Goal: Use online tool/utility: Utilize a website feature to perform a specific function

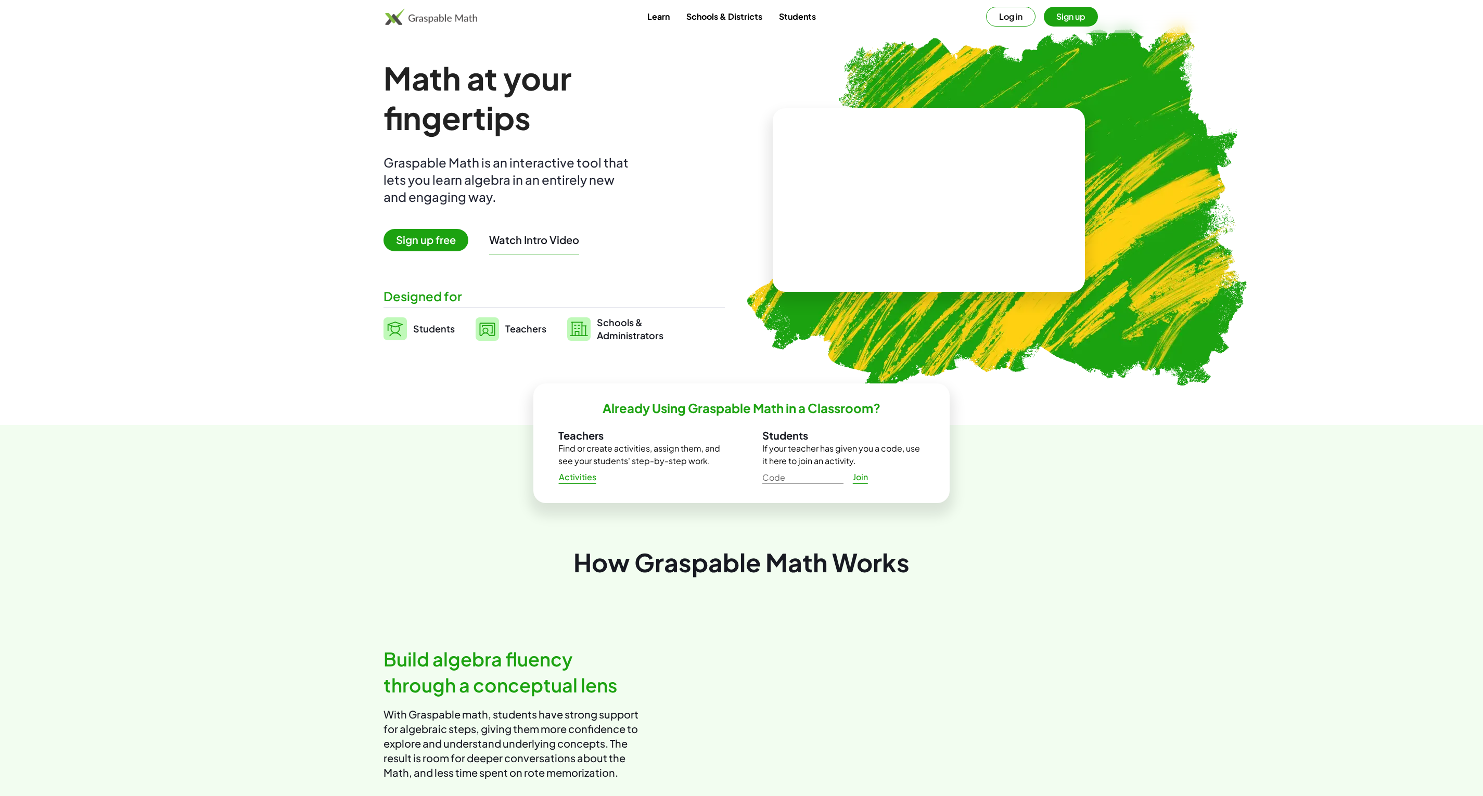
click at [1012, 14] on button "Log in" at bounding box center [1010, 17] width 49 height 20
click at [468, 239] on span "Open Math Whiteboard" at bounding box center [454, 240] width 143 height 22
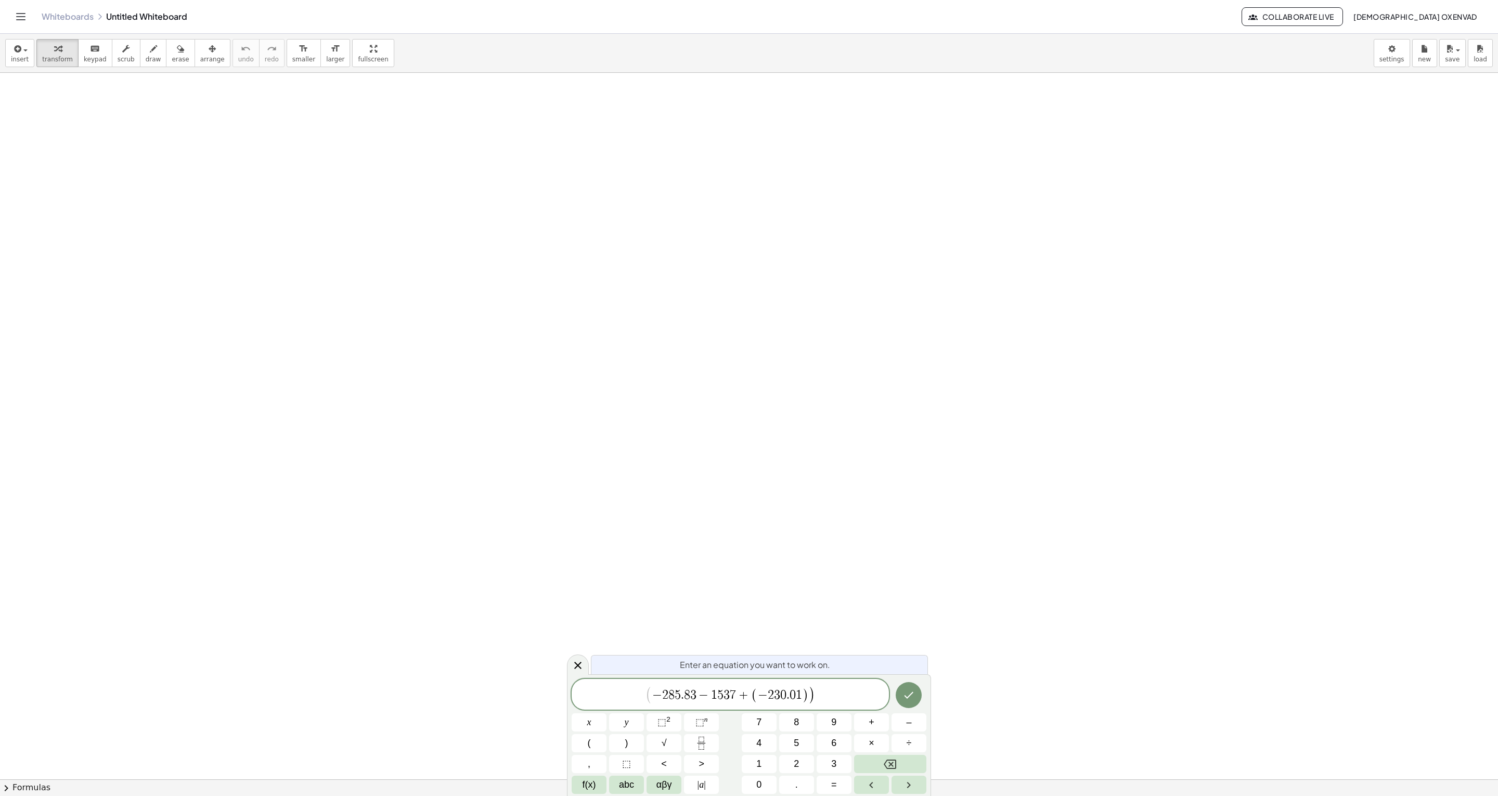
click at [711, 692] on span "− 2 8 5 . 8 3 − 1 5 3 7 + ( − 2 3 0 . 0 1 )" at bounding box center [730, 695] width 157 height 15
click at [644, 697] on span "​ − 2 8 5 . 8 3 − ( 1 5 3 7 + ( − 2 3 0 . 0 1 ) )" at bounding box center [730, 695] width 317 height 20
click at [690, 686] on span "​ − 2 8 5 . 8 3 − ( 1 5 3 7 + ( − 2 3 0 . 0 1 ) )" at bounding box center [731, 694] width 170 height 18
click at [745, 692] on span "+" at bounding box center [750, 695] width 15 height 12
click at [702, 690] on span "−" at bounding box center [697, 695] width 15 height 12
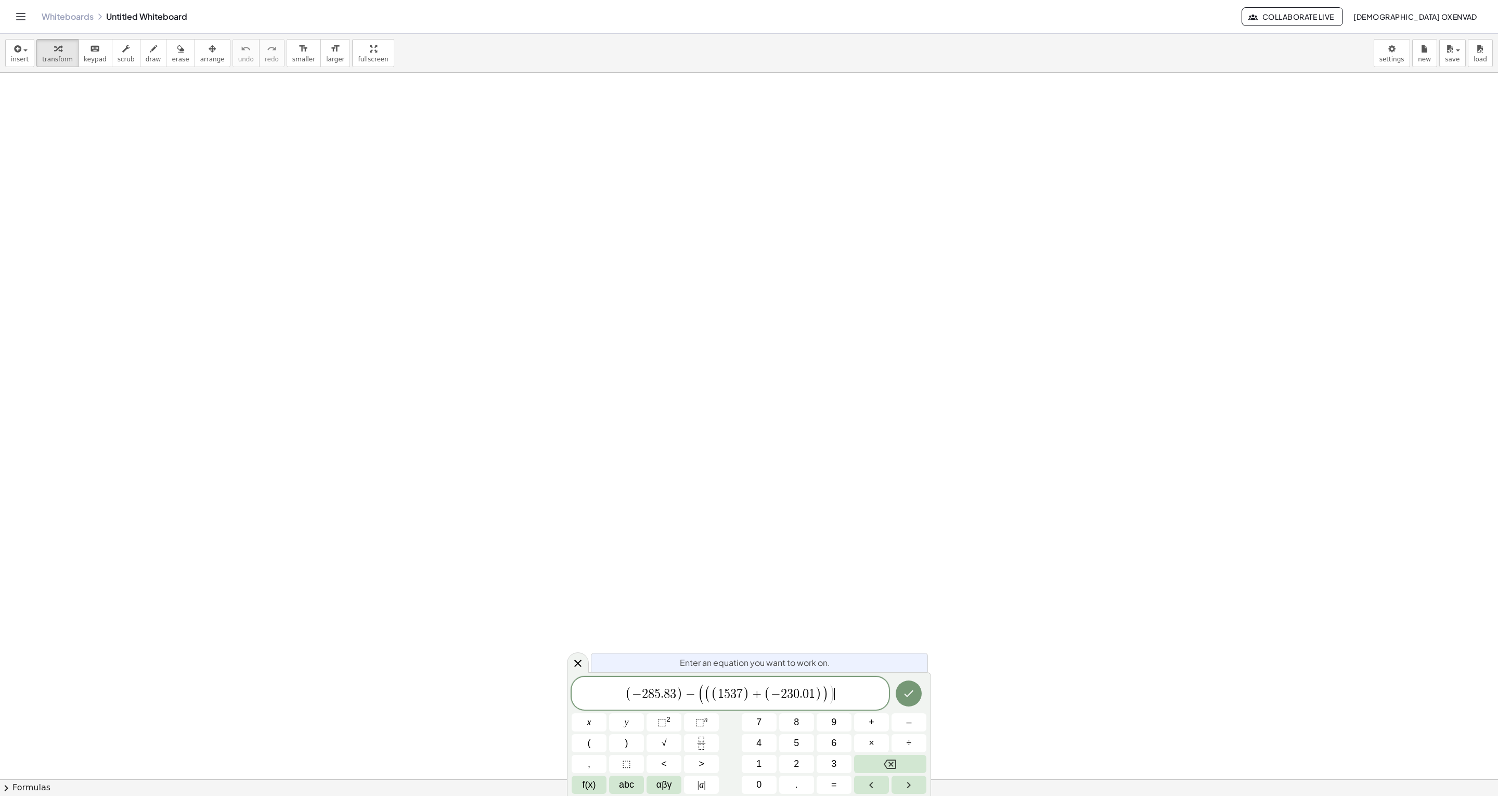
click at [843, 692] on span "( − 2 8 5 . 8 3 ) − ( ( ( 1 5 3 7 ) + ( − 2 3 0 . 0 1 ) ) ) ​" at bounding box center [730, 694] width 317 height 22
click at [701, 693] on span "(" at bounding box center [701, 694] width 7 height 21
click at [706, 693] on span "(" at bounding box center [707, 694] width 7 height 18
click at [917, 695] on button "Done" at bounding box center [909, 695] width 26 height 26
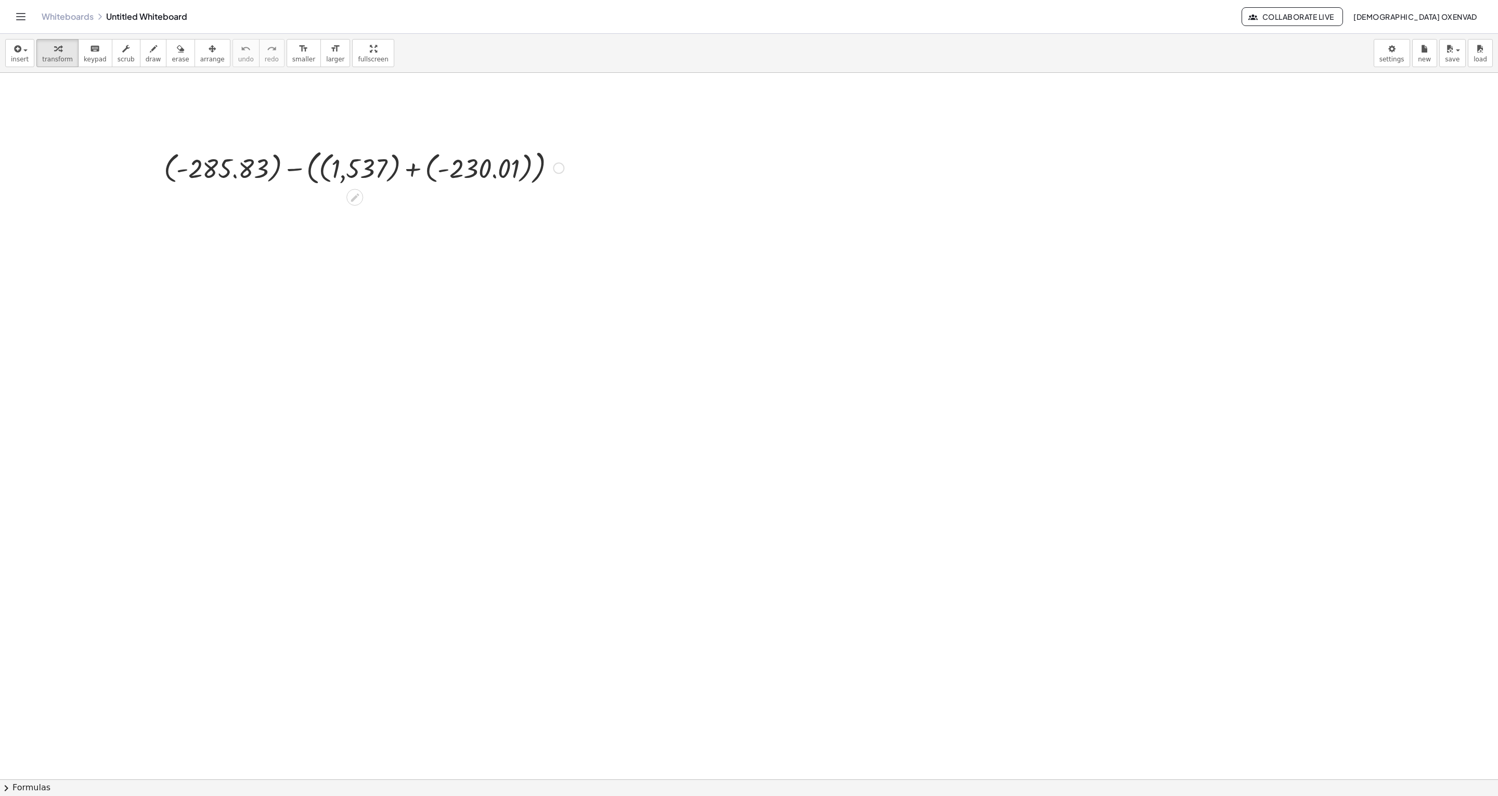
click at [273, 166] on div at bounding box center [364, 167] width 410 height 42
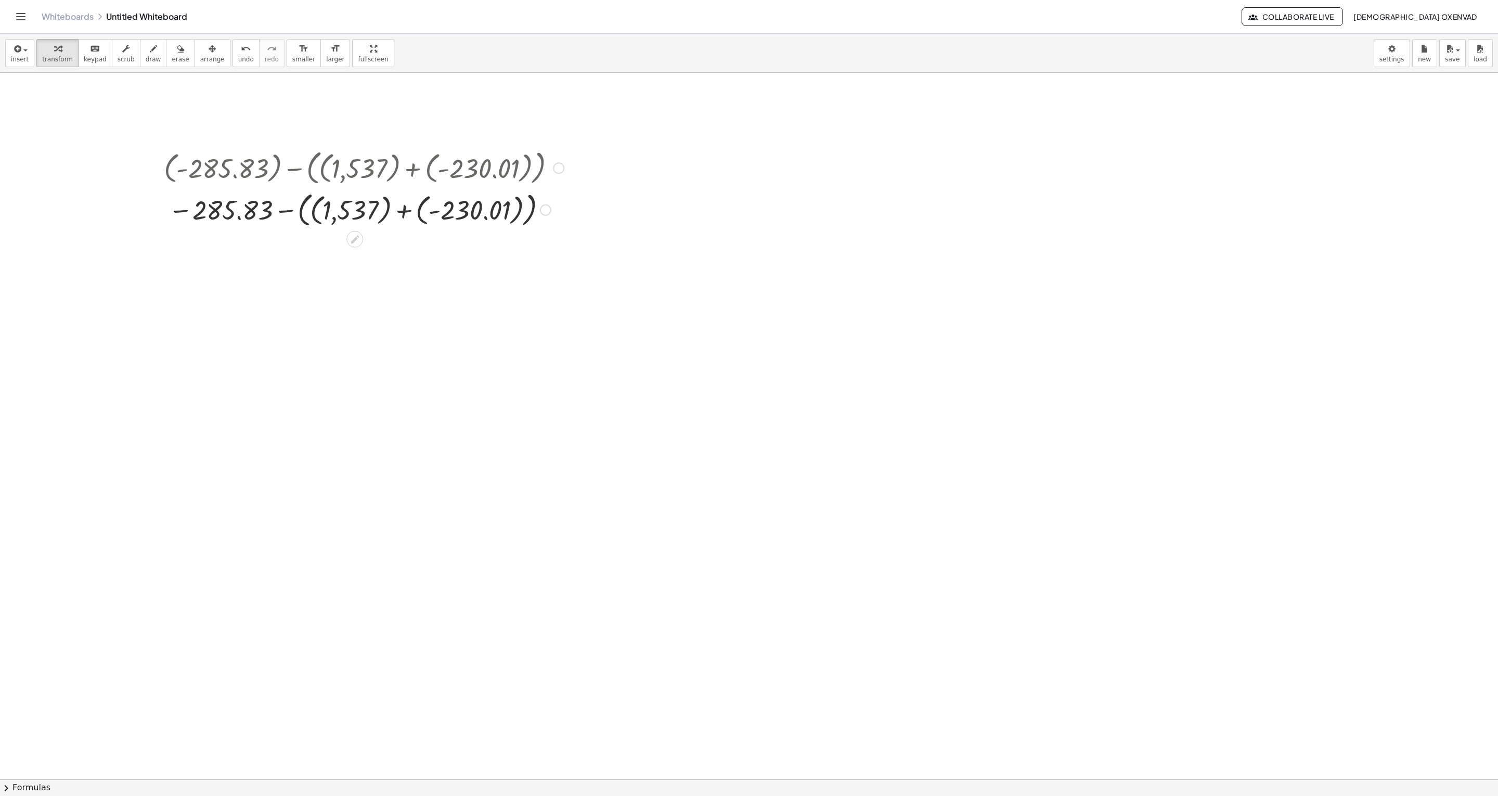
click at [297, 210] on div at bounding box center [364, 209] width 410 height 42
click at [315, 215] on div at bounding box center [364, 209] width 410 height 38
click at [411, 220] on div at bounding box center [364, 209] width 410 height 38
click at [326, 216] on div at bounding box center [364, 209] width 410 height 34
click at [406, 218] on div at bounding box center [364, 209] width 410 height 34
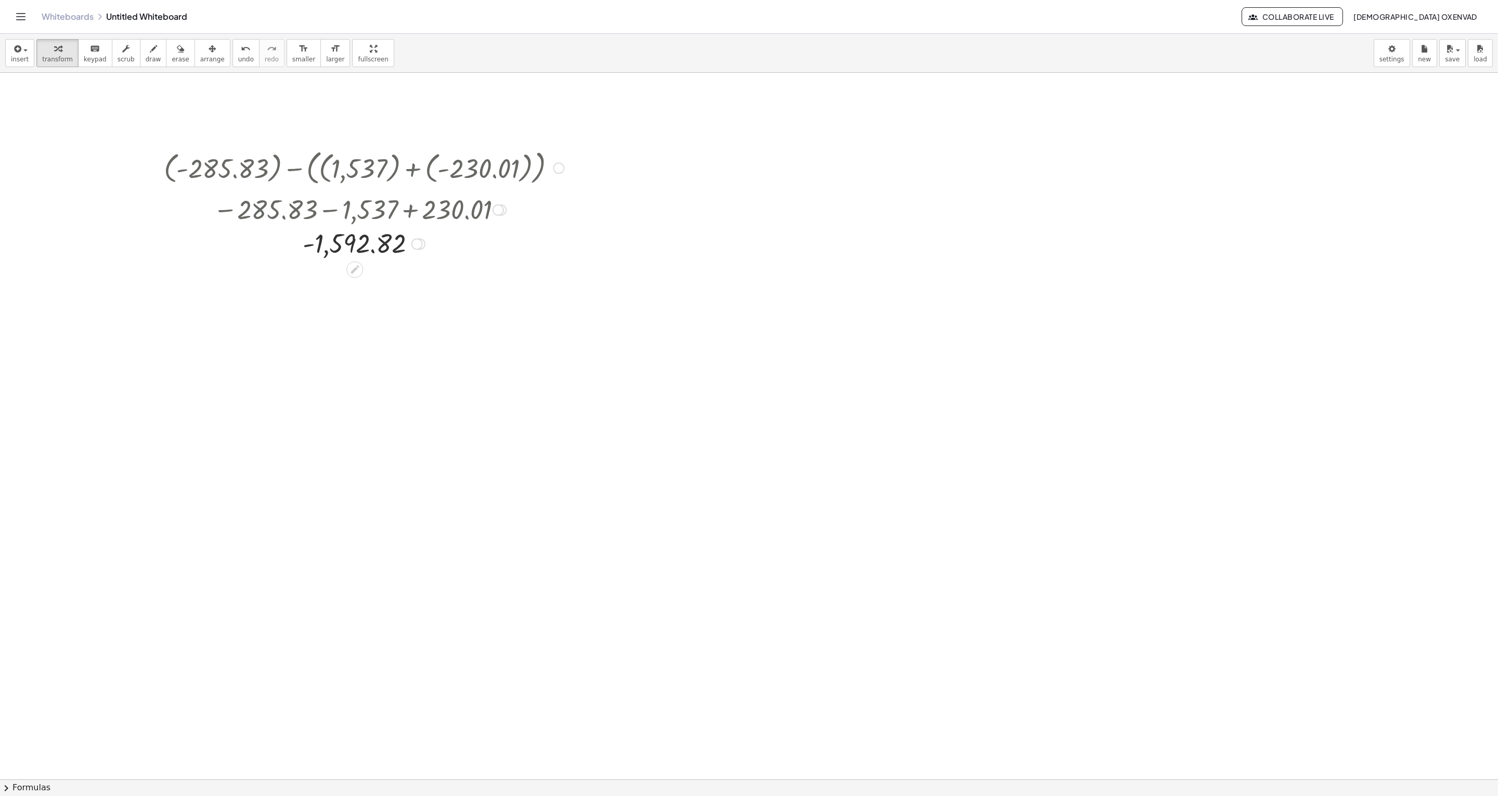
click at [553, 167] on div at bounding box center [558, 167] width 11 height 11
click at [597, 152] on span "Go back to this line" at bounding box center [612, 152] width 62 height 8
click at [559, 168] on div "Go back to this line Copy line as LaTeX Copy derivation as LaTeX" at bounding box center [558, 167] width 11 height 11
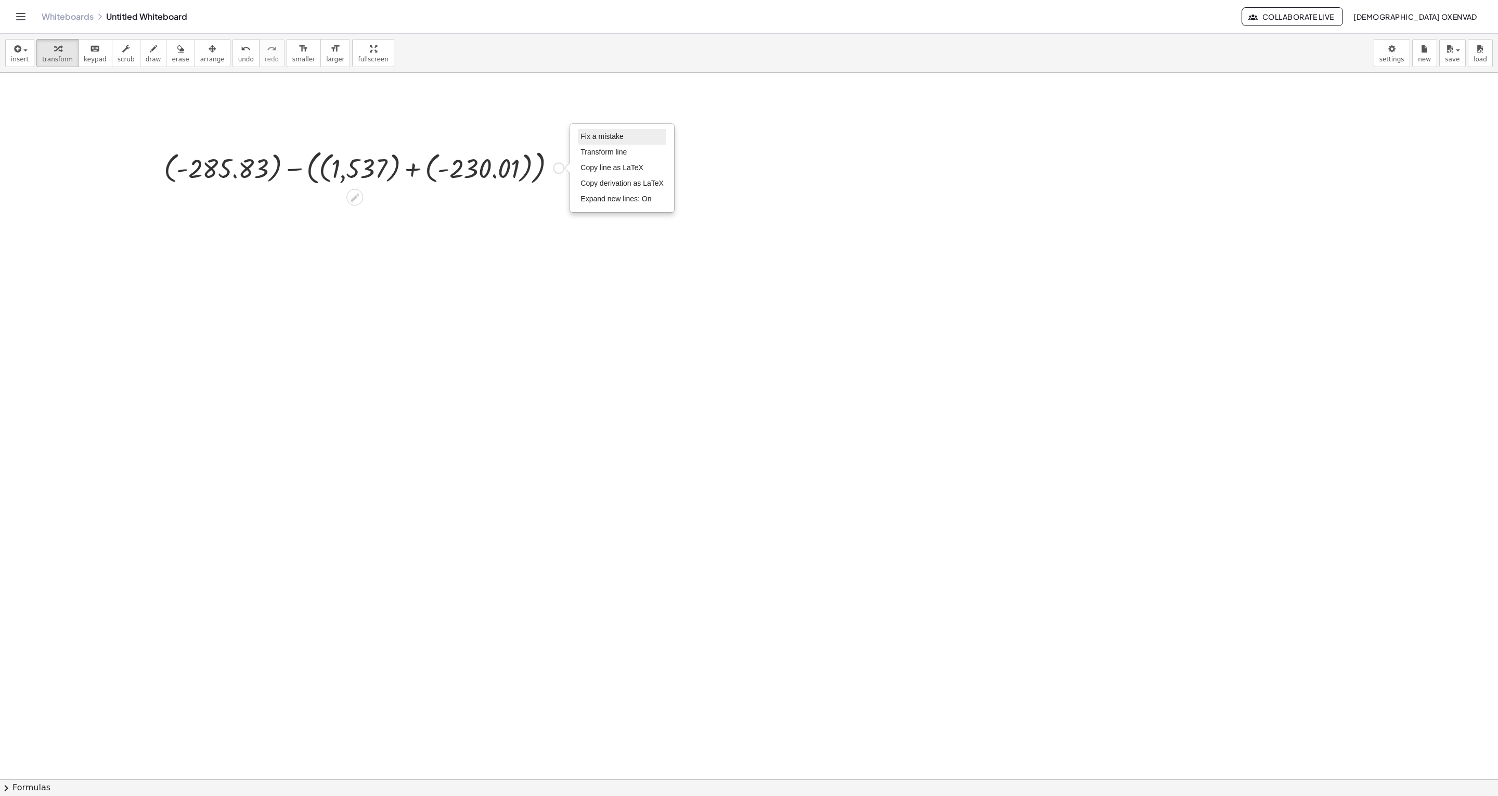
click at [599, 134] on span "Fix a mistake" at bounding box center [602, 136] width 43 height 8
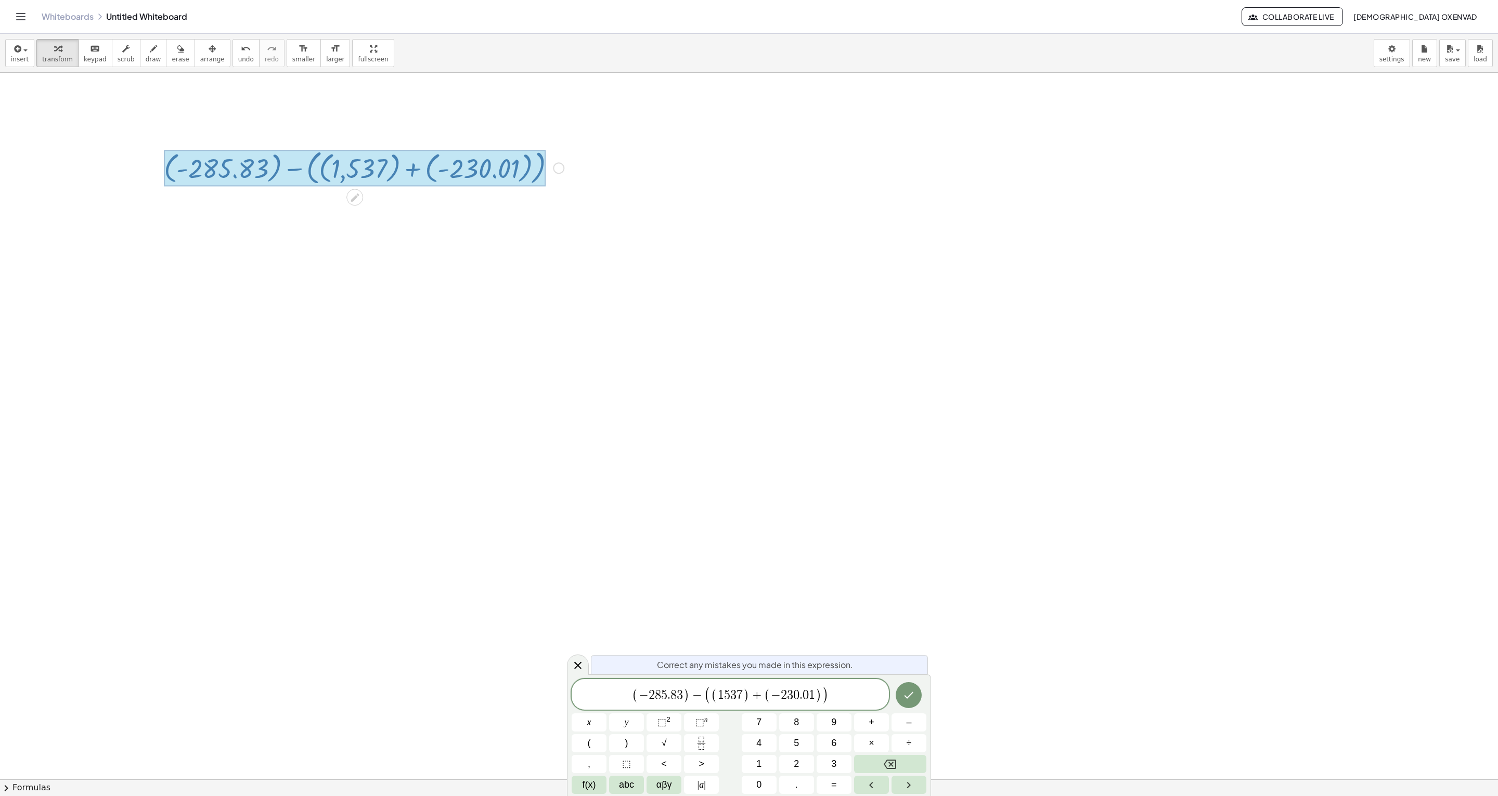
click at [636, 694] on span "(" at bounding box center [635, 695] width 7 height 15
click at [627, 693] on span "​ ( − 2 8 5 . 8 3 ) − ( ( 1 5 3 7 ) + ( − 2 3 0 . 0 1 ) )" at bounding box center [730, 695] width 317 height 20
click at [638, 696] on span "( ​ − 2 8 5 . 8 3 )" at bounding box center [661, 695] width 58 height 15
drag, startPoint x: 755, startPoint y: 694, endPoint x: 733, endPoint y: 693, distance: 22.4
click at [733, 693] on span "( 1 5 3 7 )" at bounding box center [744, 695] width 38 height 15
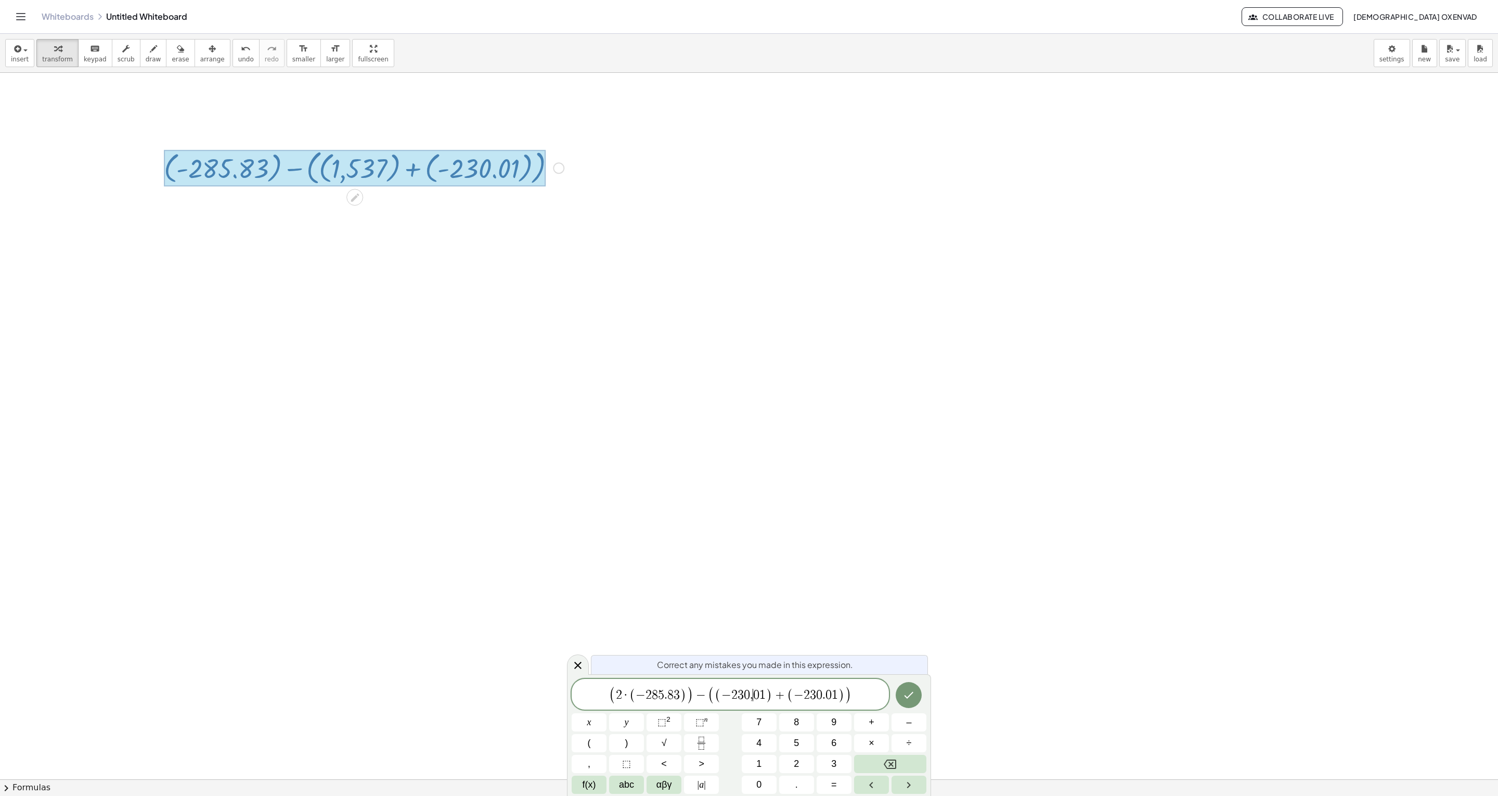
click at [754, 692] on span "0" at bounding box center [756, 695] width 6 height 12
drag, startPoint x: 676, startPoint y: 696, endPoint x: 647, endPoint y: 695, distance: 29.1
click at [647, 695] on span "− 2 8 5 . 8 3" at bounding box center [658, 695] width 44 height 12
drag, startPoint x: 677, startPoint y: 693, endPoint x: 639, endPoint y: 695, distance: 38.0
drag, startPoint x: 793, startPoint y: 694, endPoint x: 835, endPoint y: 693, distance: 42.2
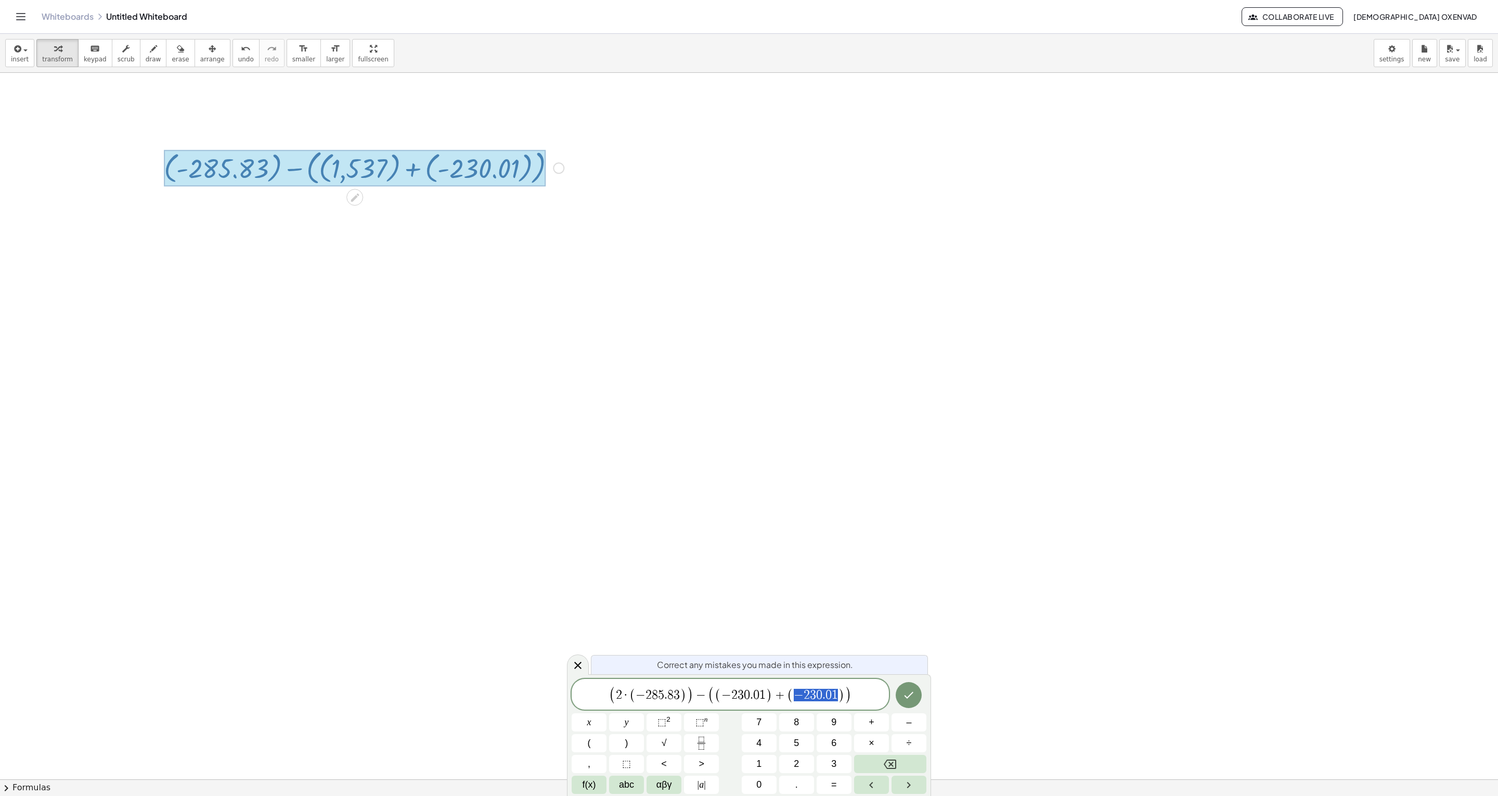
click at [835, 693] on span "( − 2 3 0 . 0 1 )" at bounding box center [816, 695] width 58 height 15
drag, startPoint x: 827, startPoint y: 698, endPoint x: 829, endPoint y: 702, distance: 5.4
click at [827, 697] on span "8" at bounding box center [829, 695] width 6 height 12
click at [906, 689] on icon "Done" at bounding box center [909, 695] width 12 height 12
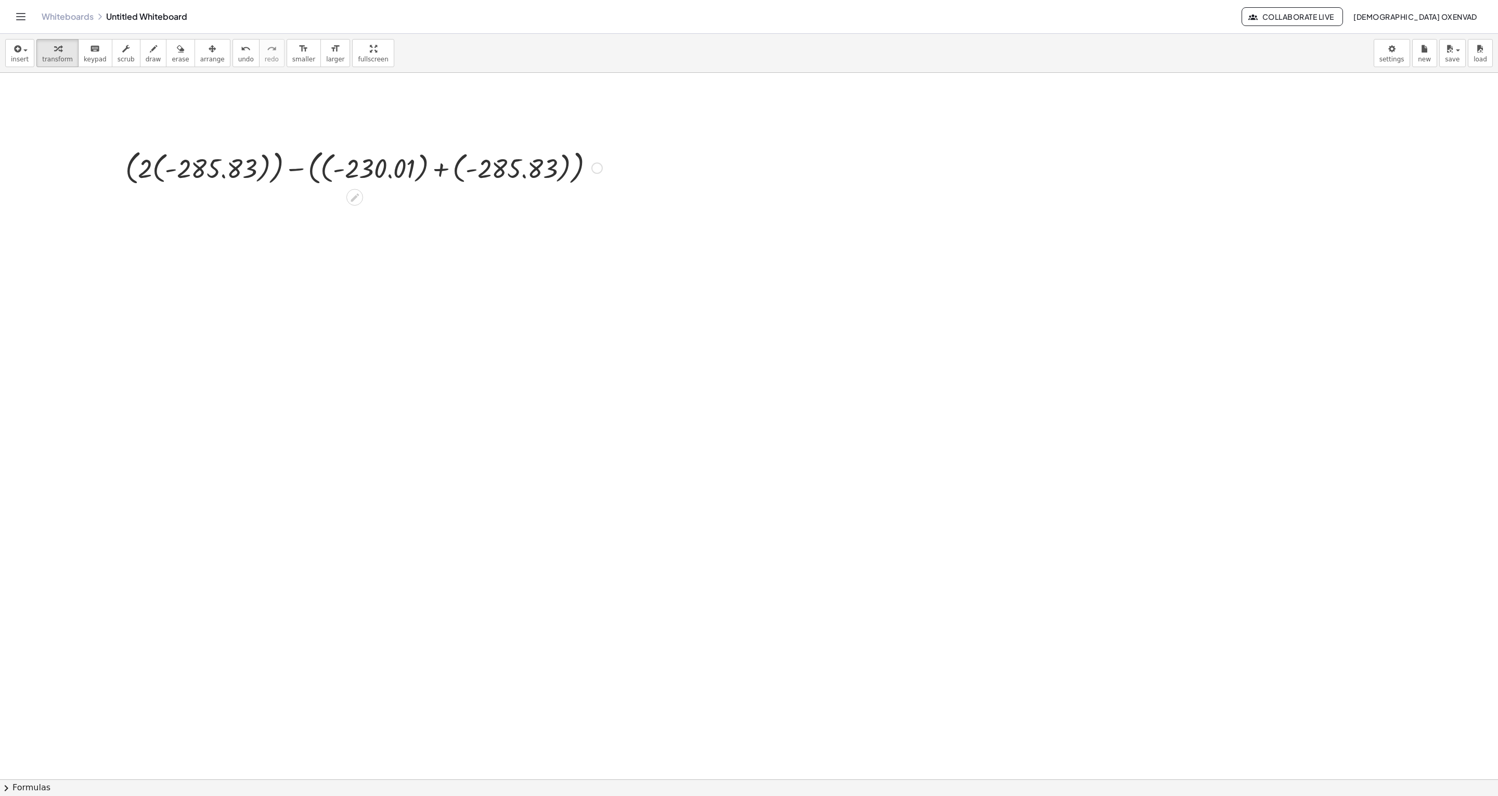
click at [454, 171] on div at bounding box center [363, 167] width 487 height 42
drag, startPoint x: 253, startPoint y: 170, endPoint x: 275, endPoint y: 175, distance: 22.5
click at [253, 170] on div at bounding box center [363, 167] width 449 height 42
click at [357, 172] on div at bounding box center [363, 167] width 487 height 42
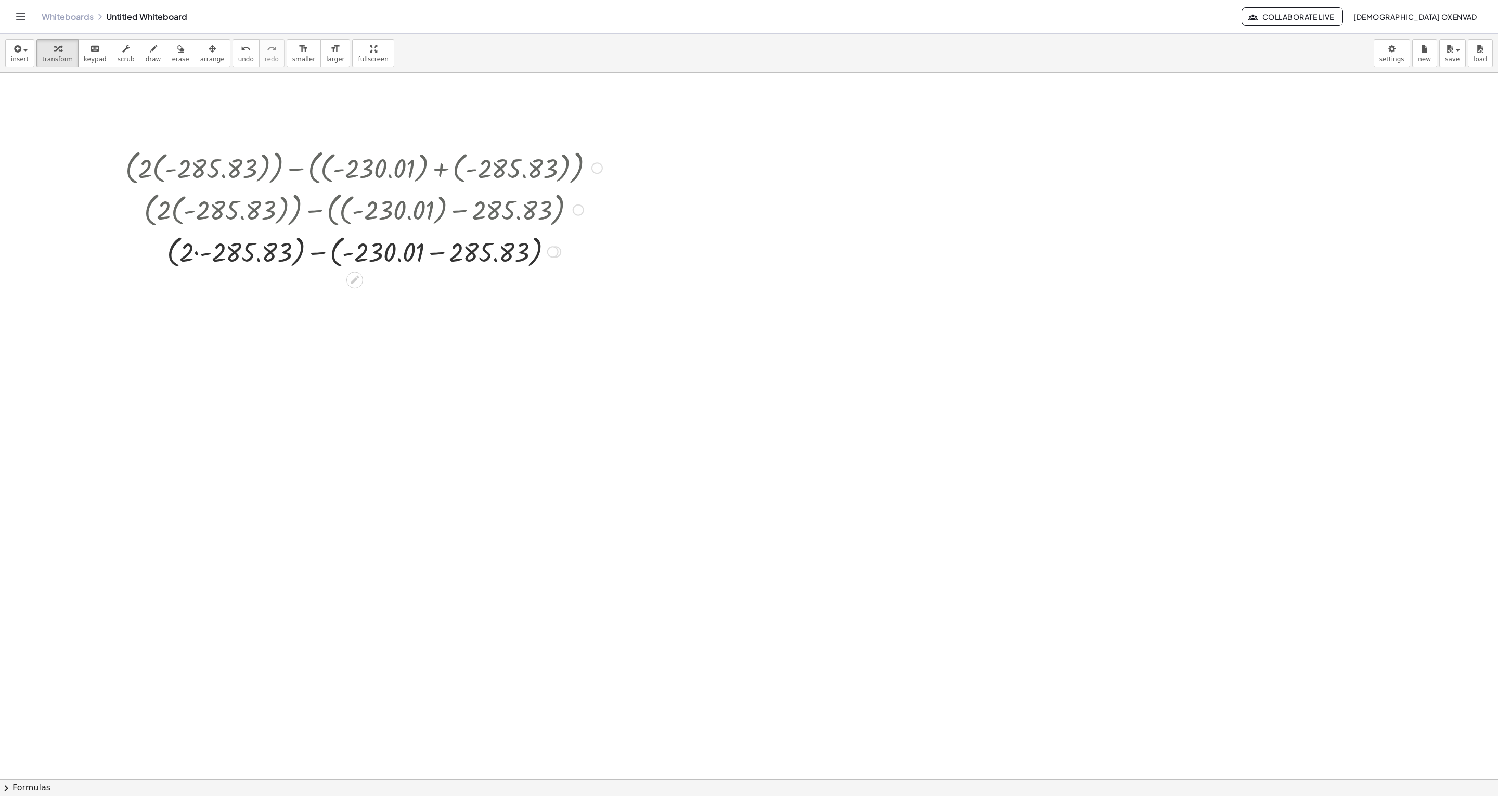
click at [196, 253] on div at bounding box center [363, 251] width 487 height 40
click at [367, 255] on div at bounding box center [363, 251] width 487 height 40
click at [444, 255] on div at bounding box center [363, 251] width 487 height 38
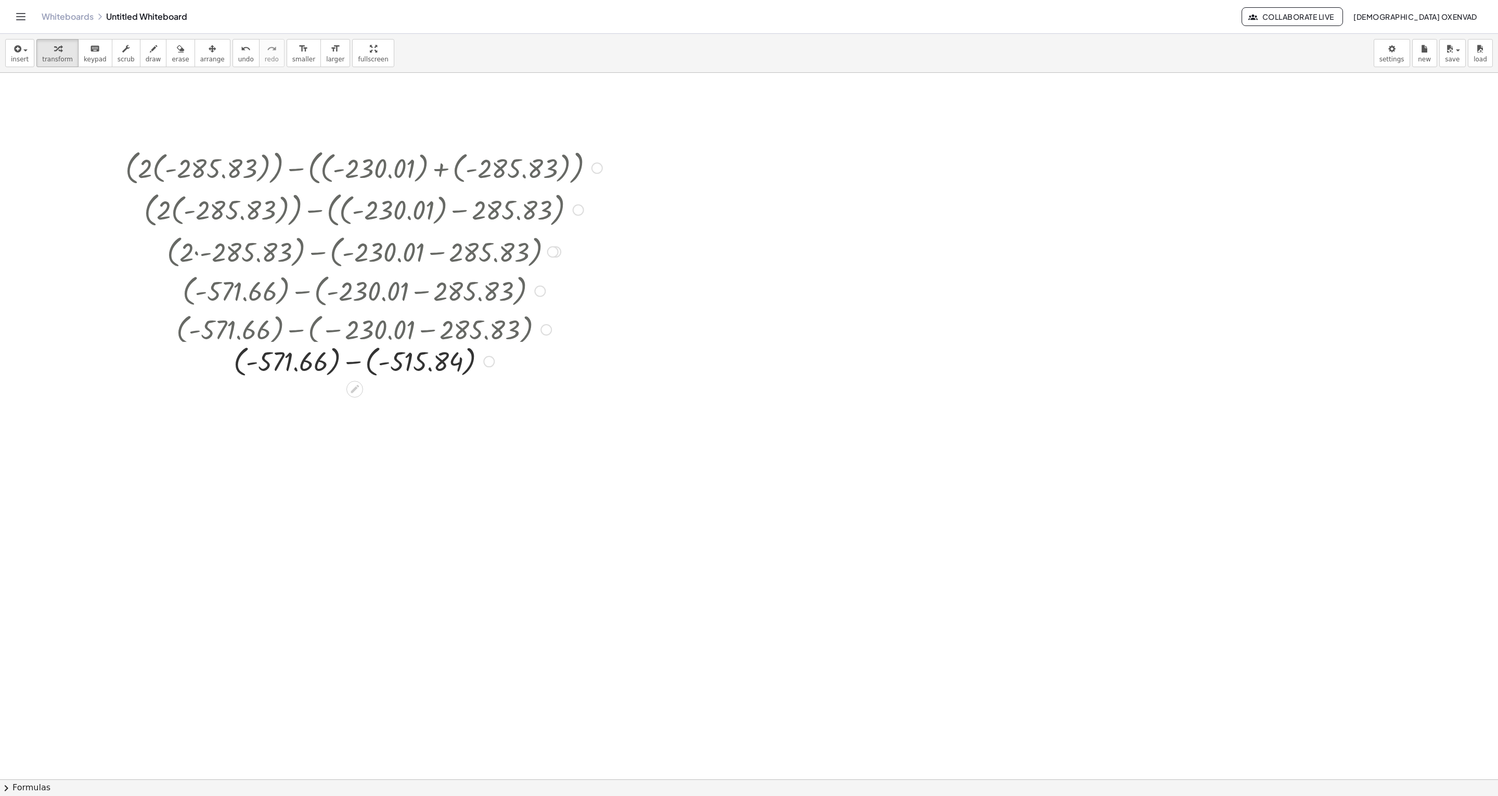
drag, startPoint x: 370, startPoint y: 330, endPoint x: 370, endPoint y: 338, distance: 8.3
click at [355, 168] on div "+ ( · 2 · ( - 285.83 ) ) − ( + ( - 230.01 ) + ( - 285.83 ) ) + ( · 2 · ( - 285.…" at bounding box center [355, 168] width 0 height 0
click at [332, 365] on div at bounding box center [363, 367] width 487 height 38
click at [350, 368] on div at bounding box center [363, 366] width 487 height 35
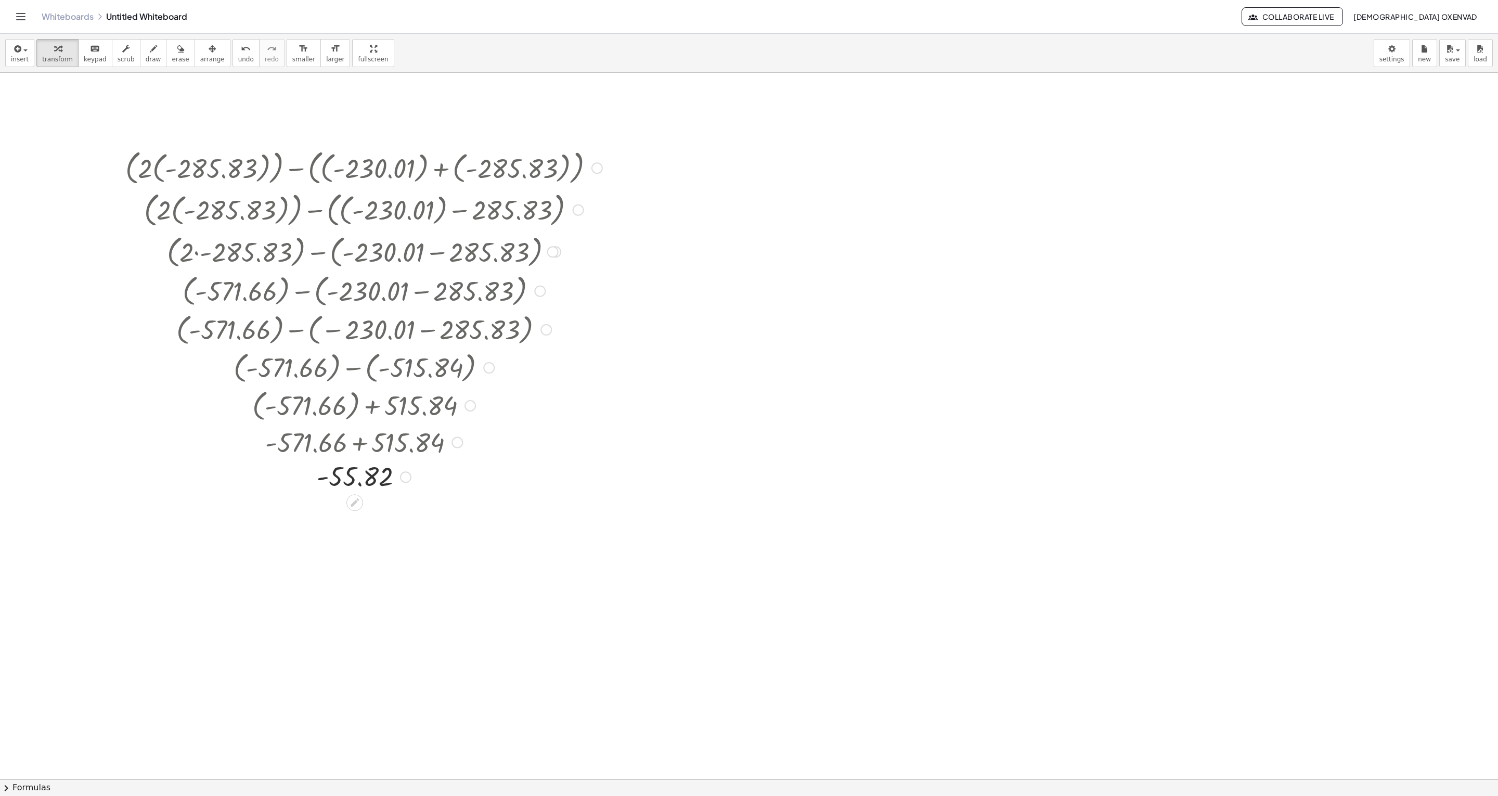
click at [599, 169] on div at bounding box center [596, 167] width 11 height 11
click at [637, 150] on span "Go back to this line" at bounding box center [650, 152] width 62 height 8
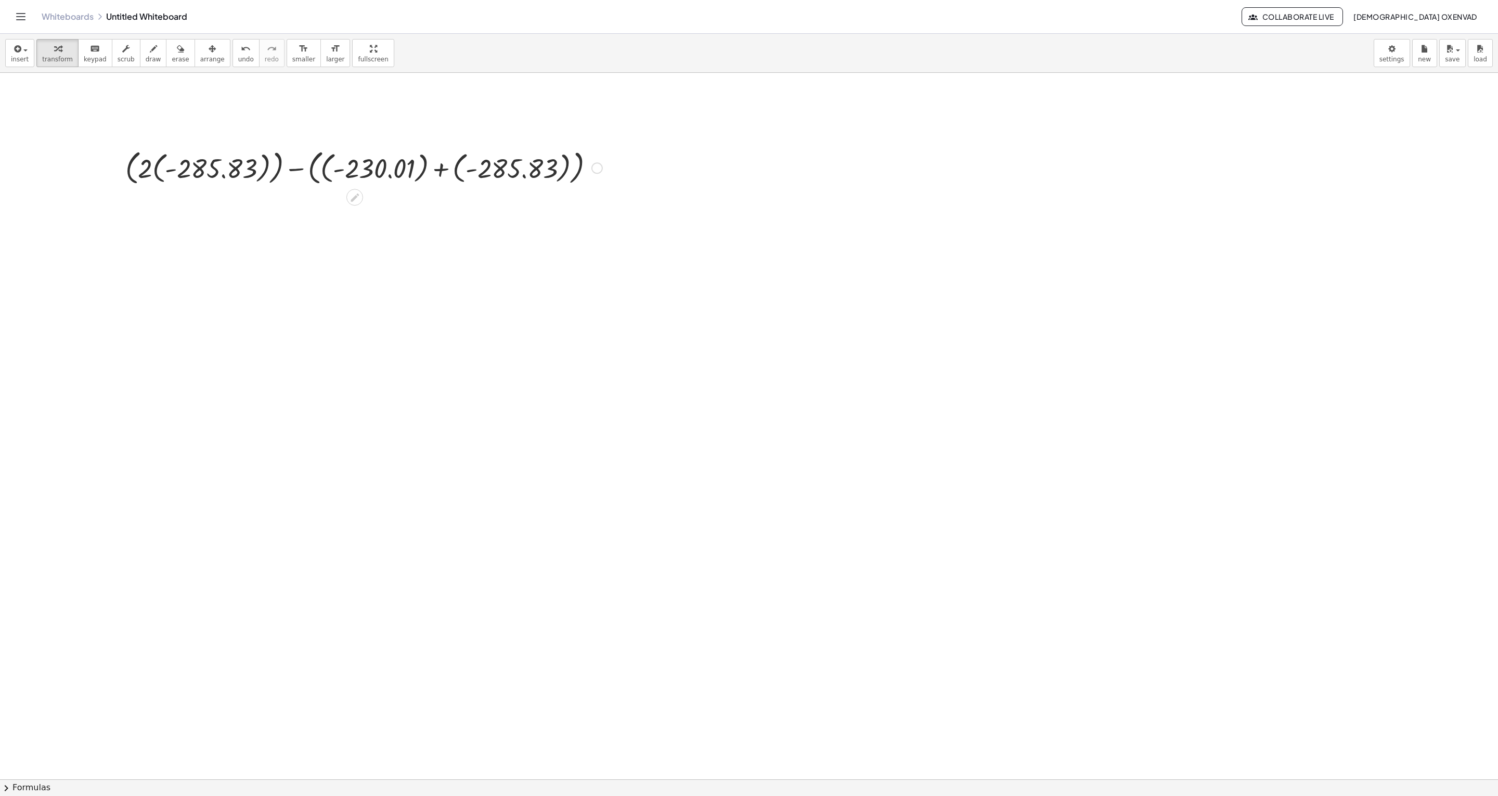
click at [596, 169] on div "Go back to this line Copy line as LaTeX Copy derivation as LaTeX" at bounding box center [596, 167] width 11 height 11
click at [638, 136] on span "Fix a mistake" at bounding box center [640, 136] width 43 height 8
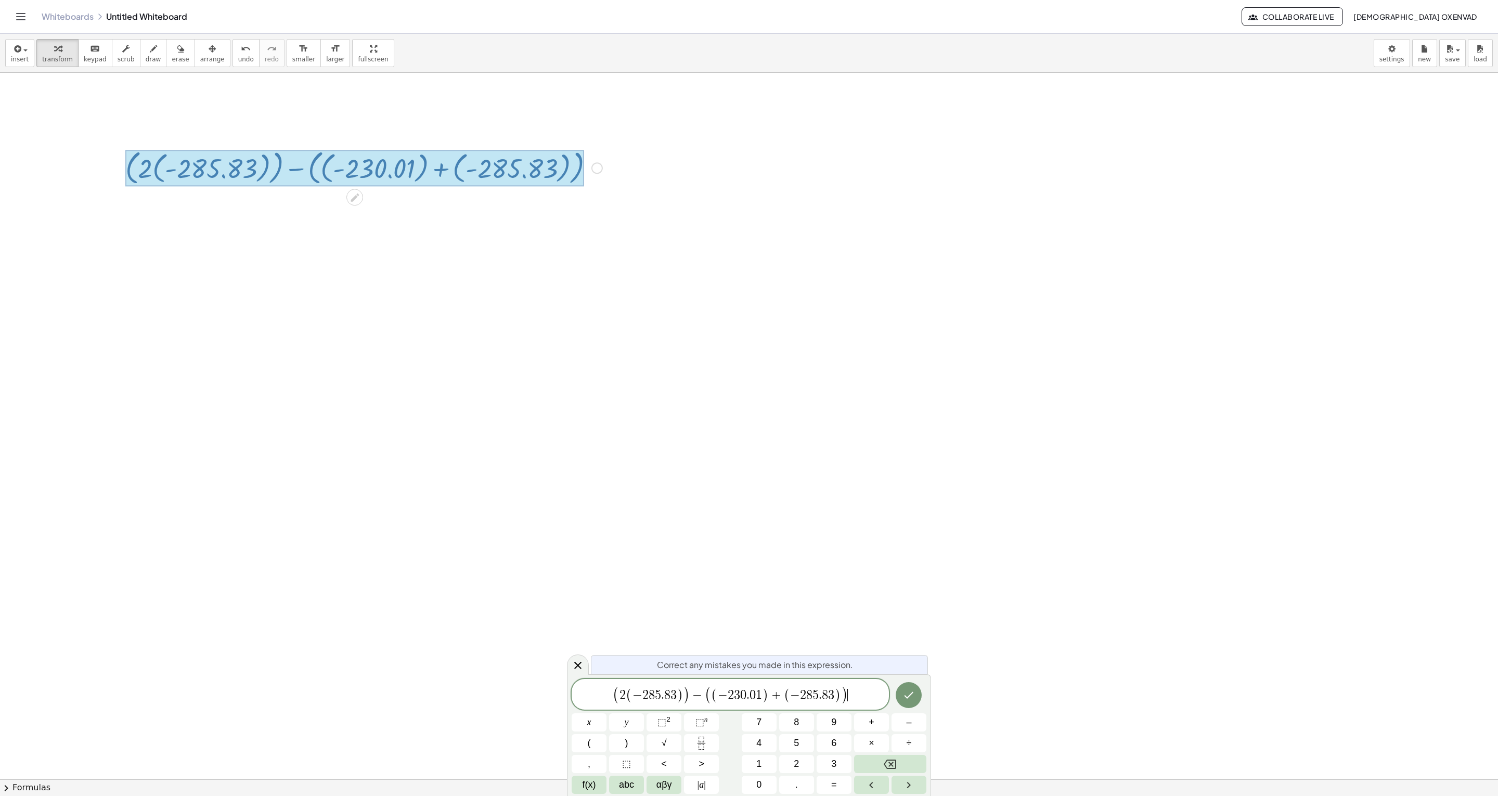
click at [626, 697] on span "(" at bounding box center [629, 695] width 7 height 15
drag, startPoint x: 714, startPoint y: 693, endPoint x: 761, endPoint y: 692, distance: 46.3
click at [761, 692] on span "( − 2 3 0 . 0 1 )" at bounding box center [737, 695] width 58 height 15
drag, startPoint x: 770, startPoint y: 694, endPoint x: 813, endPoint y: 695, distance: 42.1
drag, startPoint x: 768, startPoint y: 692, endPoint x: 812, endPoint y: 693, distance: 43.2
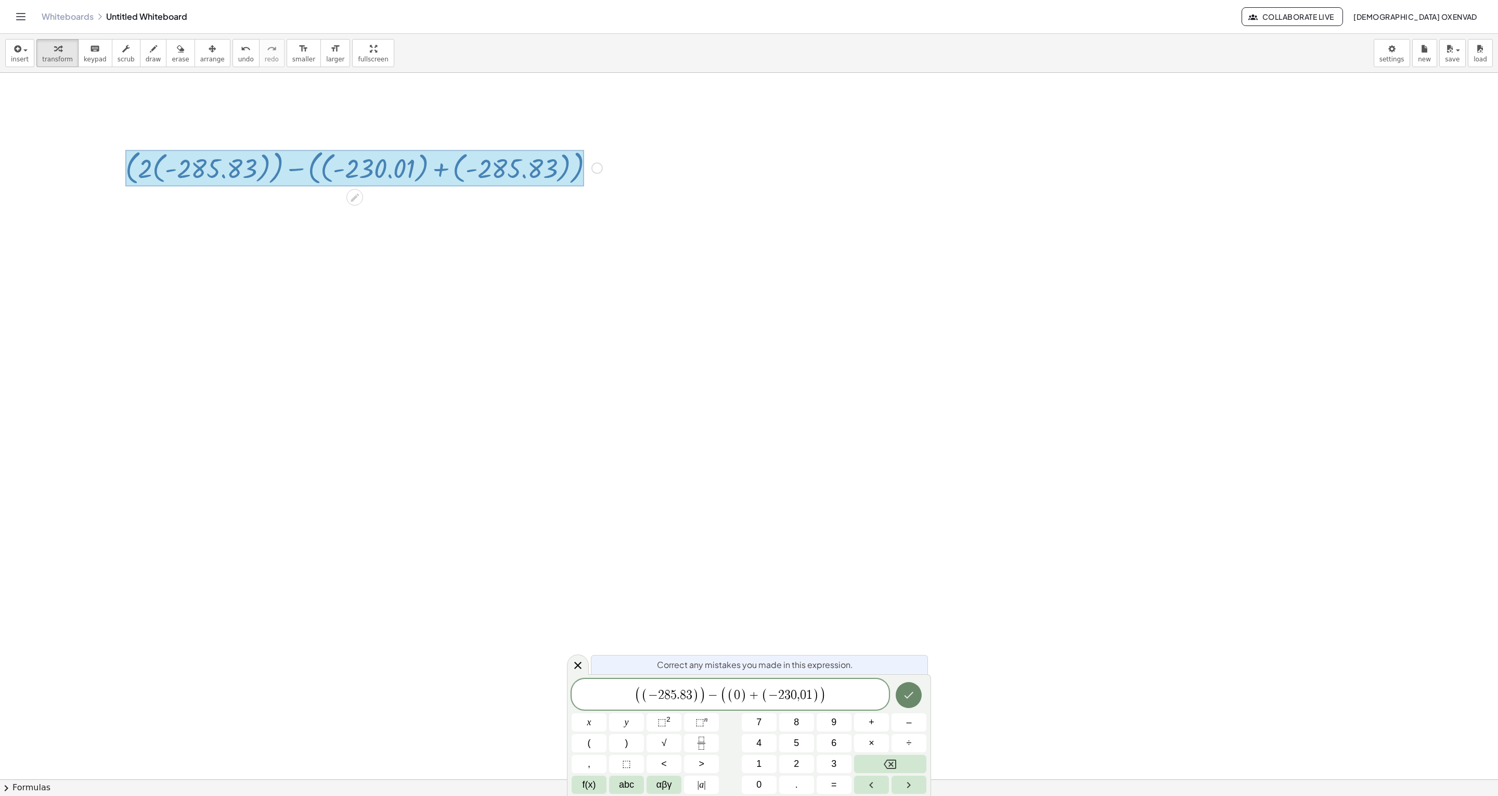
click at [912, 700] on icon "Done" at bounding box center [909, 695] width 12 height 12
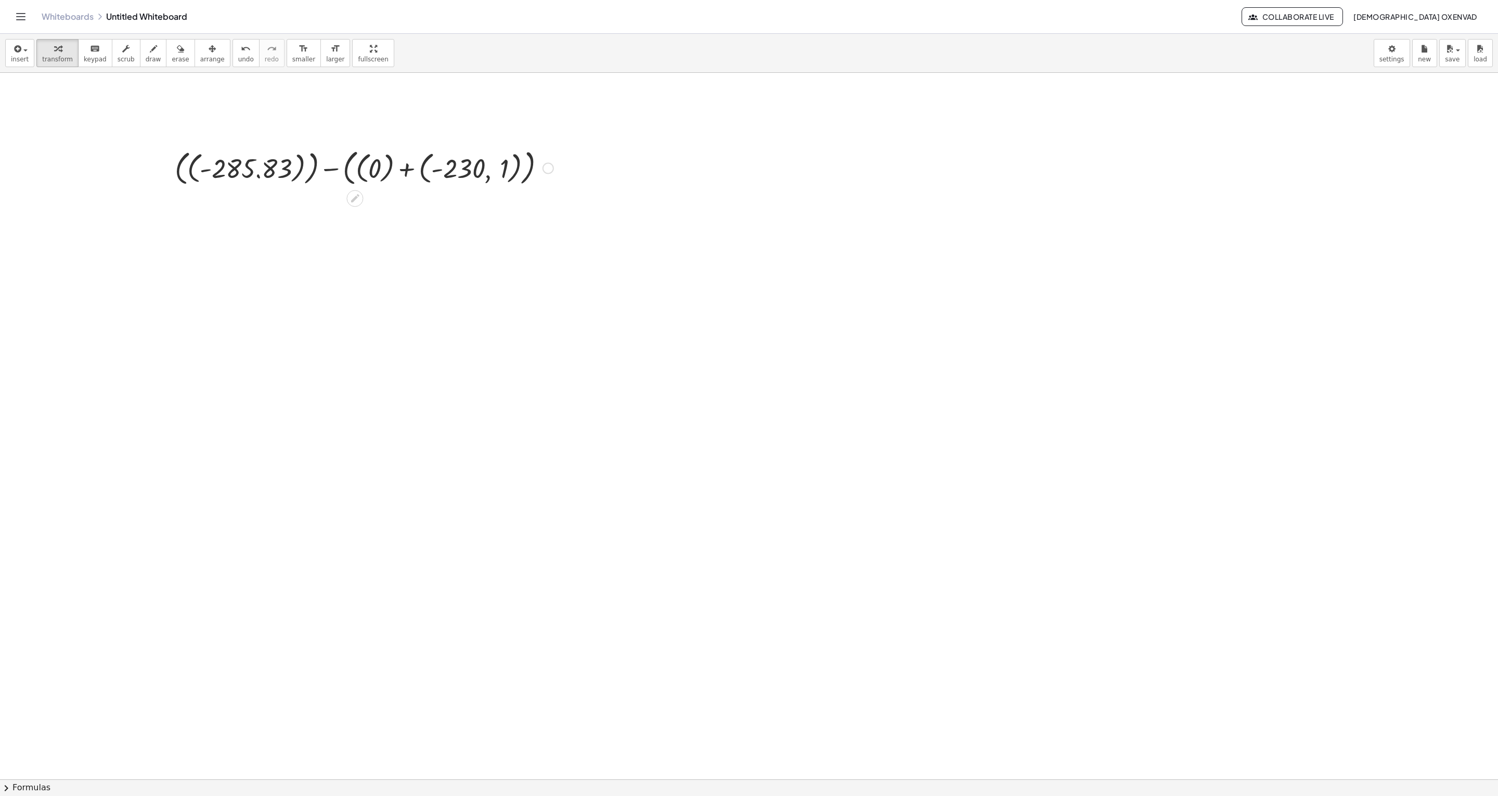
click at [376, 165] on div at bounding box center [364, 167] width 389 height 43
click at [422, 171] on div at bounding box center [363, 167] width 363 height 43
click at [408, 207] on div at bounding box center [364, 210] width 389 height 43
click at [412, 211] on div at bounding box center [364, 210] width 389 height 43
click at [408, 211] on div at bounding box center [364, 210] width 389 height 43
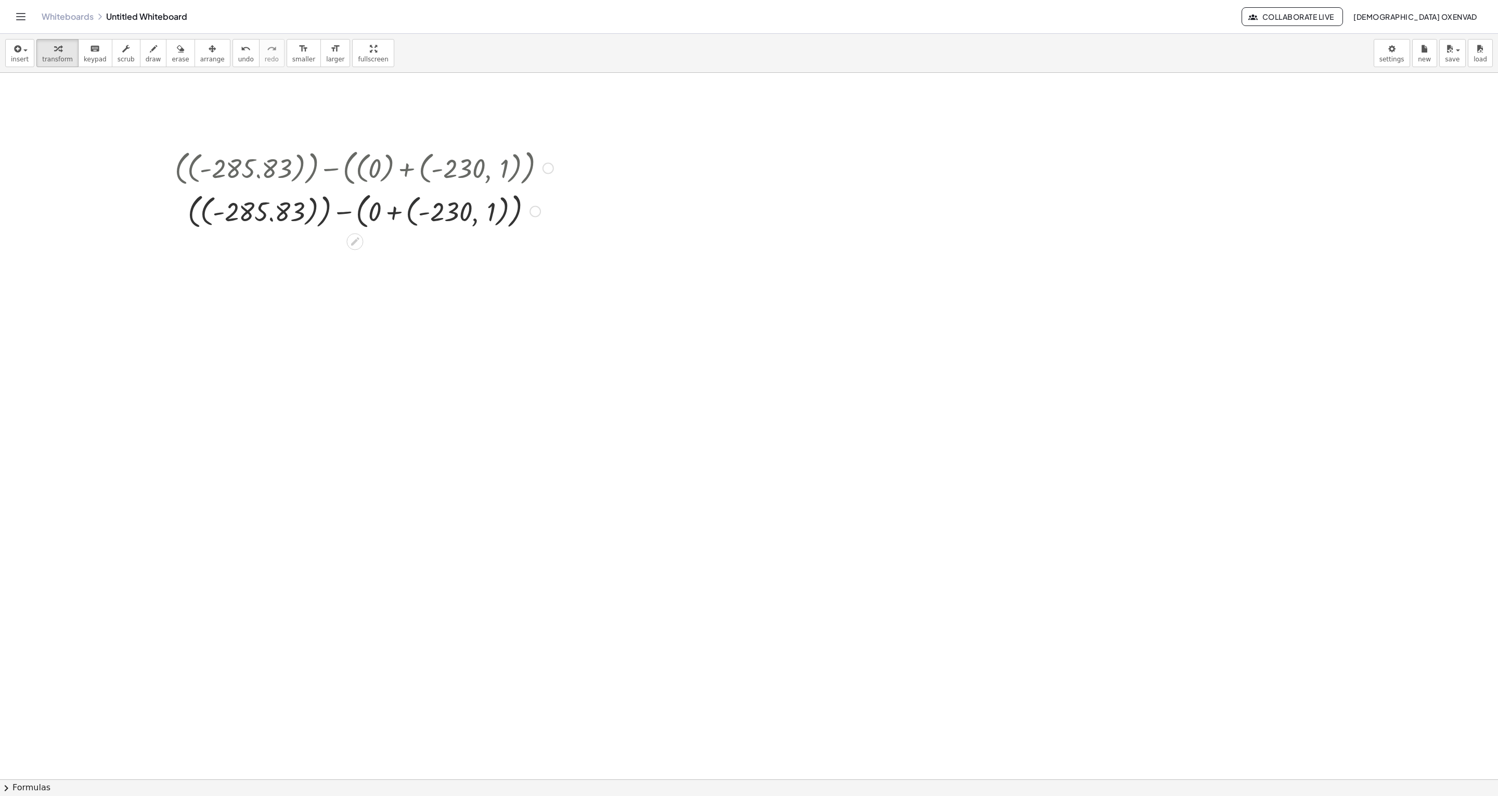
click at [408, 212] on div at bounding box center [364, 210] width 389 height 43
click at [284, 214] on div at bounding box center [364, 210] width 389 height 43
click at [521, 207] on div at bounding box center [522, 211] width 11 height 11
click at [561, 188] on span "Transform line" at bounding box center [565, 188] width 46 height 8
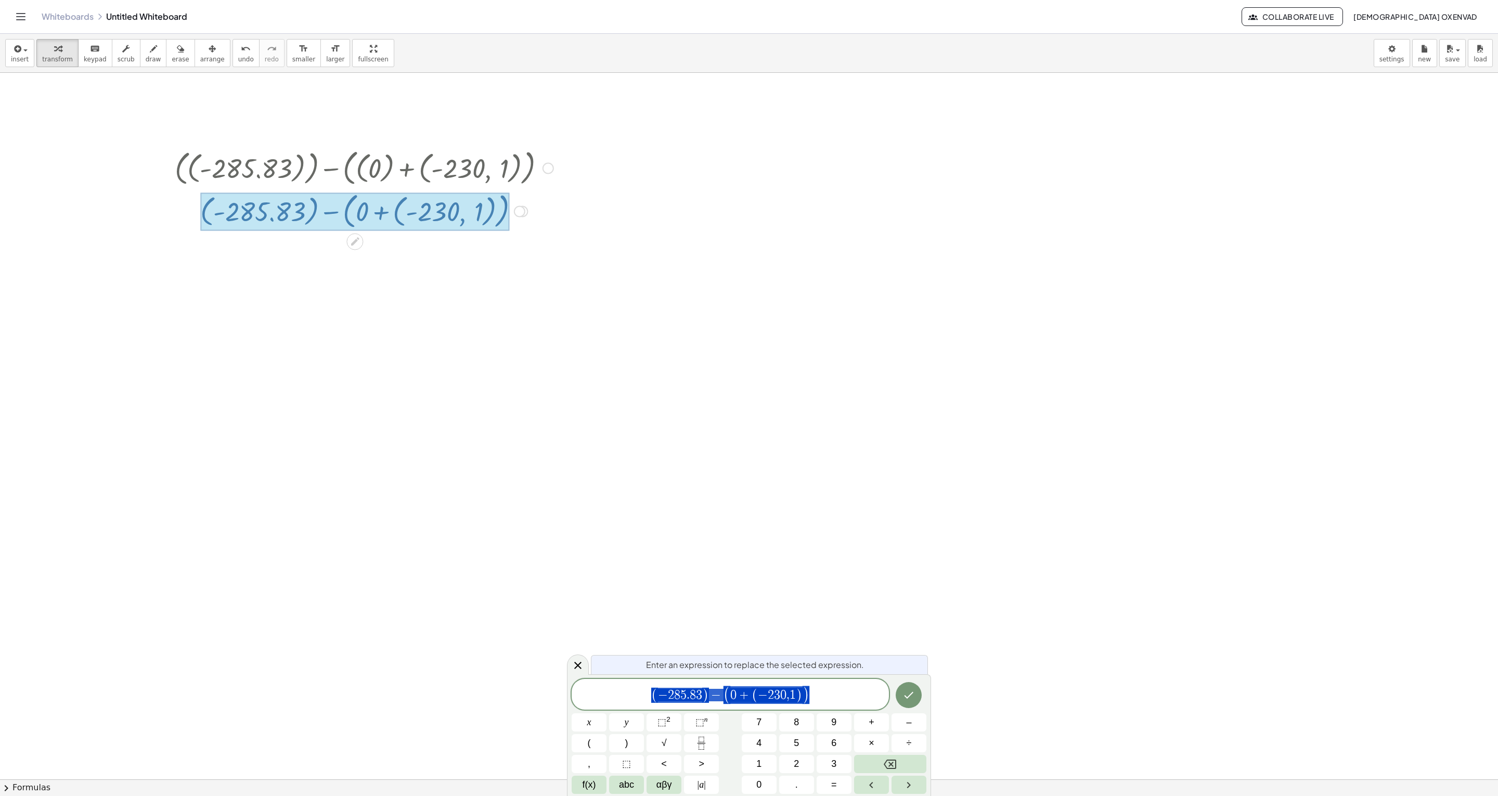
drag, startPoint x: 716, startPoint y: 430, endPoint x: 749, endPoint y: 484, distance: 62.8
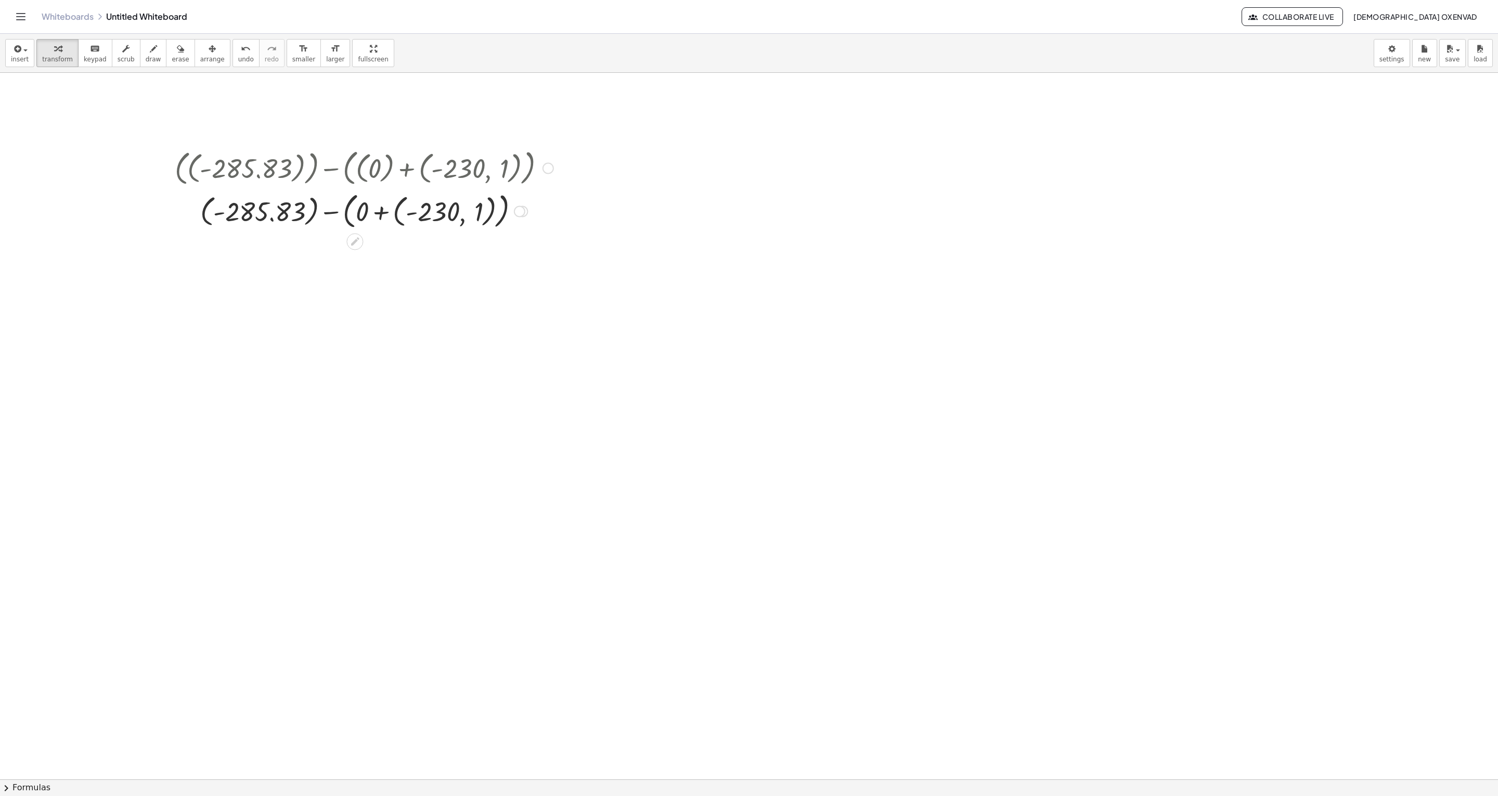
click at [550, 166] on div at bounding box center [548, 168] width 11 height 11
click at [594, 155] on span "Go back to this line" at bounding box center [601, 152] width 62 height 8
click at [552, 170] on div "Go back to this line Copy line as LaTeX Copy derivation as LaTeX" at bounding box center [548, 168] width 11 height 11
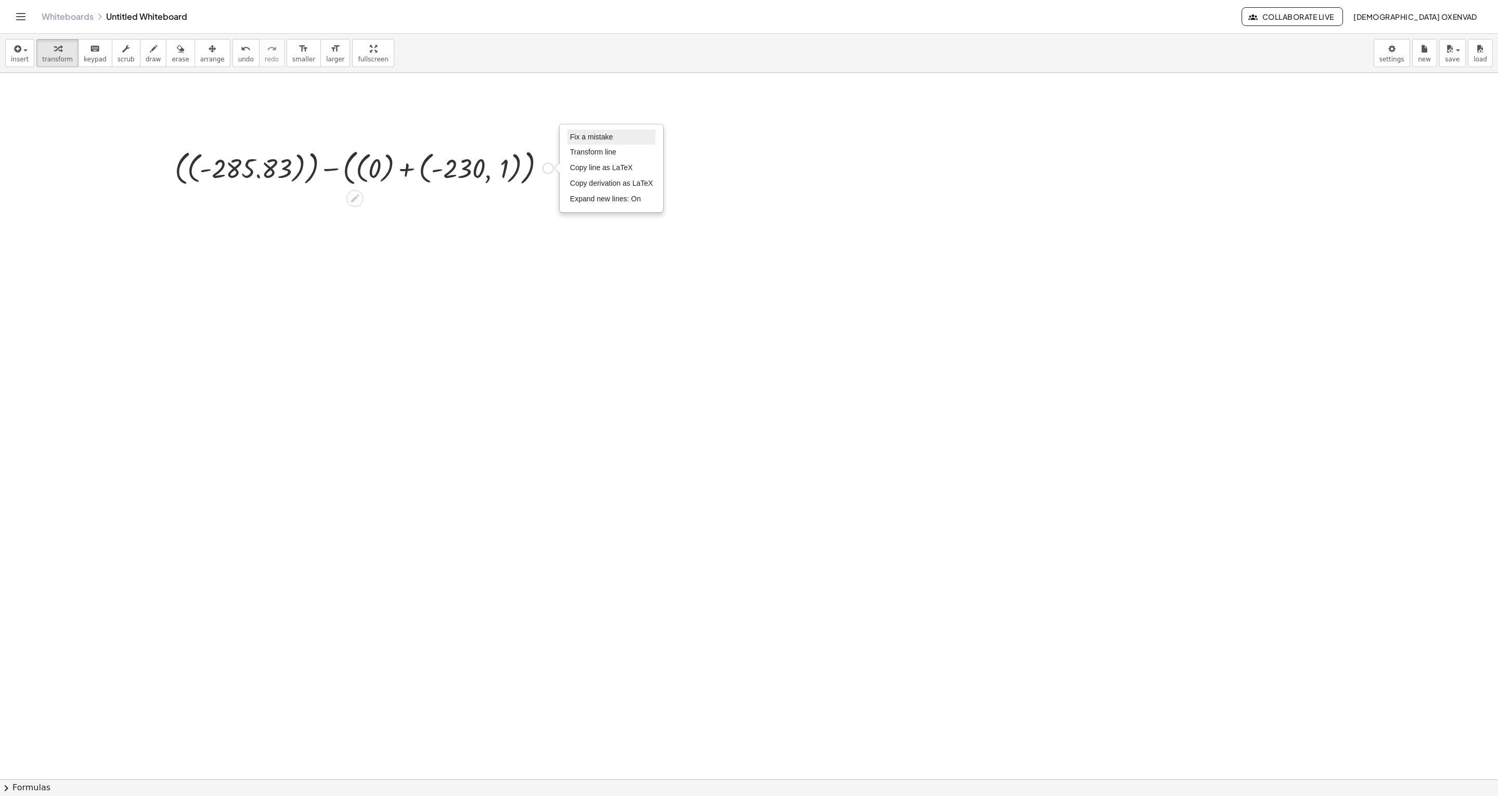
click at [589, 144] on li "Fix a mistake" at bounding box center [612, 138] width 88 height 16
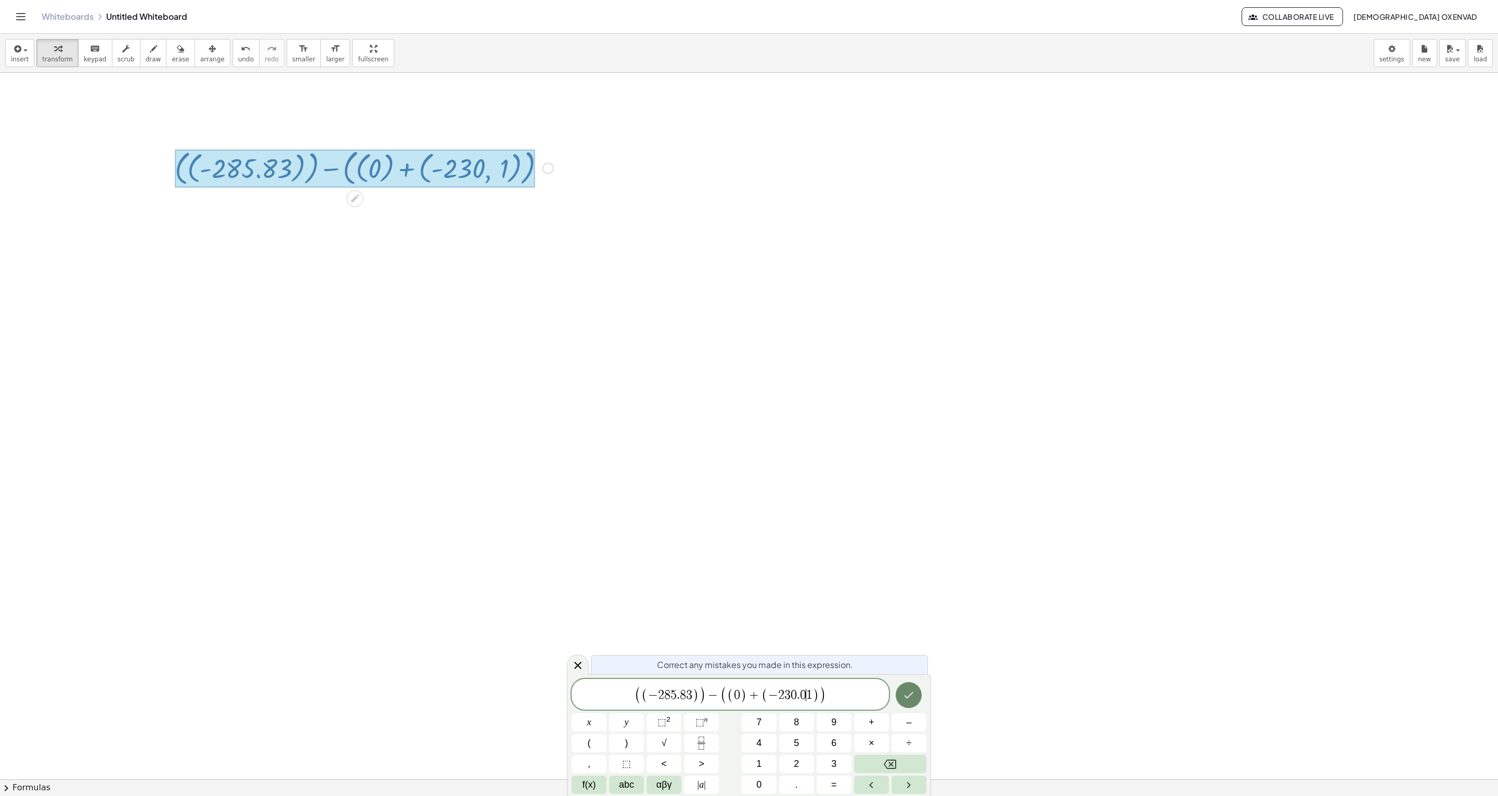
click at [899, 688] on button "Done" at bounding box center [909, 695] width 26 height 26
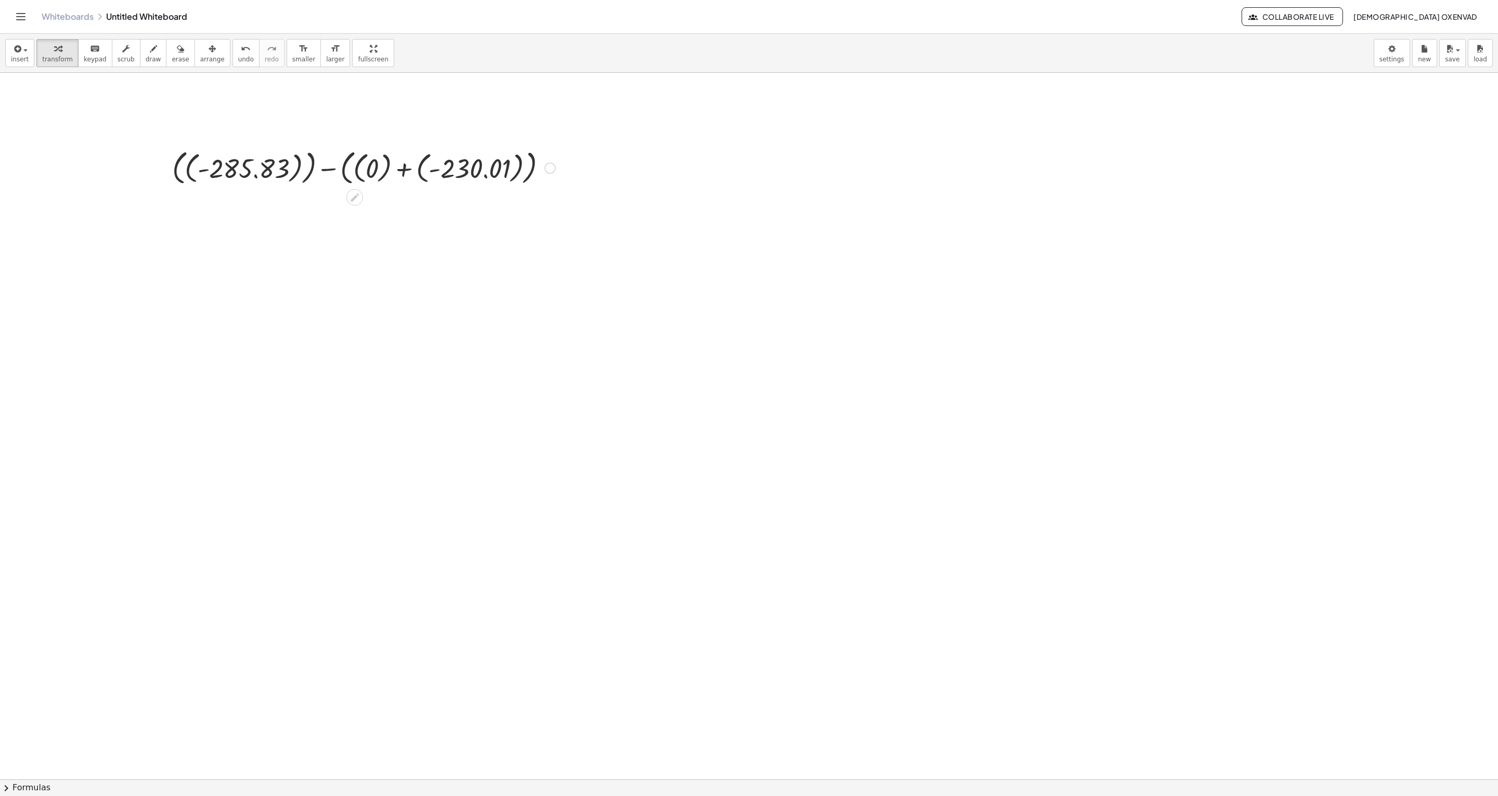
click at [419, 172] on div at bounding box center [364, 167] width 394 height 42
click at [318, 214] on div at bounding box center [364, 209] width 394 height 42
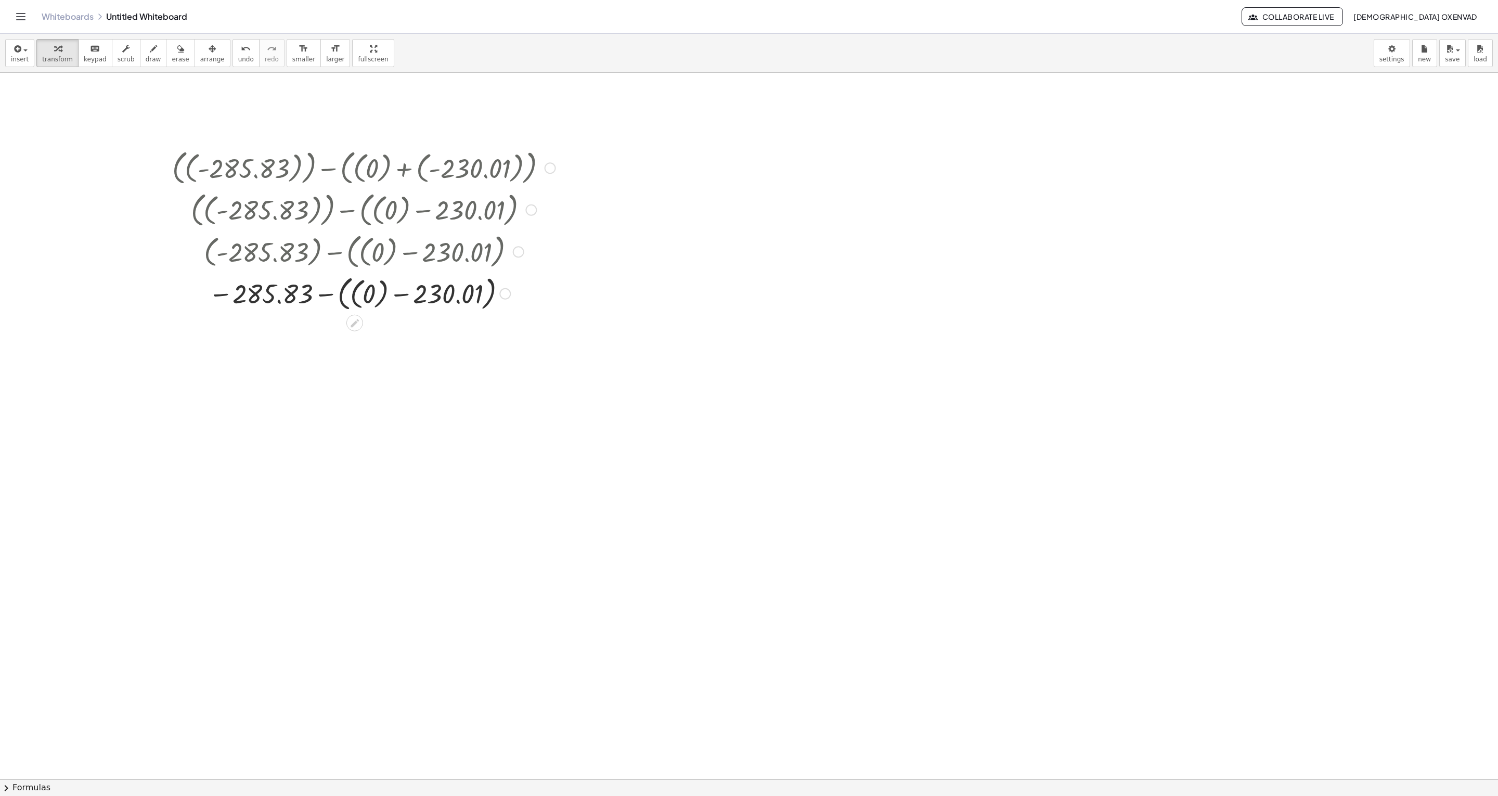
drag, startPoint x: 337, startPoint y: 209, endPoint x: 346, endPoint y: 250, distance: 41.6
click at [338, 210] on div at bounding box center [363, 209] width 419 height 42
click at [352, 282] on div at bounding box center [364, 293] width 394 height 42
click at [351, 288] on div at bounding box center [364, 293] width 394 height 40
drag, startPoint x: 364, startPoint y: 299, endPoint x: 369, endPoint y: 301, distance: 5.4
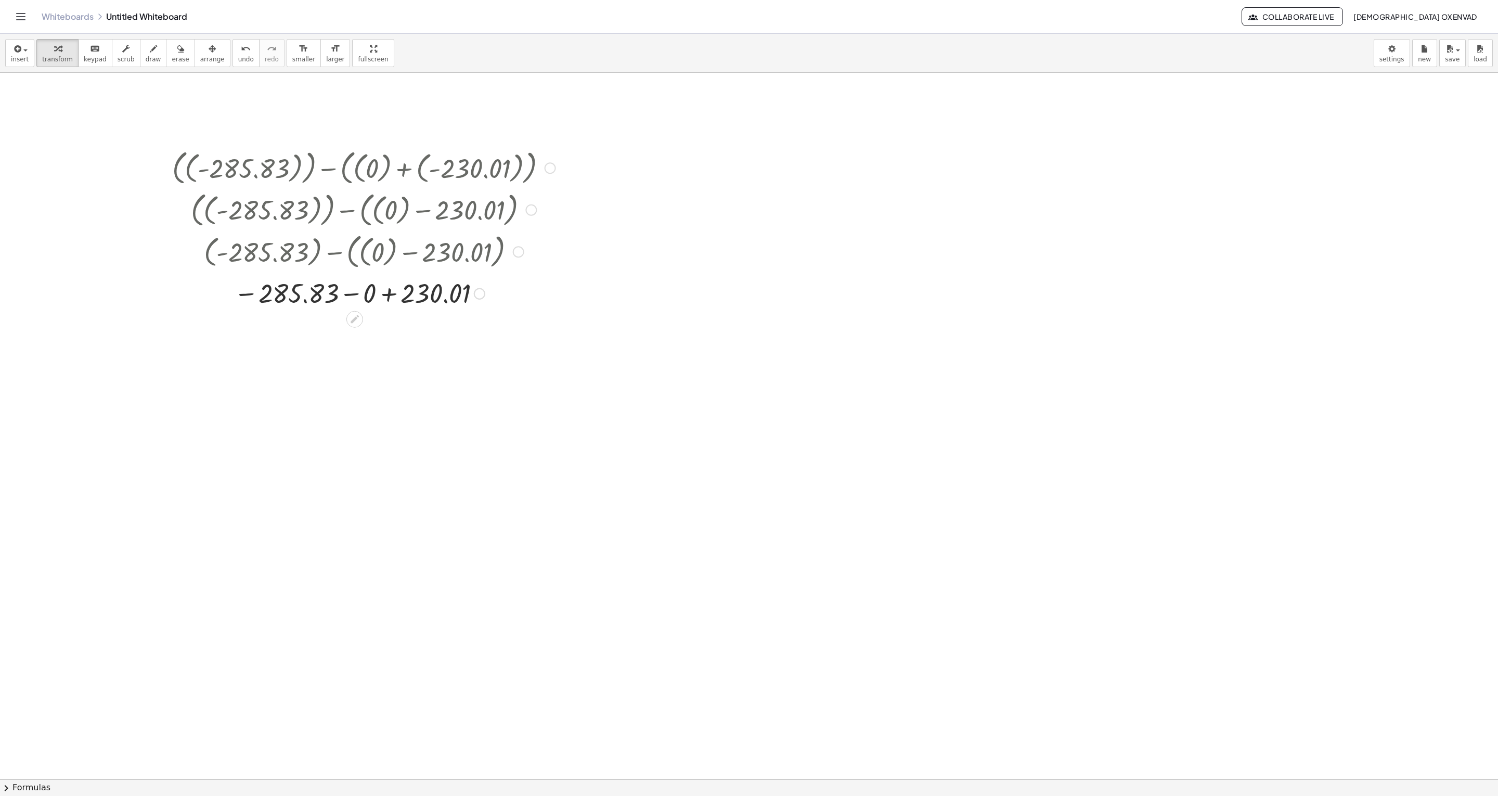
click at [366, 299] on div at bounding box center [364, 293] width 394 height 34
click at [364, 295] on div at bounding box center [364, 293] width 394 height 34
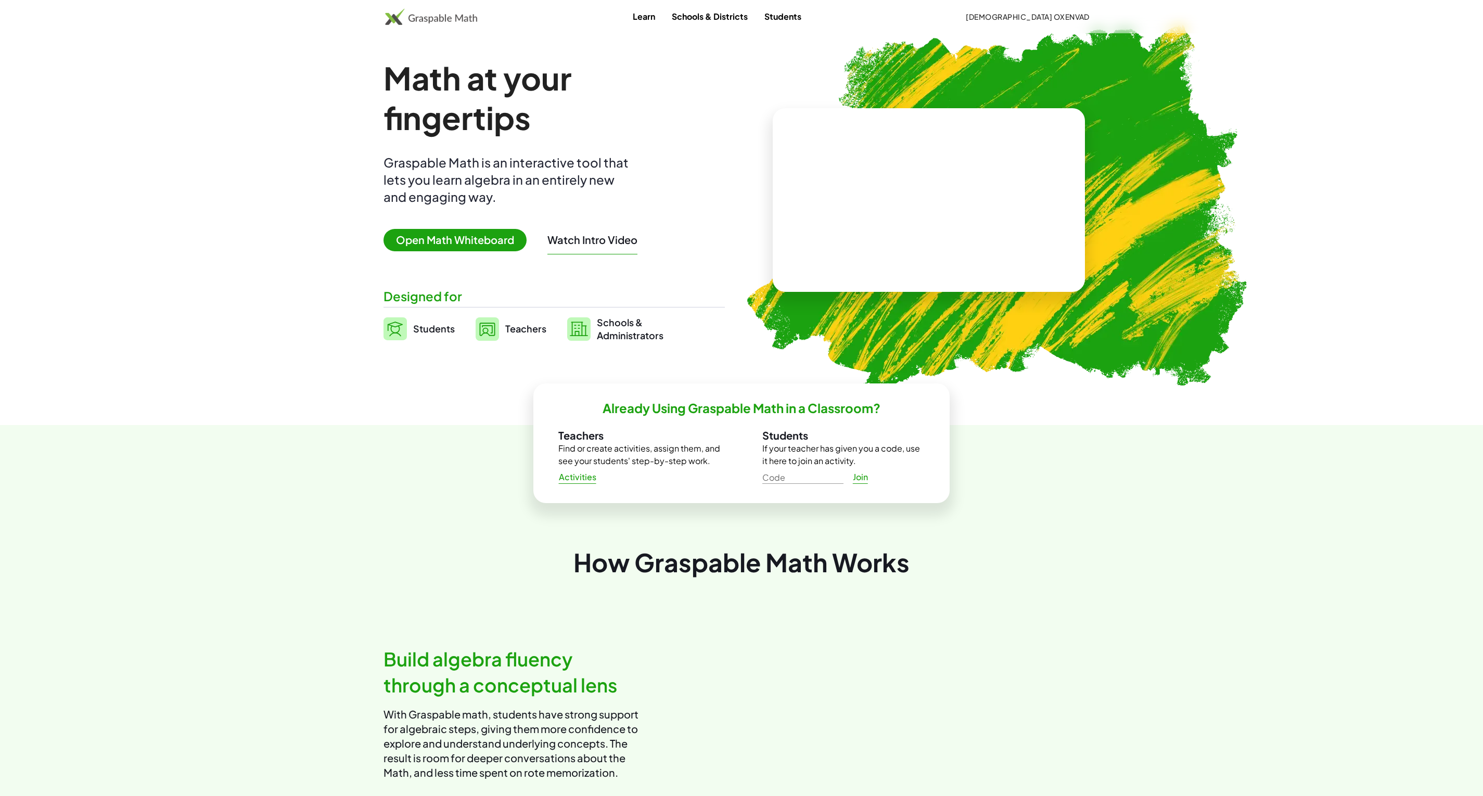
click at [465, 241] on span "Open Math Whiteboard" at bounding box center [454, 240] width 143 height 22
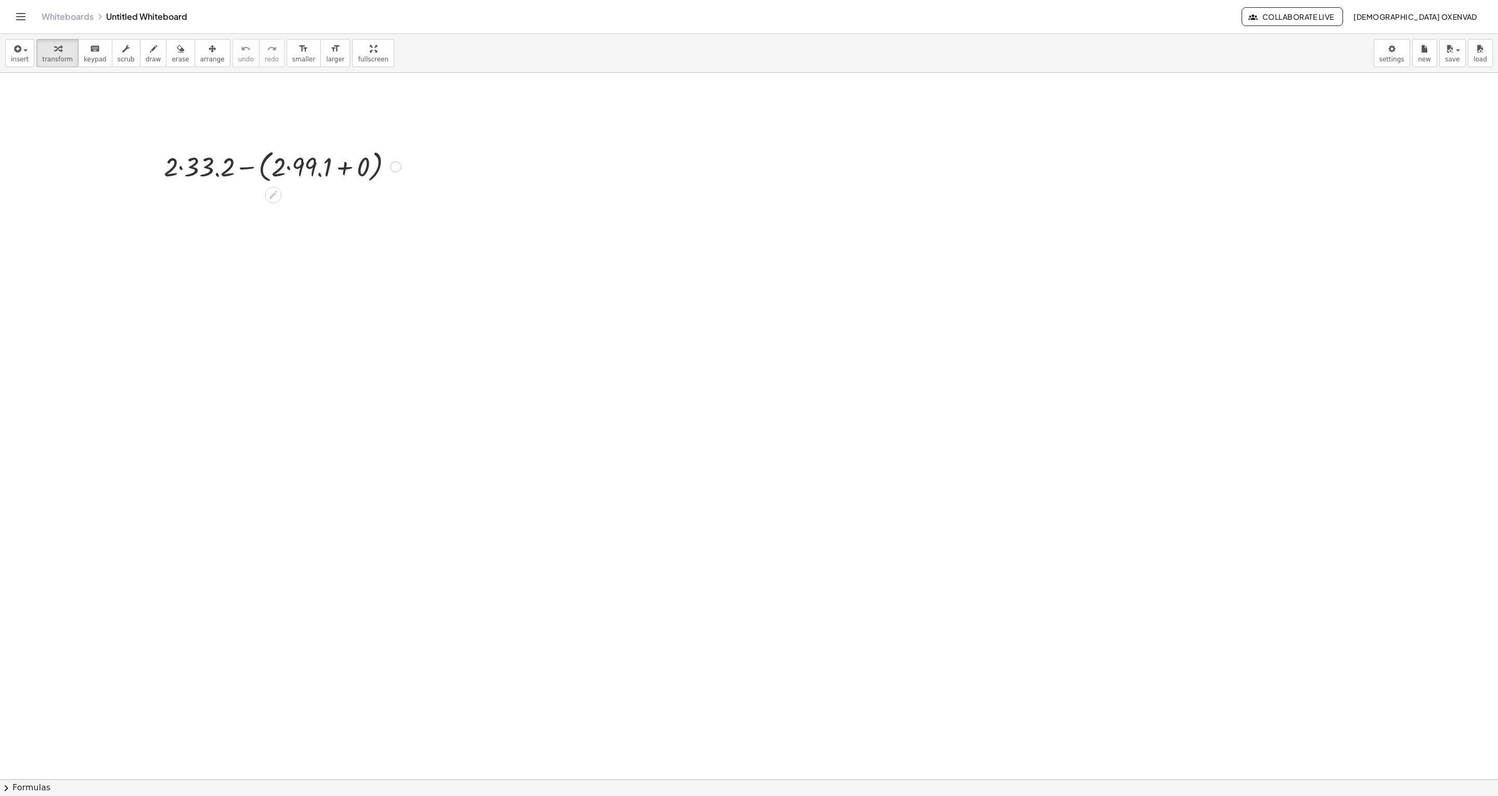
click at [294, 170] on div at bounding box center [283, 166] width 248 height 40
click at [338, 166] on div at bounding box center [282, 166] width 245 height 40
click at [287, 172] on div at bounding box center [283, 165] width 248 height 35
click at [223, 241] on div at bounding box center [283, 242] width 248 height 35
click at [263, 245] on div at bounding box center [283, 242] width 248 height 35
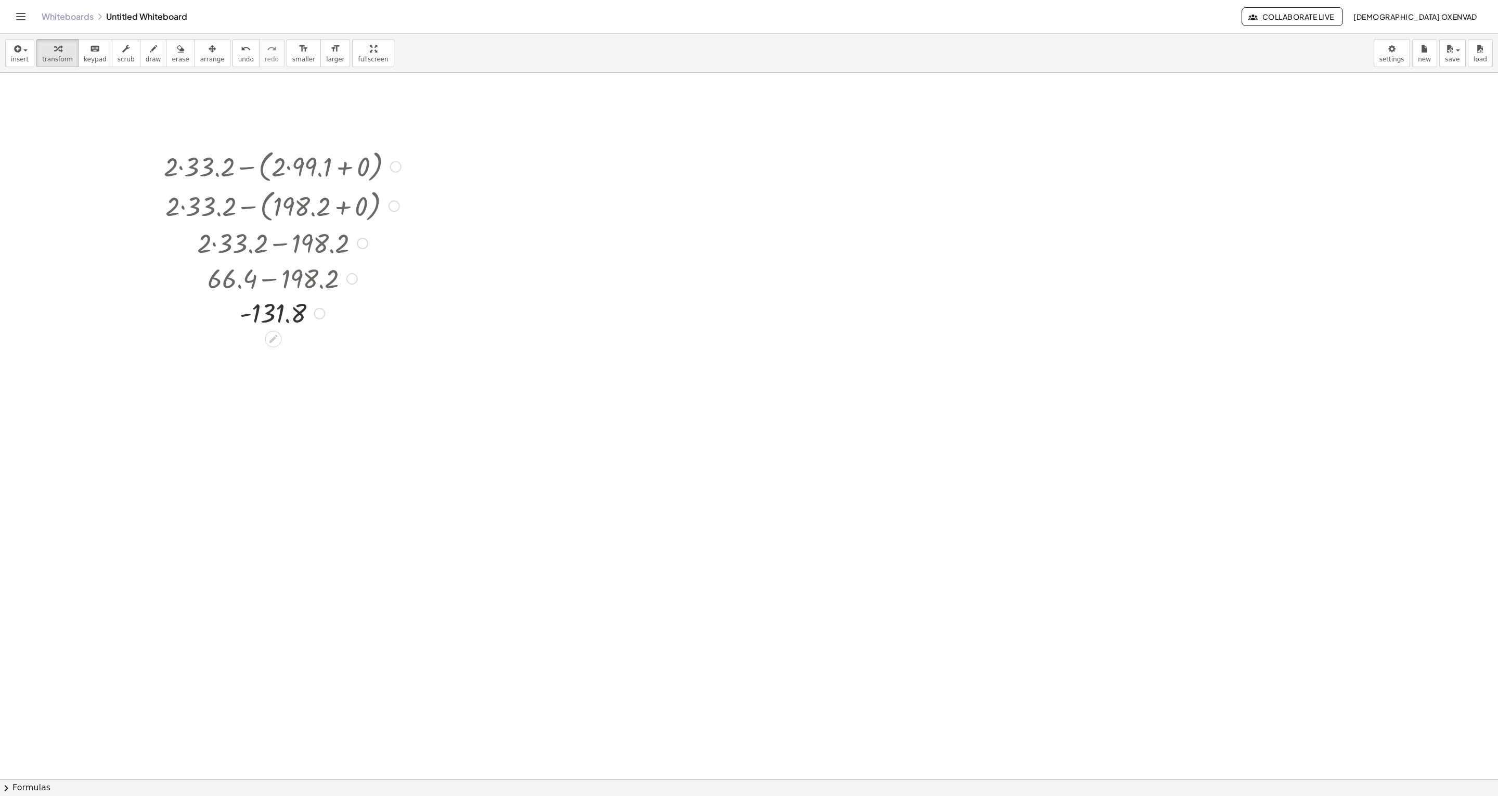
click at [398, 169] on div at bounding box center [395, 166] width 11 height 11
click at [443, 148] on span "Go back to this line" at bounding box center [449, 151] width 62 height 8
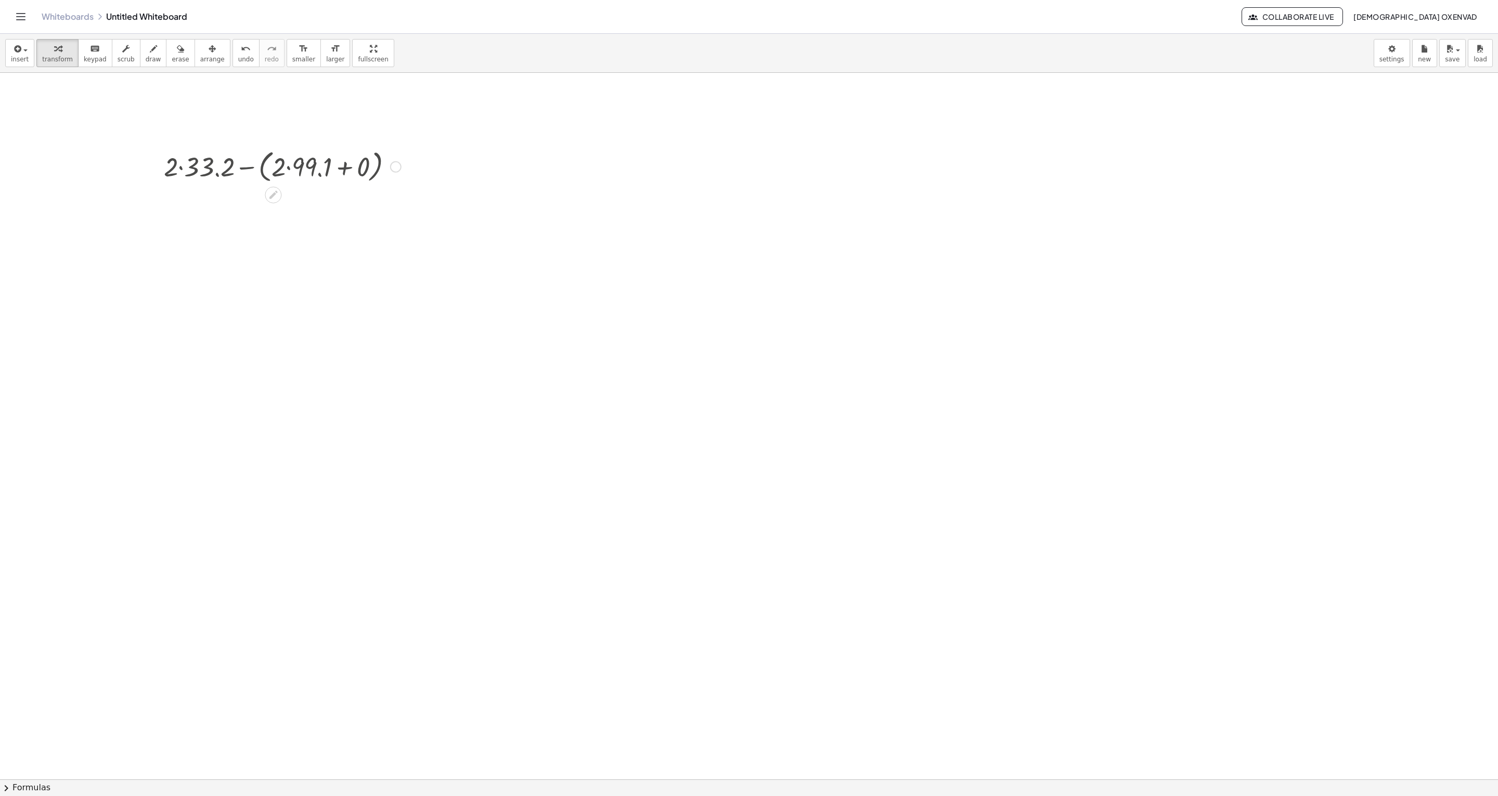
click at [396, 171] on div "Go back to this line Copy line as LaTeX Copy derivation as LaTeX" at bounding box center [395, 166] width 11 height 11
click at [431, 133] on span "Fix a mistake" at bounding box center [439, 135] width 43 height 8
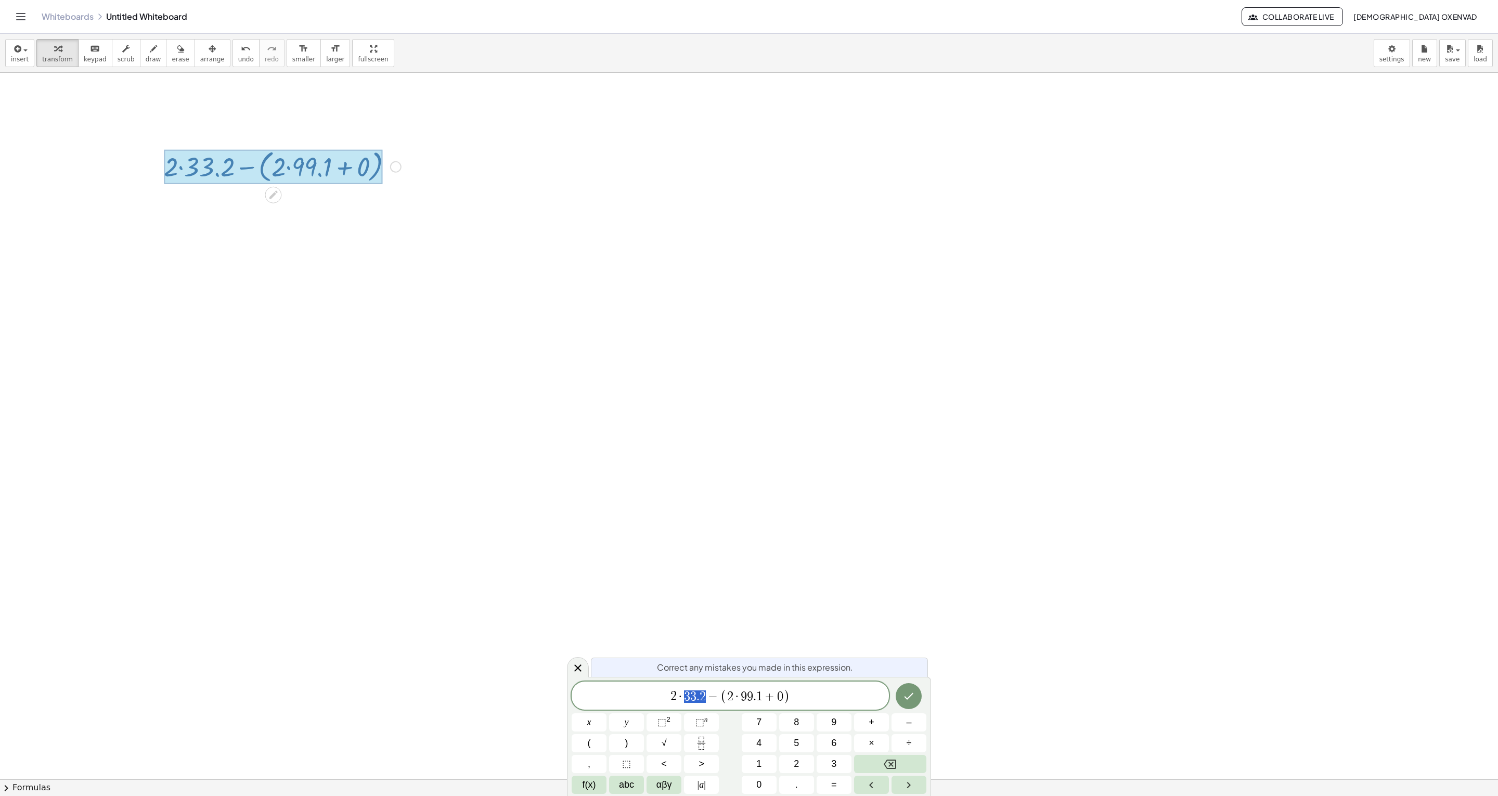
drag, startPoint x: 703, startPoint y: 698, endPoint x: 687, endPoint y: 697, distance: 16.7
drag, startPoint x: 750, startPoint y: 698, endPoint x: 775, endPoint y: 696, distance: 25.0
click at [775, 696] on span "2 · 9 9 . 1 + 0" at bounding box center [767, 696] width 56 height 12
click at [911, 693] on icon "Done" at bounding box center [909, 696] width 12 height 12
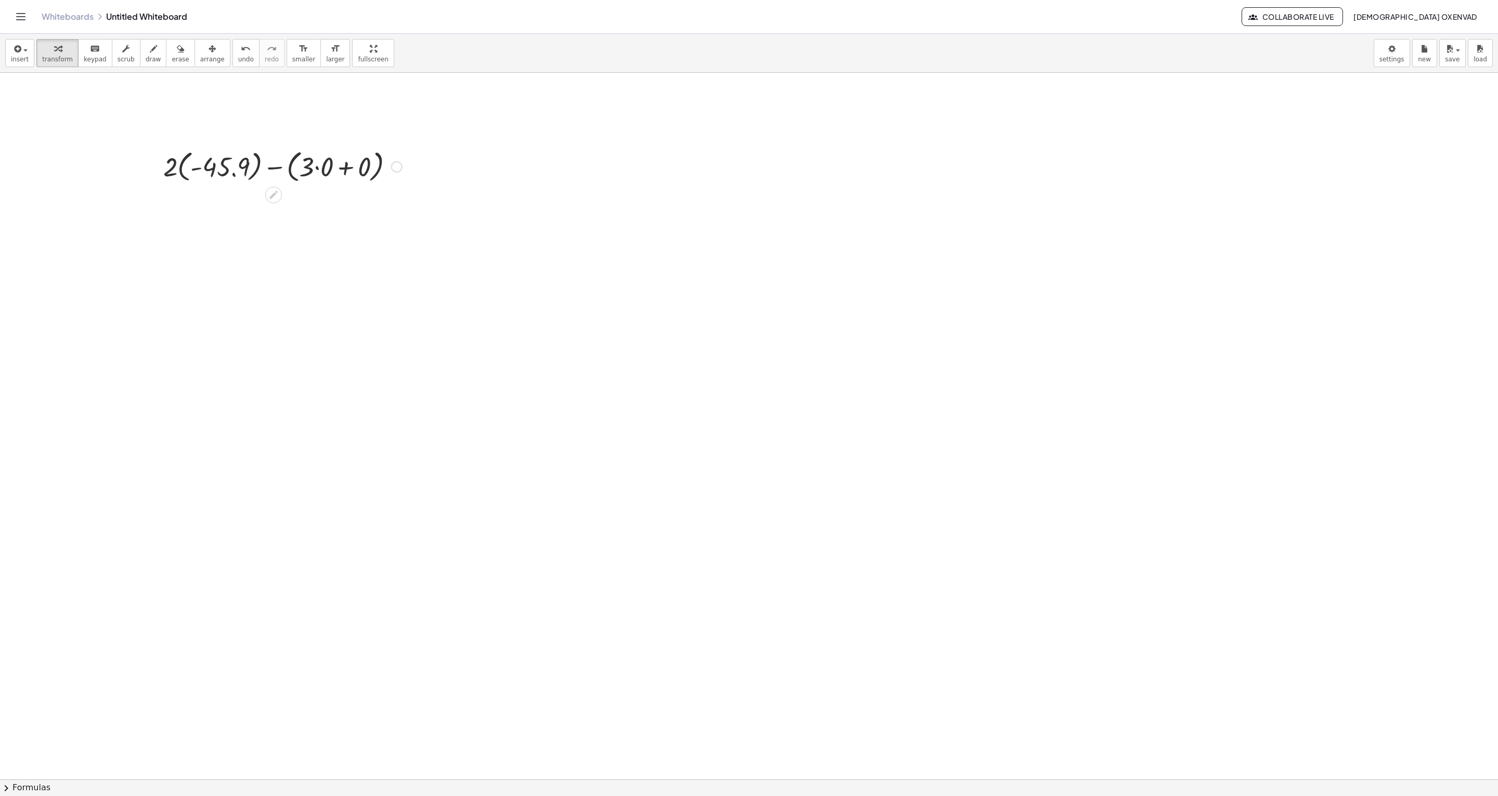
click at [339, 165] on div at bounding box center [282, 166] width 249 height 40
click at [316, 169] on div at bounding box center [282, 166] width 186 height 38
click at [274, 167] on div "+ · 2 · ( - 45.9 ) − ( + · 3 · 0 + 0 ) + · 2 · ( - 45.9 ) − · 3 · 0 Fix a mista…" at bounding box center [274, 167] width 0 height 0
click at [274, 167] on div "+ · 2 · ( - 45.9 ) − ( + · 3 · 0 + 0 ) + · 2 · ( - 45.9 ) − · 3 · 0 + · 2 · ( -…" at bounding box center [274, 167] width 0 height 0
click at [241, 241] on div at bounding box center [282, 242] width 249 height 35
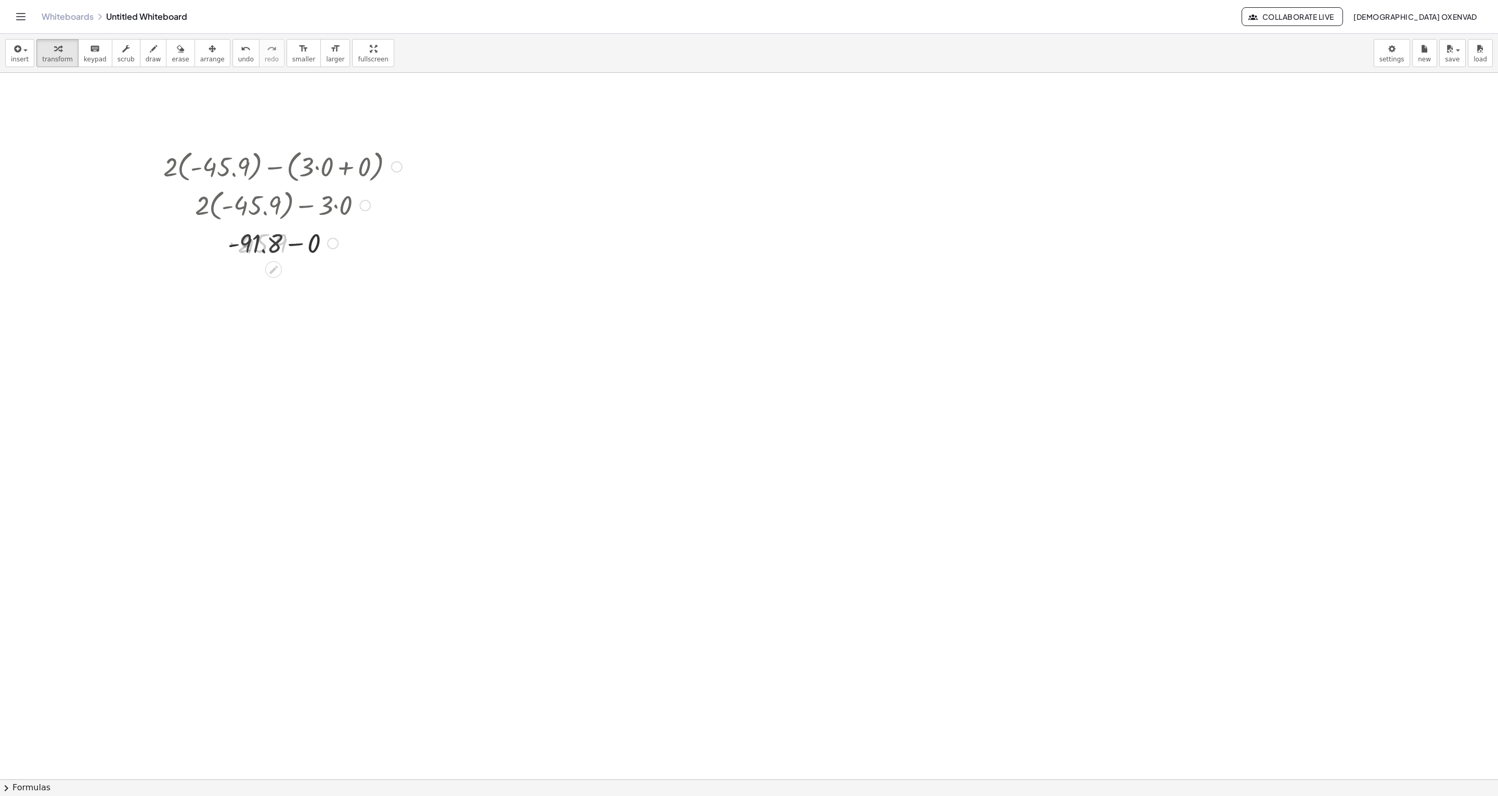
click at [286, 247] on div at bounding box center [282, 242] width 249 height 35
click at [394, 166] on div at bounding box center [396, 166] width 11 height 11
click at [436, 150] on span "Go back to this line" at bounding box center [450, 151] width 62 height 8
click at [400, 168] on div "Go back to this line Copy line as LaTeX Copy derivation as LaTeX" at bounding box center [396, 166] width 11 height 11
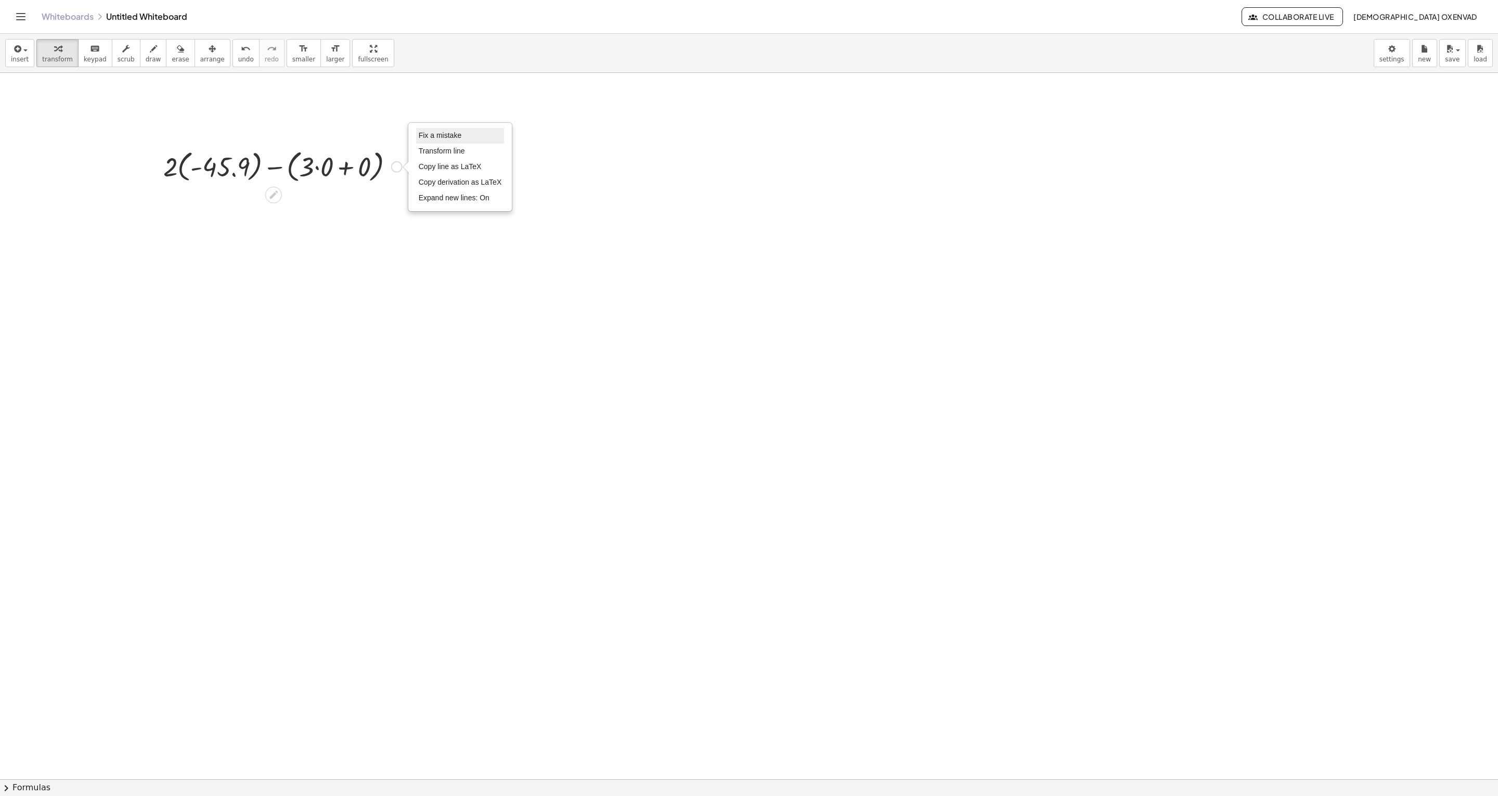
click at [452, 138] on span "Fix a mistake" at bounding box center [440, 135] width 43 height 8
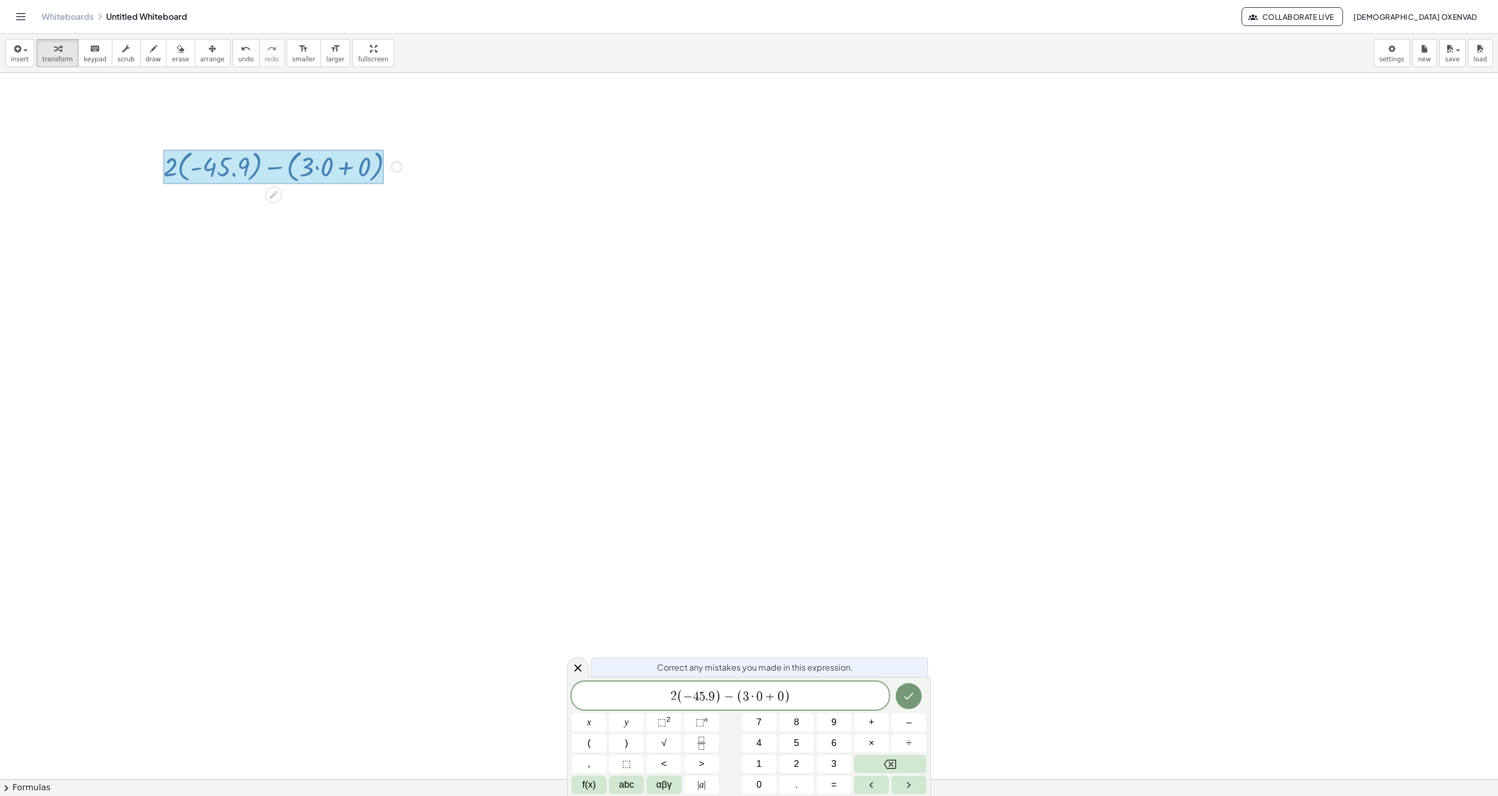
click at [691, 701] on span "−" at bounding box center [688, 696] width 10 height 12
click at [761, 698] on span "0" at bounding box center [759, 696] width 6 height 12
click at [789, 691] on span ")" at bounding box center [792, 696] width 7 height 15
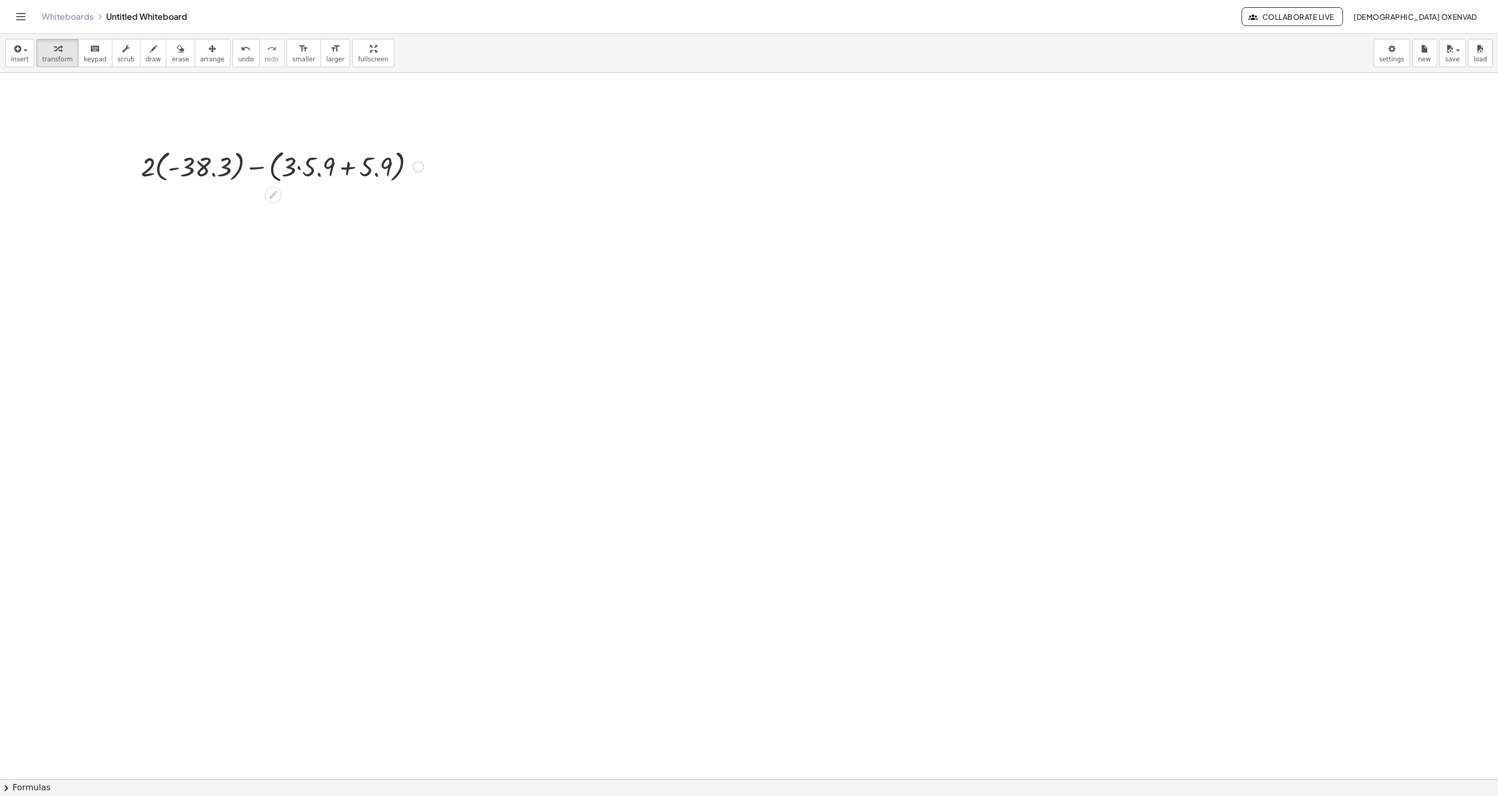
click at [383, 161] on div at bounding box center [282, 166] width 293 height 40
click at [297, 166] on div at bounding box center [282, 166] width 293 height 40
click at [340, 169] on div at bounding box center [282, 166] width 278 height 40
click at [273, 167] on div "+ · 2 · ( - 38.3 ) − ( + · 3 · 5.9 + 5.9 ) 17.7 23.6 Fix a mistake Transform li…" at bounding box center [273, 167] width 0 height 0
click at [209, 228] on div "+ · 2 · ( - 38.3 ) − ( + · 3 · 5.9 + 5.9 ) + · 2 · ( - 38.3 ) − ( + 17.7 + 5.9 …" at bounding box center [278, 204] width 306 height 121
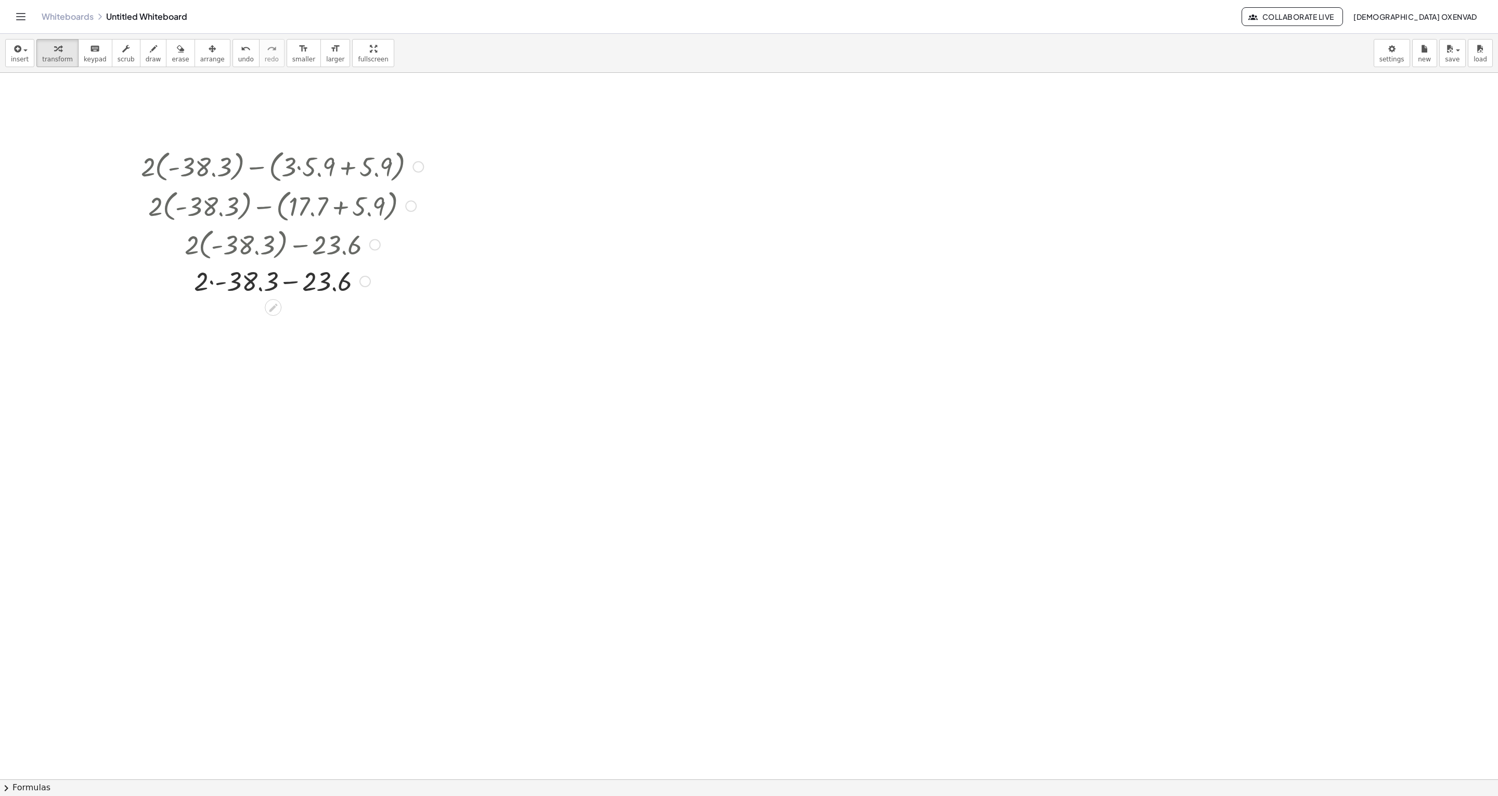
click at [224, 281] on div at bounding box center [282, 280] width 293 height 35
click at [276, 284] on div at bounding box center [282, 280] width 293 height 35
click at [427, 168] on div at bounding box center [282, 166] width 293 height 40
click at [415, 166] on div at bounding box center [418, 166] width 11 height 11
click at [453, 151] on span "Go back to this line" at bounding box center [471, 151] width 62 height 8
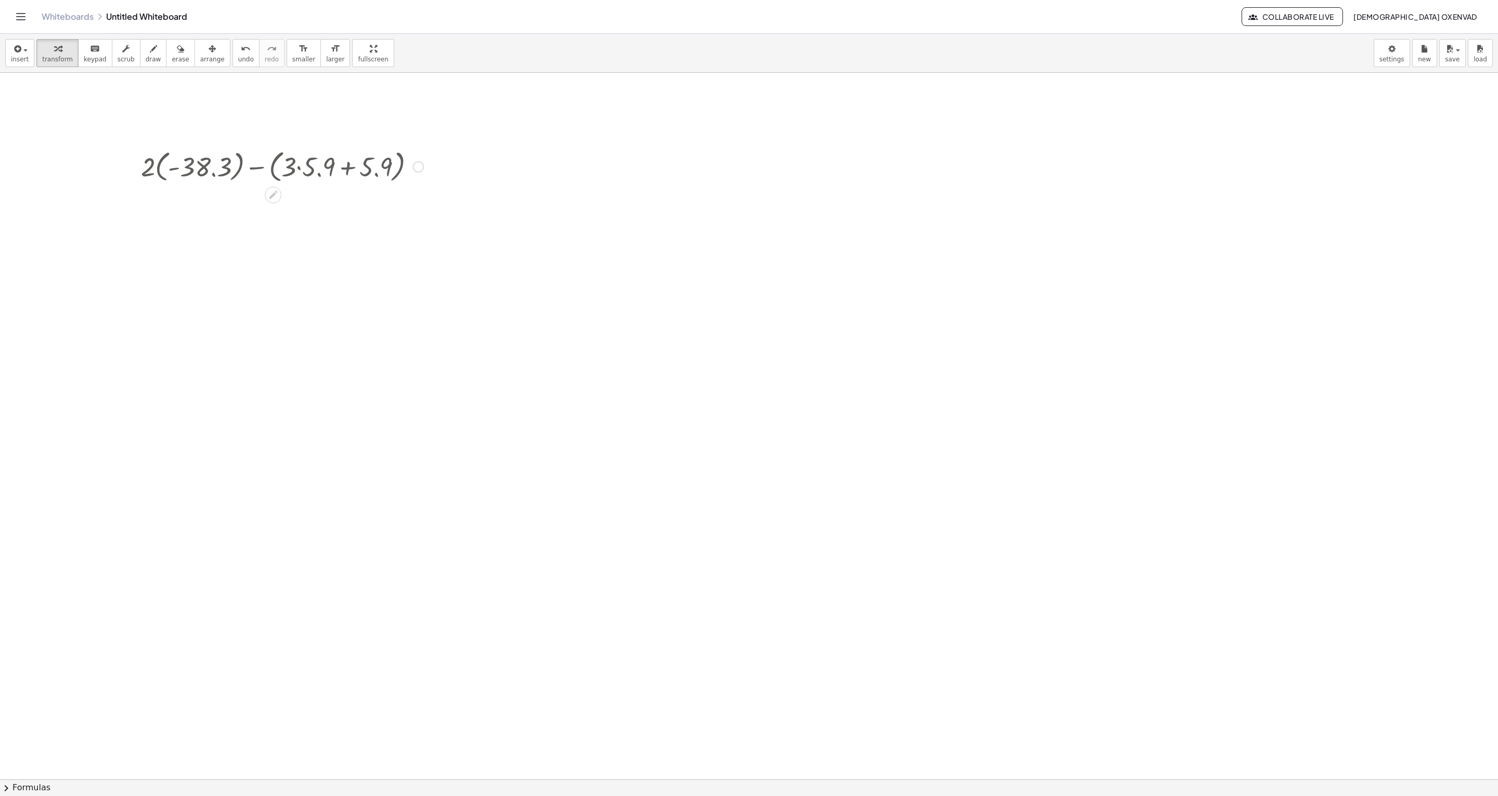
click at [415, 166] on div "Go back to this line Copy line as LaTeX Copy derivation as LaTeX" at bounding box center [418, 166] width 11 height 11
click at [454, 131] on span "Fix a mistake" at bounding box center [461, 135] width 43 height 8
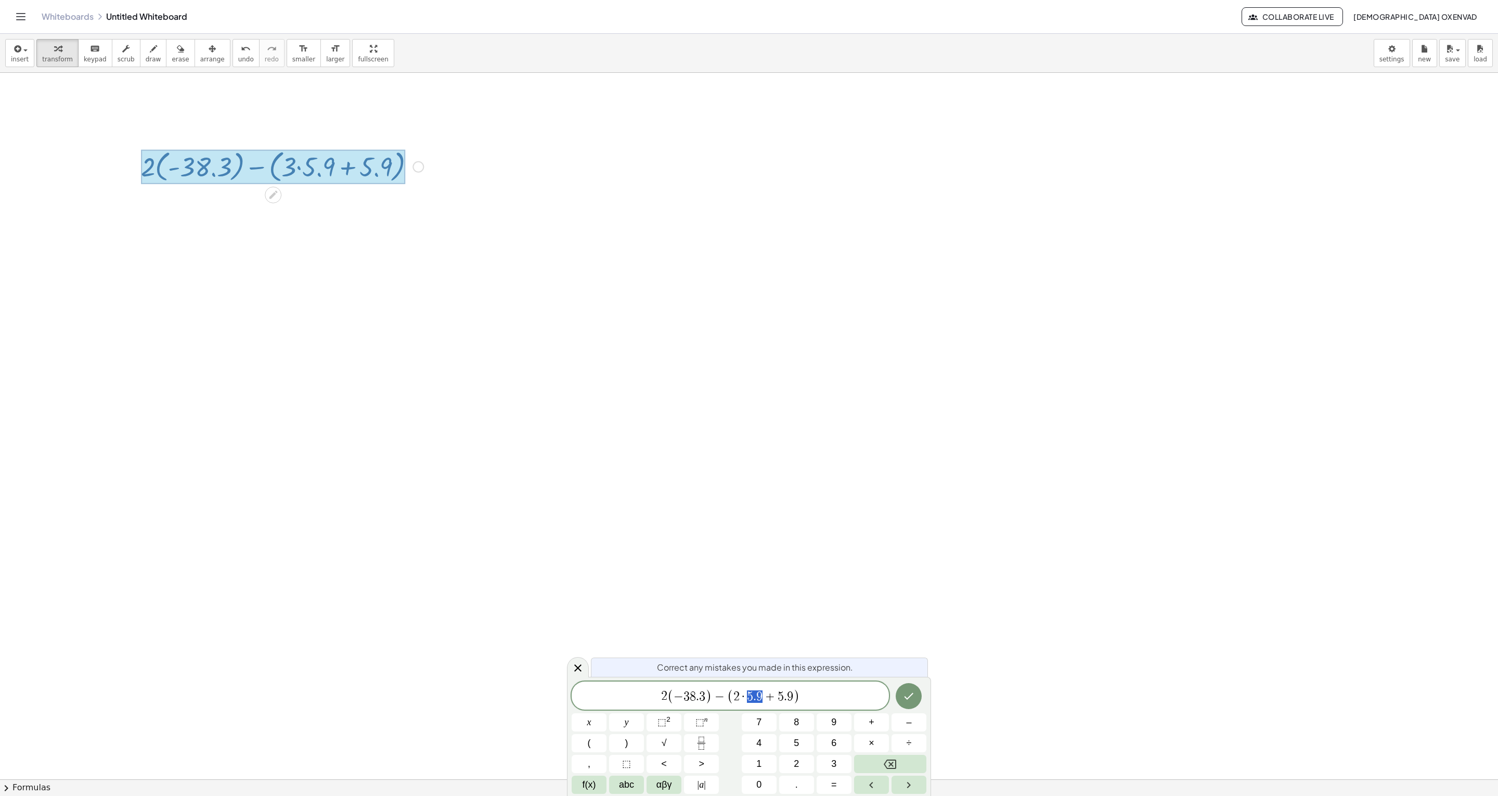
drag, startPoint x: 764, startPoint y: 697, endPoint x: 748, endPoint y: 694, distance: 15.7
click at [748, 694] on span "2 · 5 . 9 + 5 . 9" at bounding box center [763, 696] width 59 height 12
drag, startPoint x: 779, startPoint y: 694, endPoint x: 794, endPoint y: 698, distance: 15.4
click at [794, 698] on span "2 · 9 6 . 4 + 5 . 9" at bounding box center [763, 696] width 66 height 12
drag, startPoint x: 699, startPoint y: 694, endPoint x: 672, endPoint y: 697, distance: 27.2
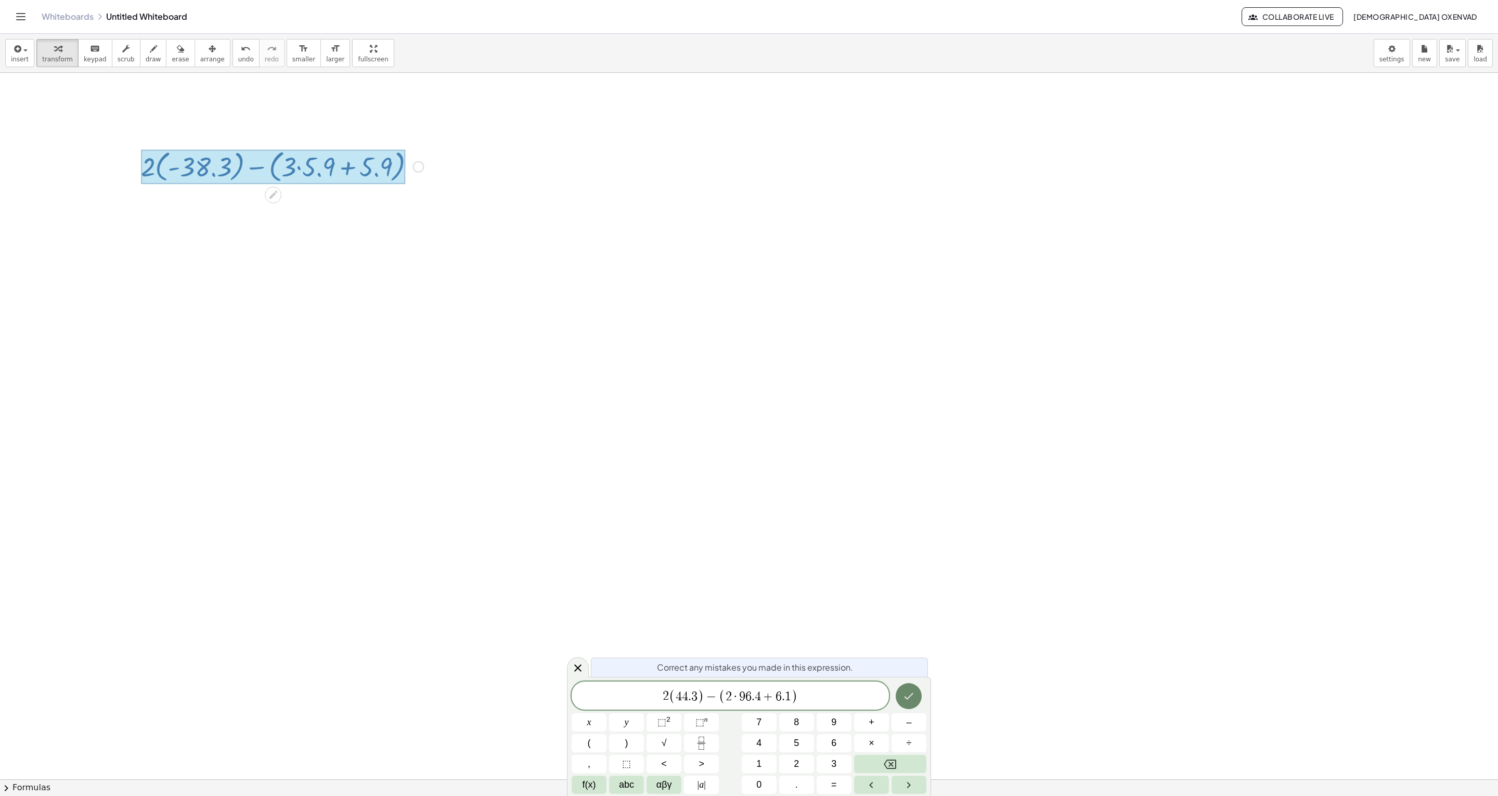
click at [920, 696] on button "Done" at bounding box center [909, 696] width 26 height 26
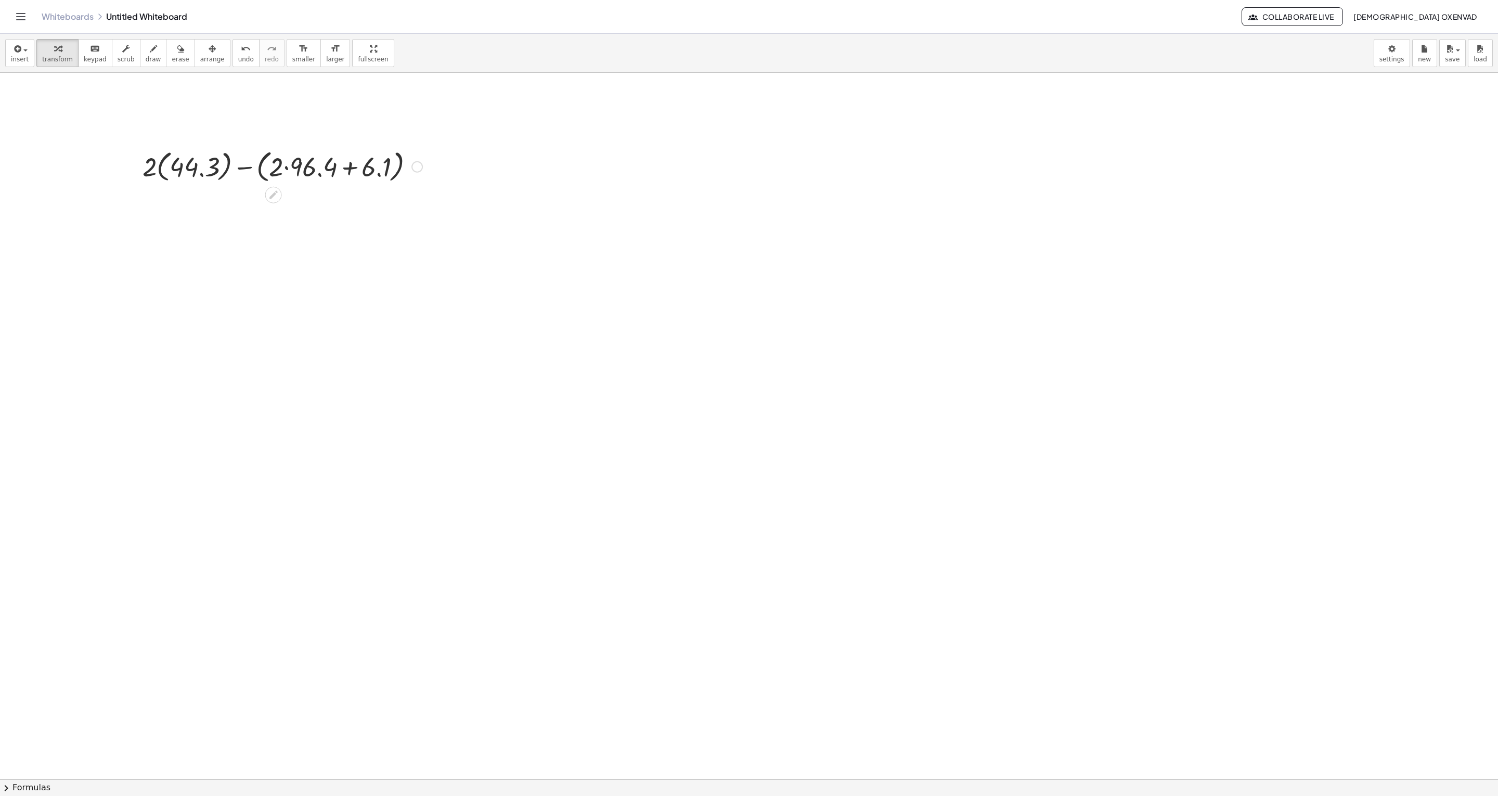
click at [153, 172] on div at bounding box center [282, 166] width 290 height 40
click at [158, 166] on div at bounding box center [282, 166] width 290 height 40
click at [165, 168] on div at bounding box center [282, 166] width 271 height 40
click at [174, 171] on div at bounding box center [282, 166] width 290 height 40
click at [176, 210] on div at bounding box center [282, 206] width 290 height 40
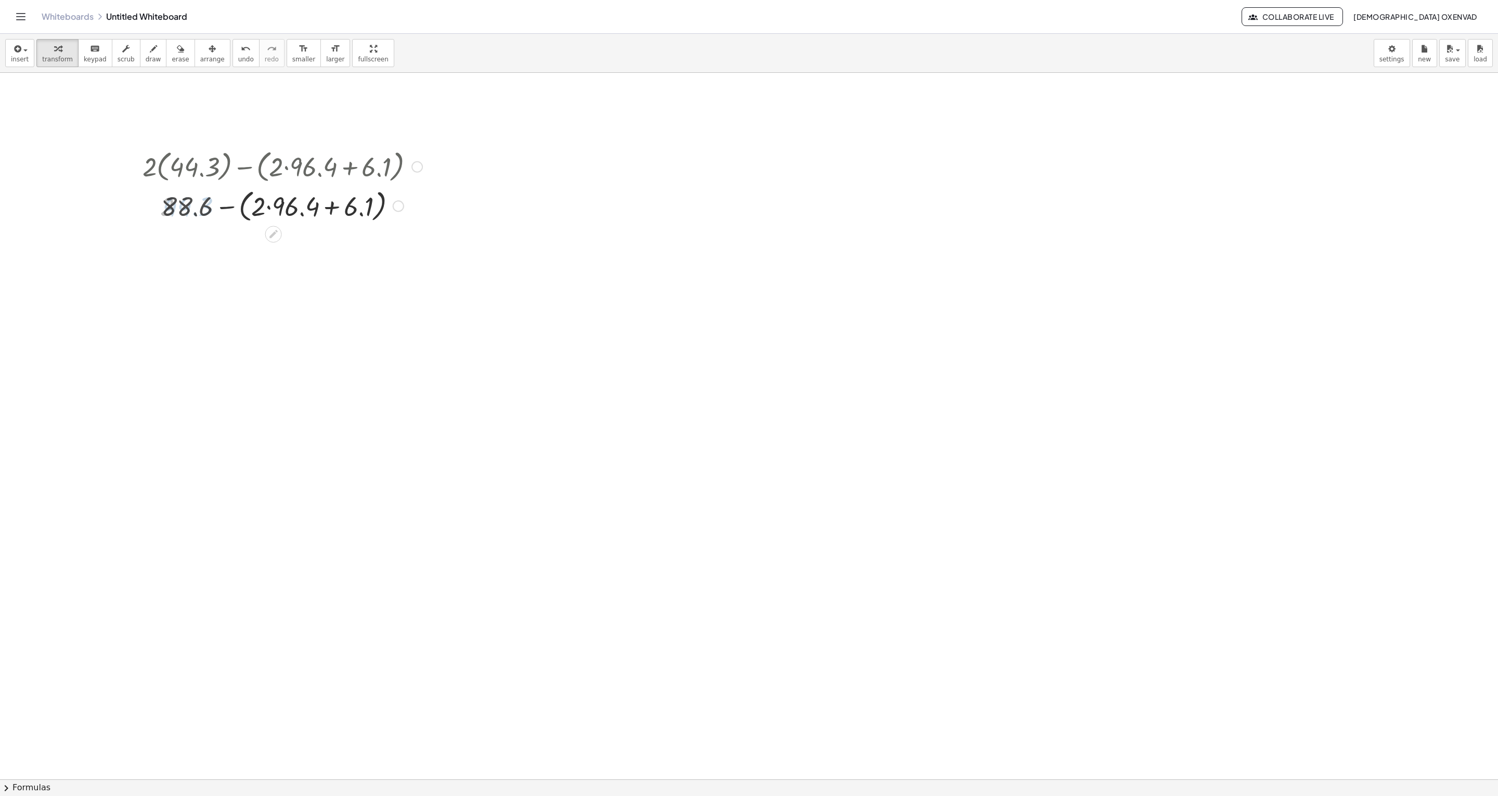
click at [272, 208] on div at bounding box center [282, 206] width 290 height 40
click at [318, 214] on div at bounding box center [282, 206] width 290 height 40
click at [259, 244] on div at bounding box center [282, 244] width 290 height 35
click at [280, 280] on div at bounding box center [282, 281] width 290 height 35
click at [416, 165] on div at bounding box center [416, 166] width 11 height 11
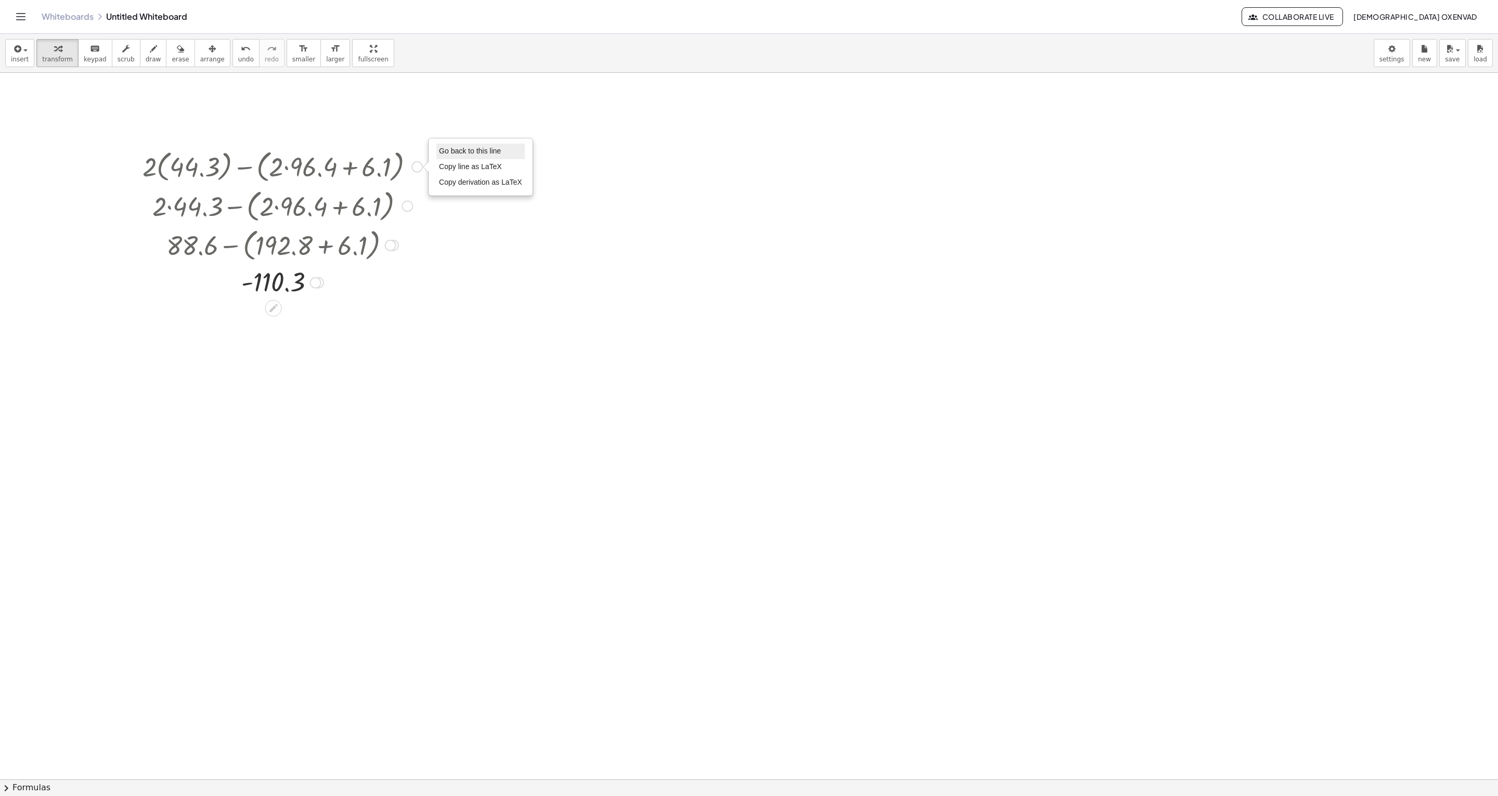
click at [465, 152] on span "Go back to this line" at bounding box center [470, 151] width 62 height 8
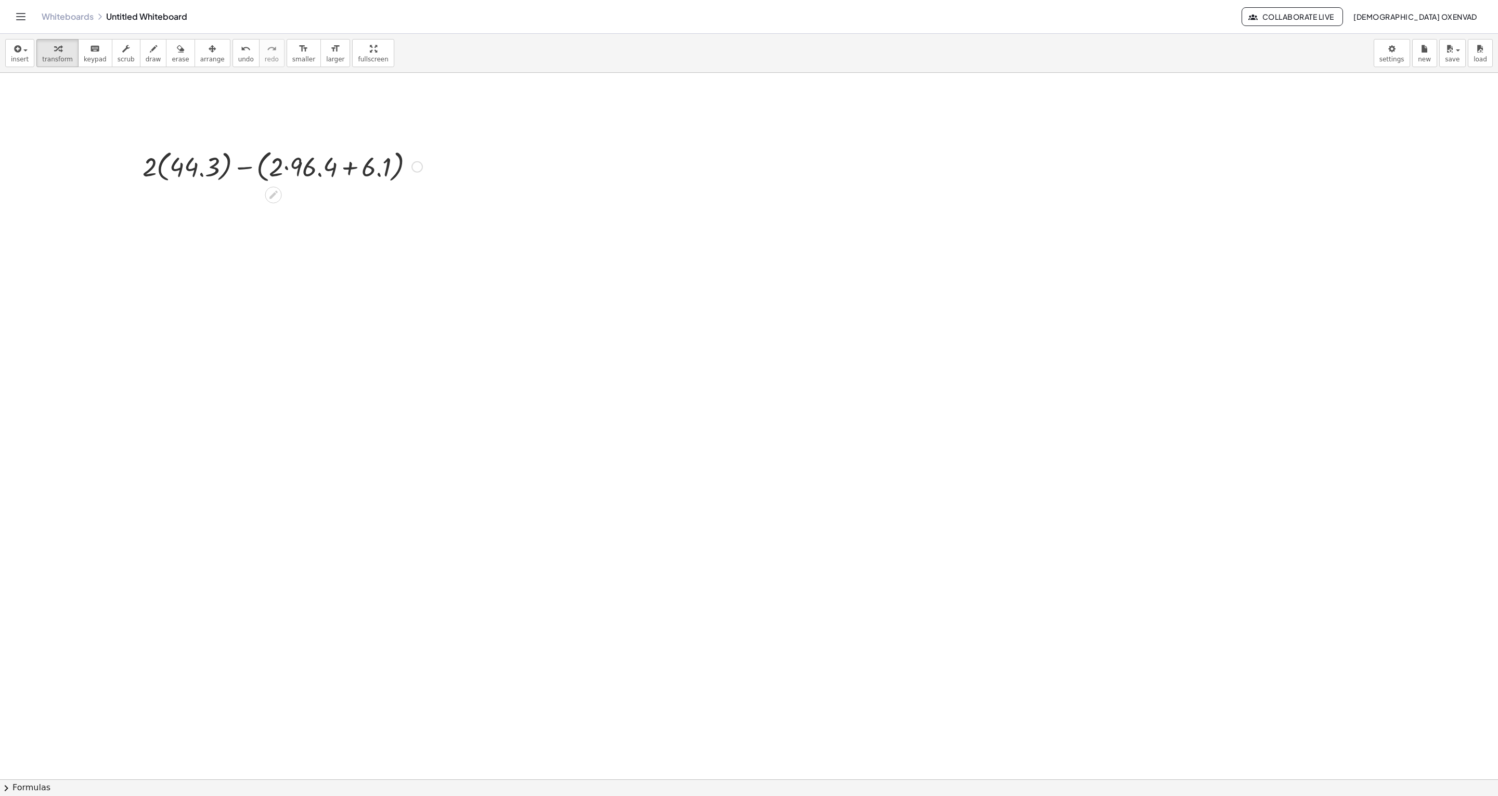
click at [413, 170] on div "Go back to this line Copy line as LaTeX Copy derivation as LaTeX" at bounding box center [416, 166] width 11 height 11
click at [460, 134] on span "Fix a mistake" at bounding box center [460, 135] width 43 height 8
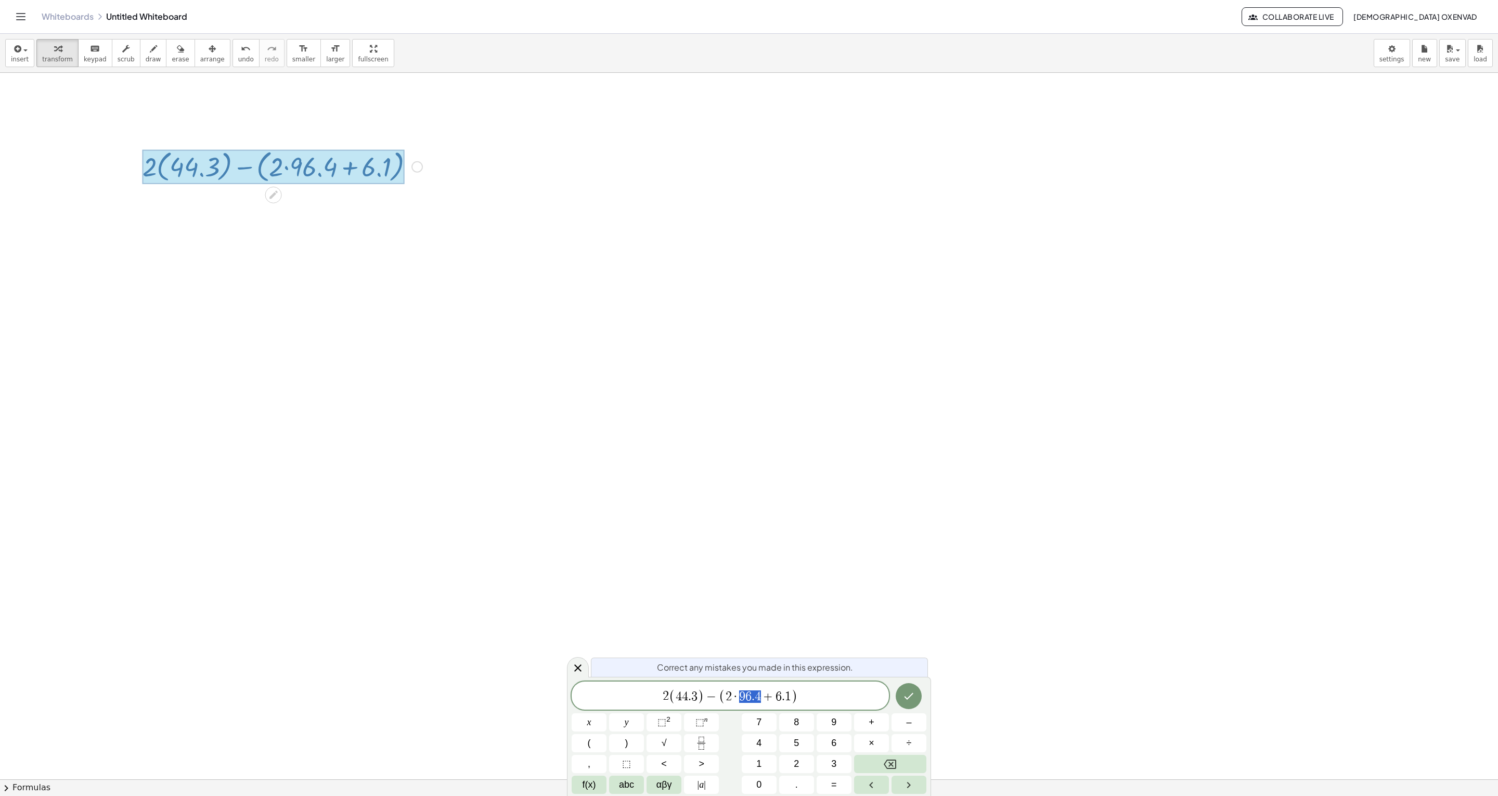
drag, startPoint x: 761, startPoint y: 697, endPoint x: 741, endPoint y: 697, distance: 19.8
click at [786, 696] on span "1" at bounding box center [788, 696] width 6 height 12
drag, startPoint x: 700, startPoint y: 693, endPoint x: 684, endPoint y: 692, distance: 16.2
click at [906, 694] on icon "Done" at bounding box center [909, 696] width 12 height 12
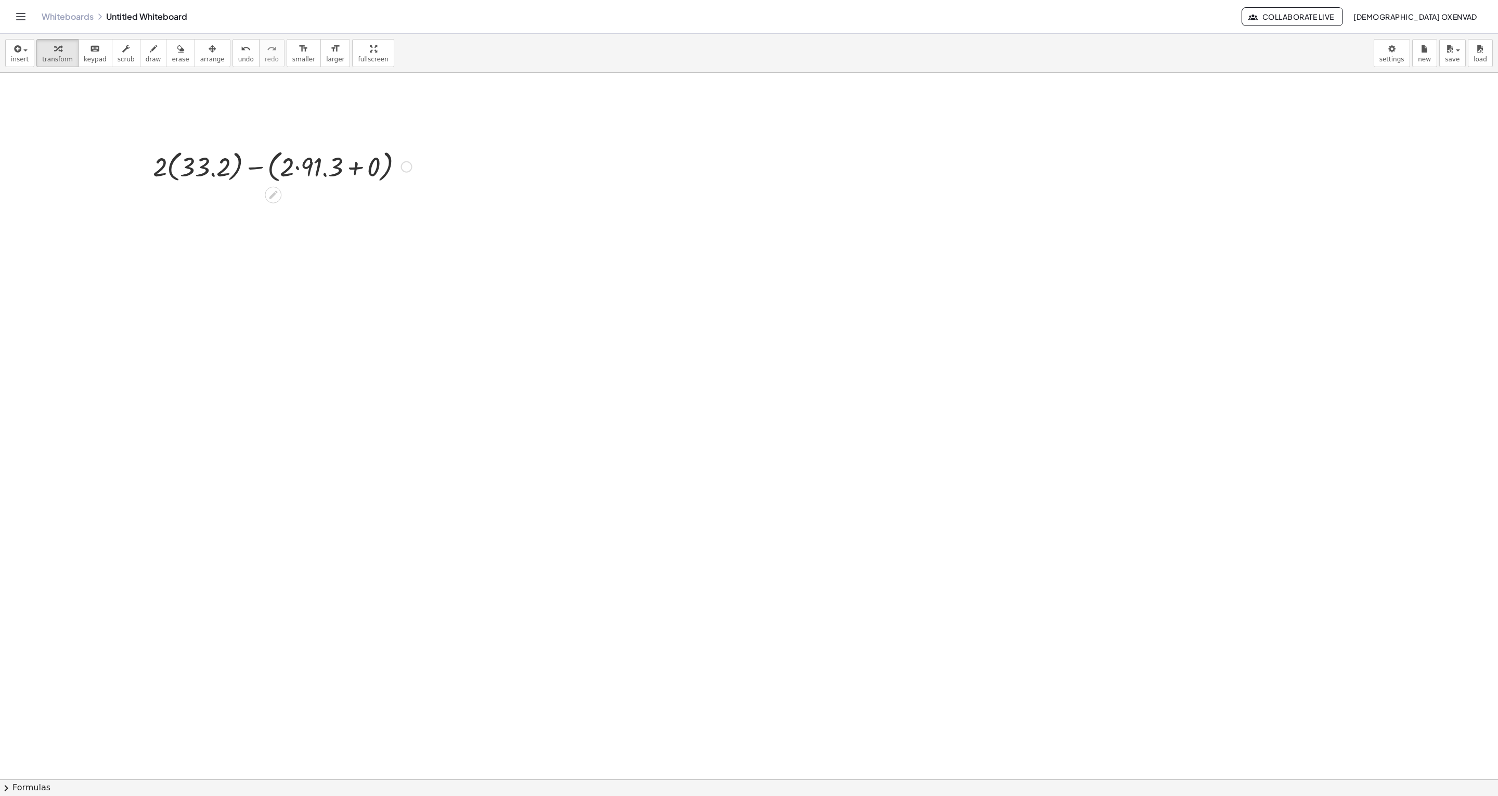
click at [172, 173] on div at bounding box center [282, 166] width 269 height 40
click at [172, 171] on div at bounding box center [283, 166] width 250 height 40
click at [180, 202] on div at bounding box center [282, 206] width 269 height 40
click at [273, 208] on div at bounding box center [282, 206] width 269 height 40
click at [273, 240] on div at bounding box center [282, 245] width 269 height 40
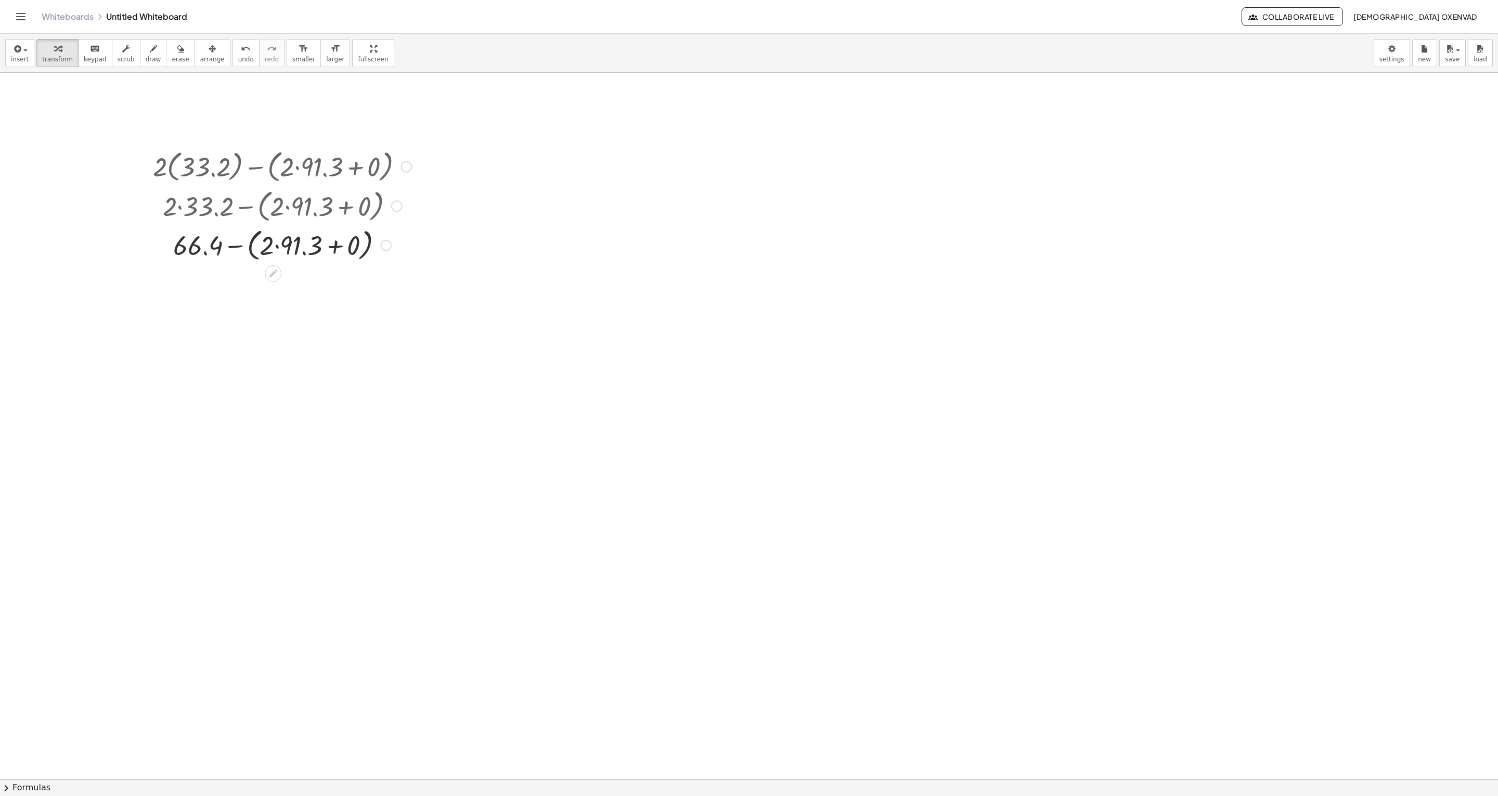
click at [272, 246] on div at bounding box center [282, 245] width 269 height 40
click at [277, 245] on div at bounding box center [282, 245] width 269 height 40
click at [303, 243] on div at bounding box center [282, 245] width 269 height 40
click at [328, 249] on div at bounding box center [282, 245] width 269 height 40
click at [258, 247] on div at bounding box center [282, 244] width 269 height 35
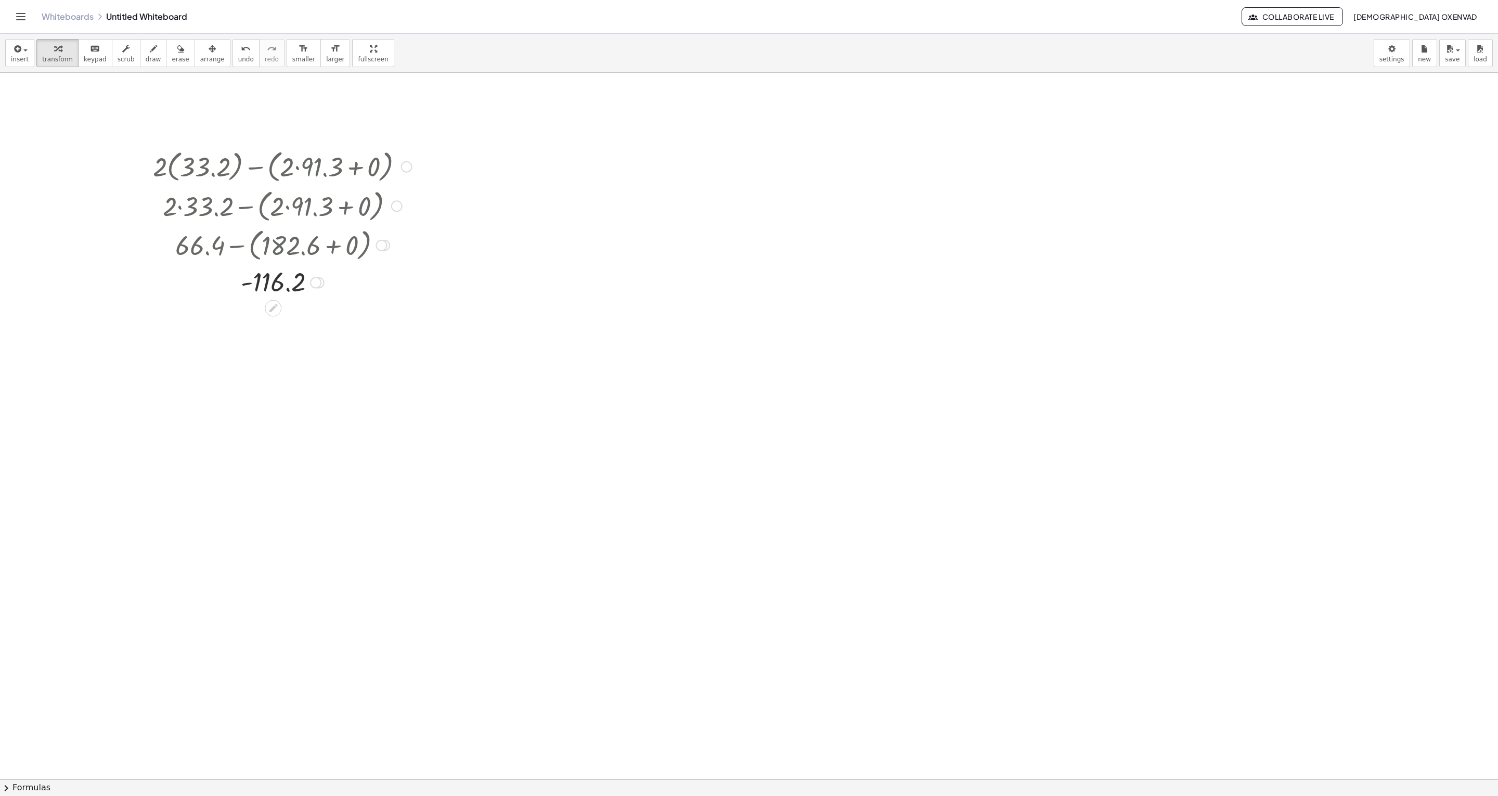
click at [320, 282] on div at bounding box center [315, 282] width 11 height 11
click at [371, 261] on span "Transform line" at bounding box center [361, 259] width 46 height 8
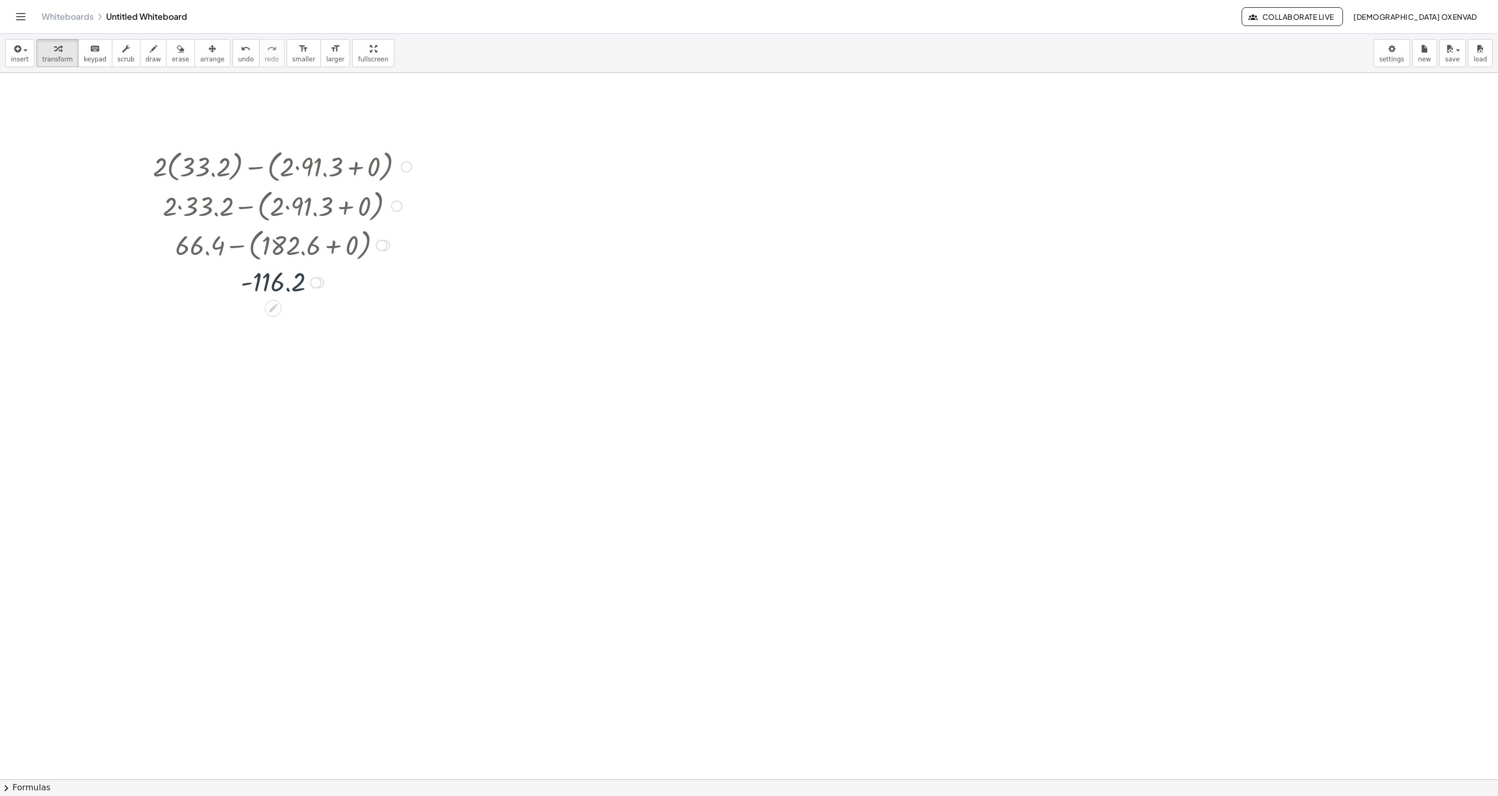
click at [401, 167] on div at bounding box center [406, 166] width 11 height 11
click at [445, 146] on li "Go back to this line" at bounding box center [470, 152] width 88 height 16
click at [405, 165] on div "Go back to this line Copy line as LaTeX Copy derivation as LaTeX" at bounding box center [406, 166] width 11 height 11
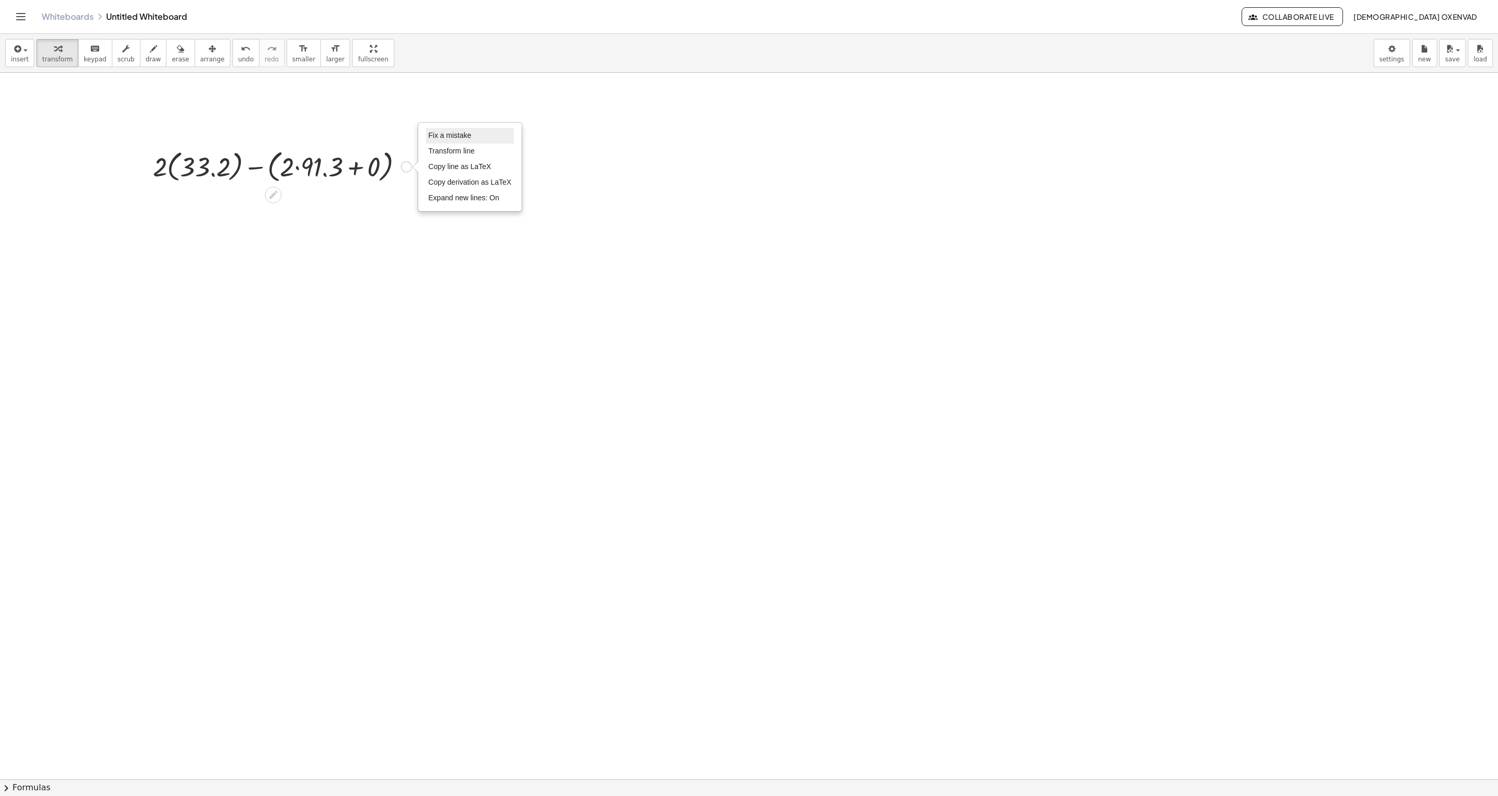
click at [442, 132] on span "Fix a mistake" at bounding box center [450, 135] width 43 height 8
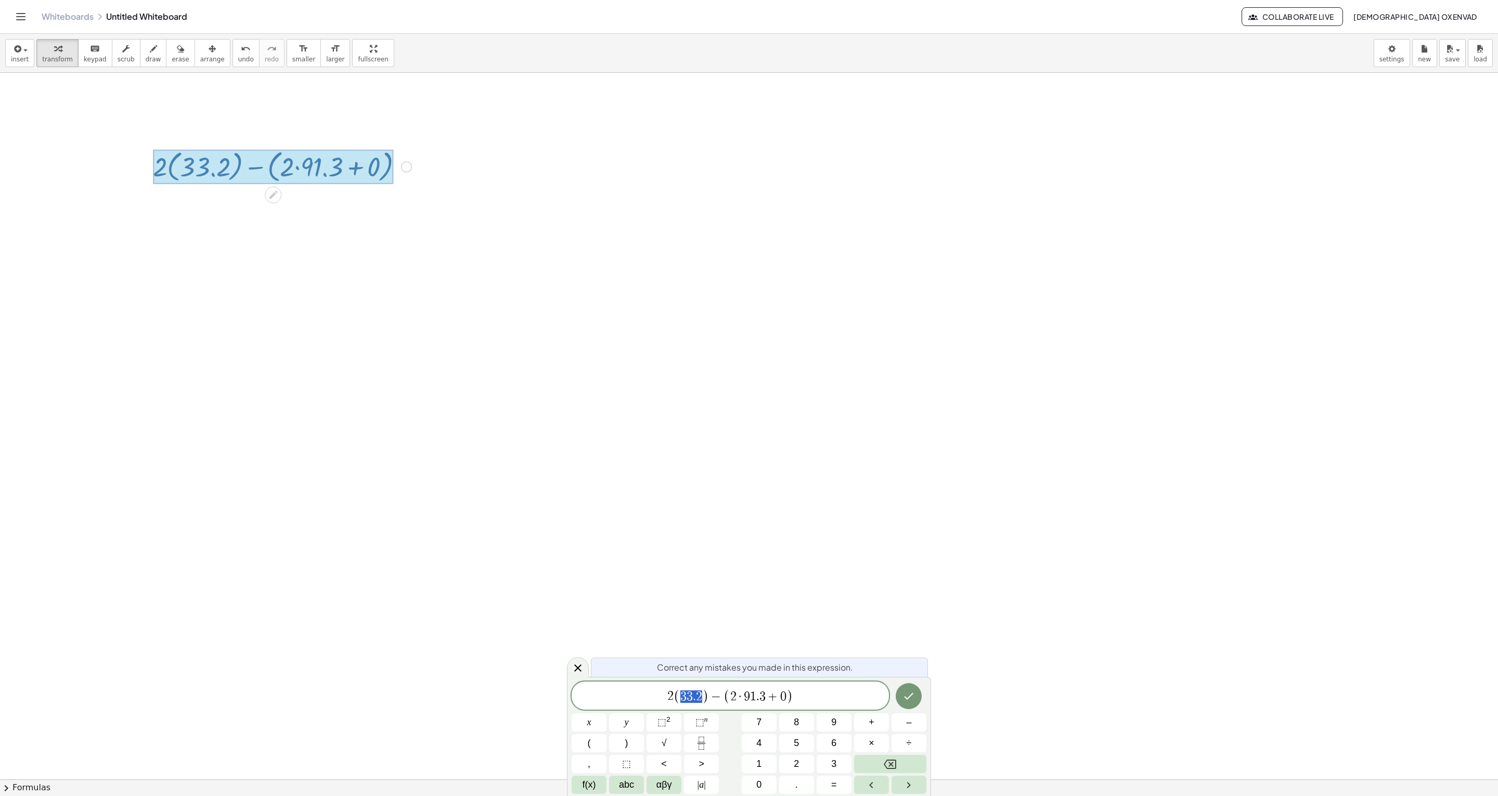
drag, startPoint x: 700, startPoint y: 695, endPoint x: 682, endPoint y: 696, distance: 18.2
click at [765, 693] on span "3" at bounding box center [763, 696] width 6 height 12
click at [911, 694] on icon "Done" at bounding box center [909, 696] width 12 height 12
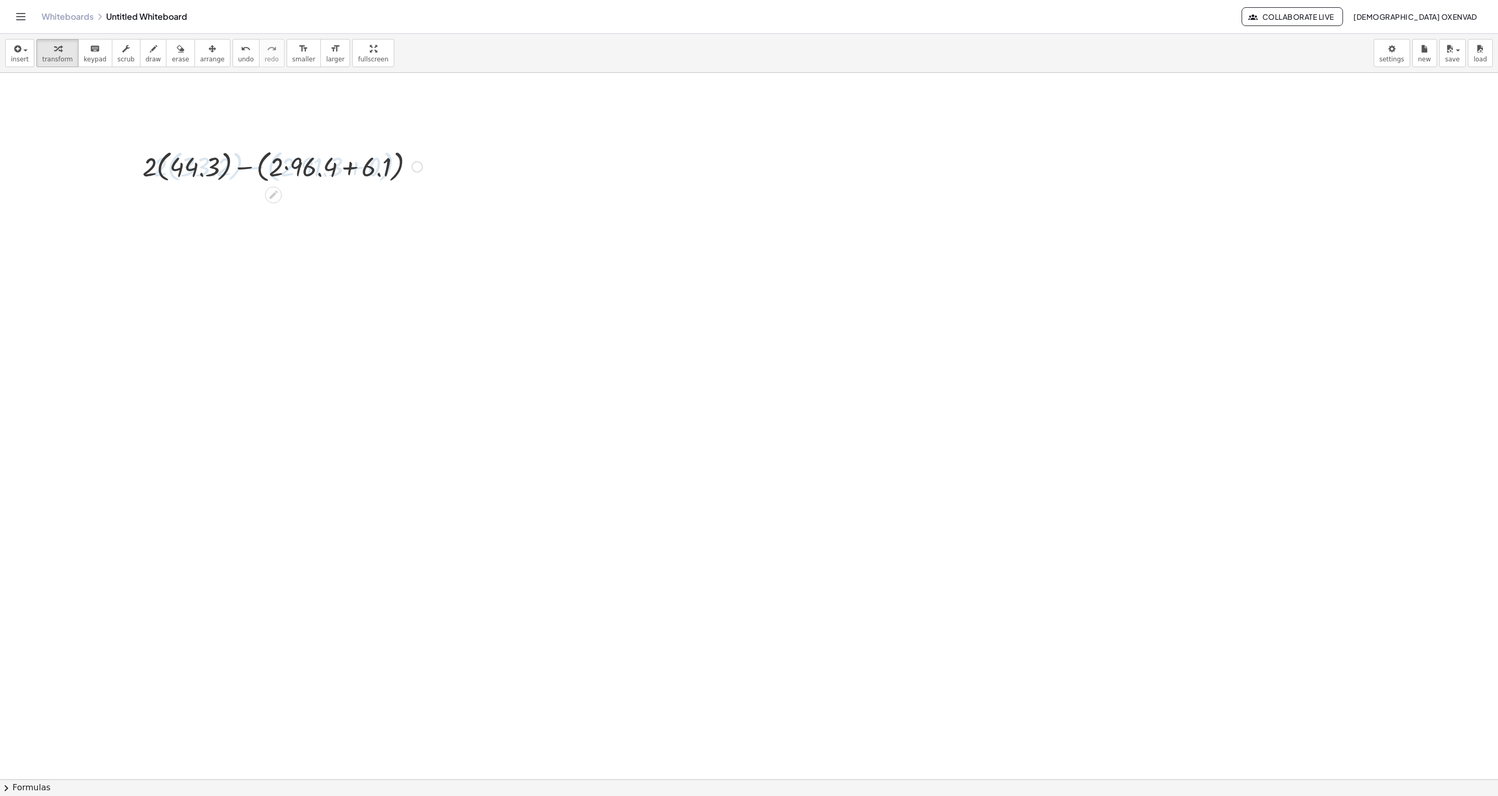
click at [353, 173] on div at bounding box center [282, 166] width 290 height 40
click at [383, 169] on div at bounding box center [282, 166] width 290 height 40
click at [199, 163] on div at bounding box center [282, 166] width 290 height 40
click at [172, 166] on div at bounding box center [282, 166] width 271 height 40
click at [268, 212] on div at bounding box center [282, 206] width 290 height 40
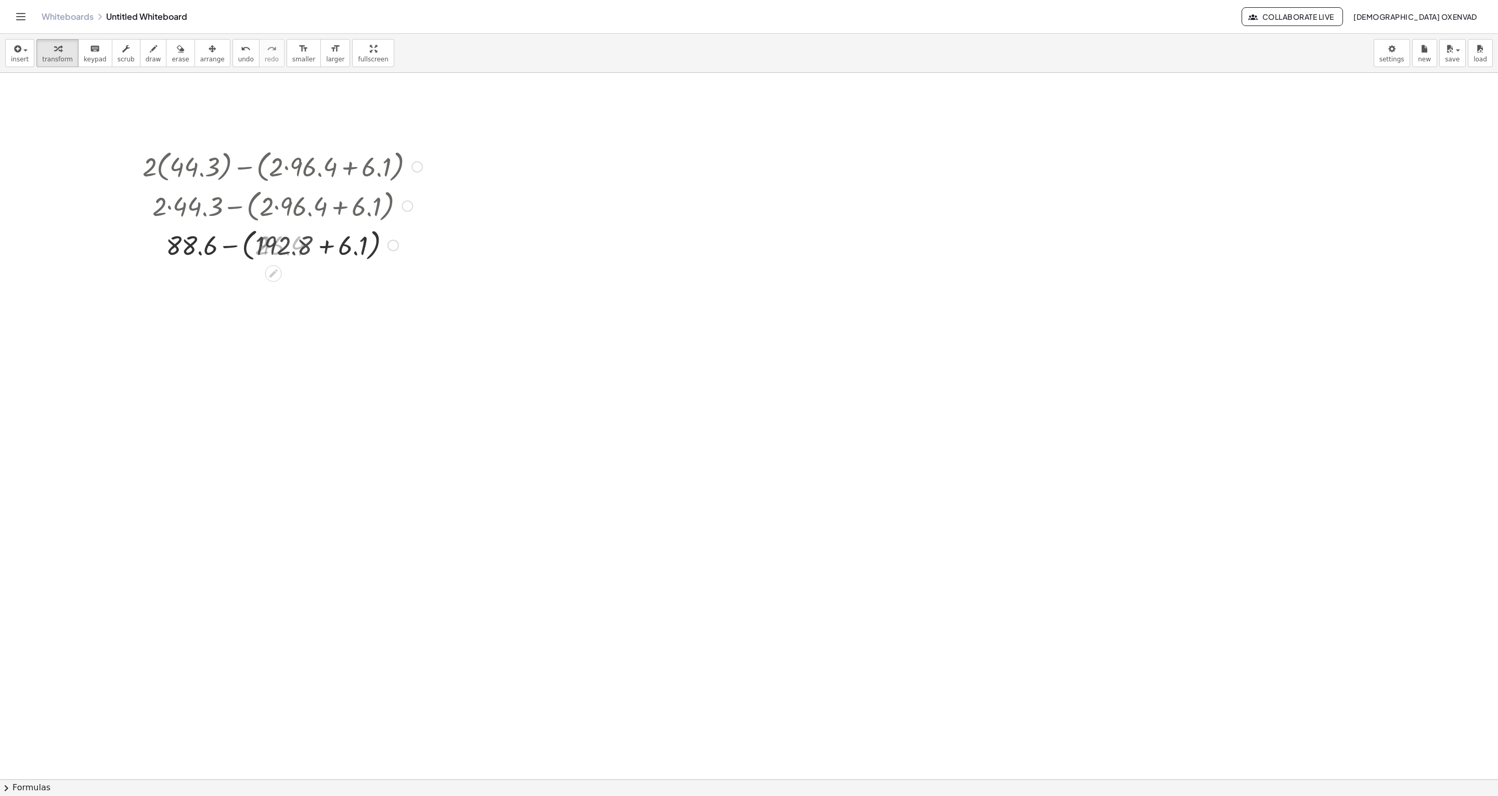
click at [322, 252] on div at bounding box center [282, 245] width 290 height 40
click at [269, 252] on div at bounding box center [282, 244] width 290 height 35
click at [417, 162] on div at bounding box center [416, 166] width 11 height 11
click at [460, 149] on span "Go back to this line" at bounding box center [470, 151] width 62 height 8
click at [420, 167] on div "Go back to this line Copy line as LaTeX Copy derivation as LaTeX" at bounding box center [416, 166] width 11 height 11
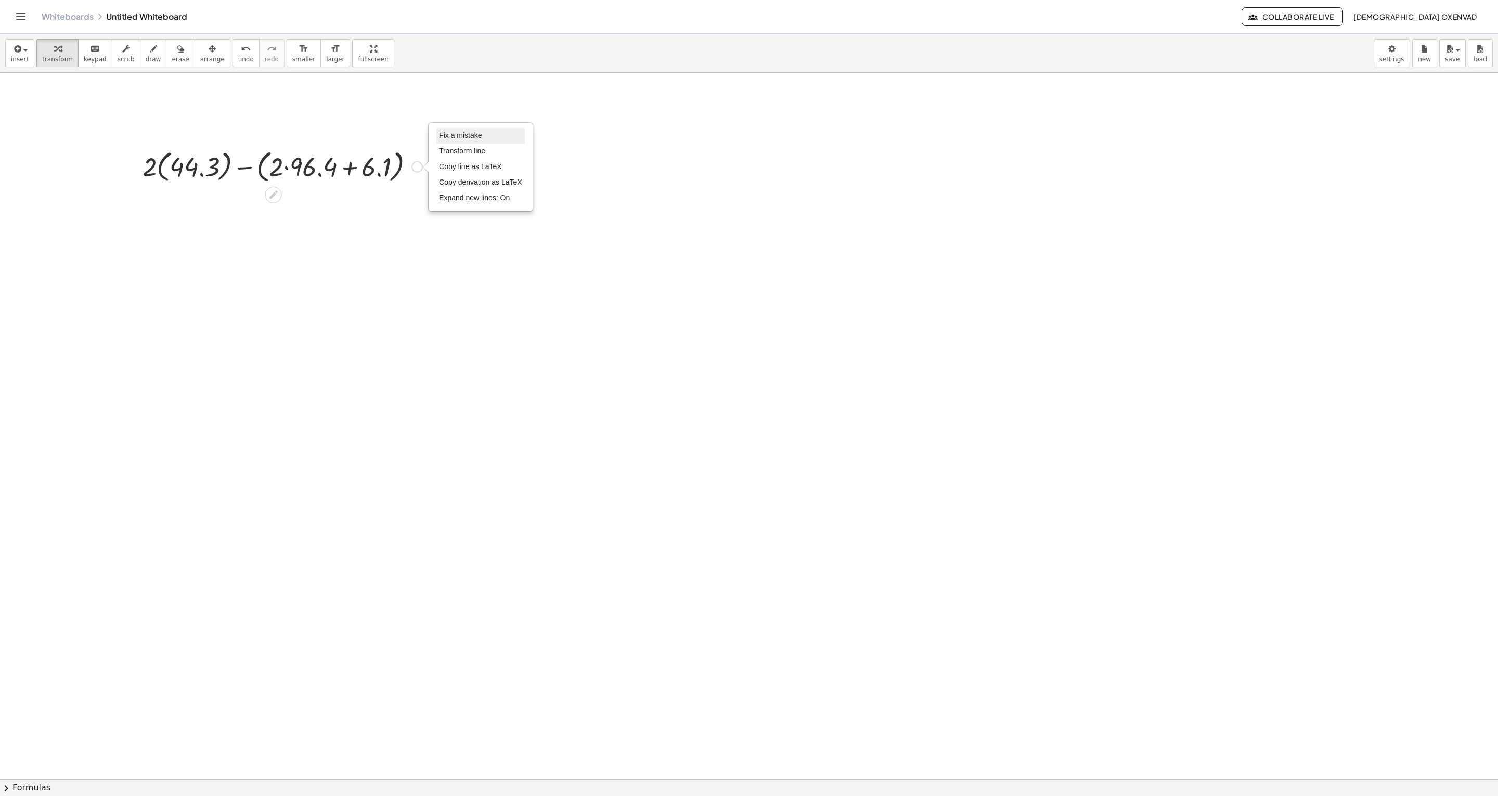
click at [463, 133] on span "Fix a mistake" at bounding box center [460, 135] width 43 height 8
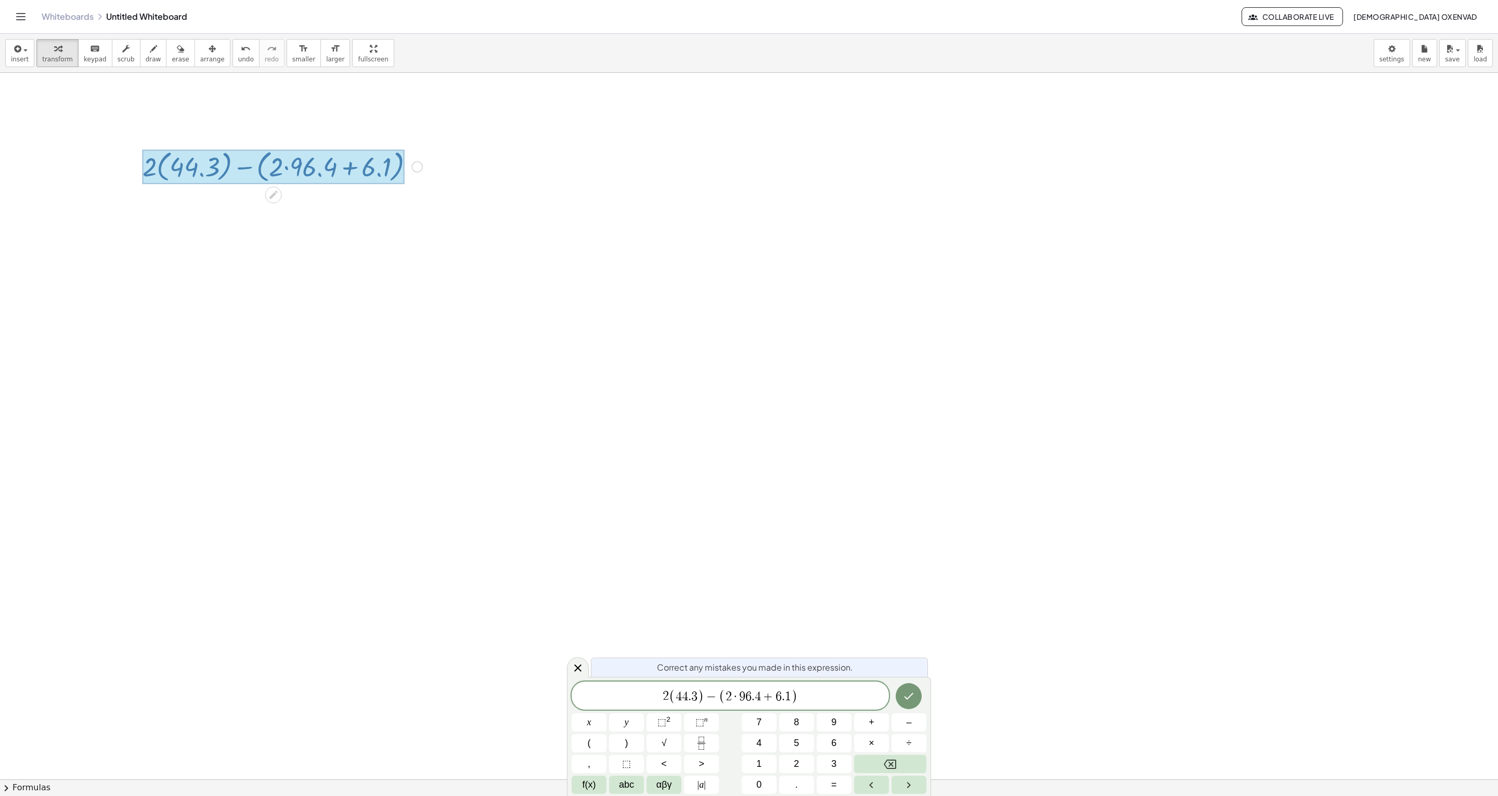
click at [684, 696] on span "4" at bounding box center [685, 696] width 6 height 12
click at [912, 700] on icon "Done" at bounding box center [909, 696] width 12 height 12
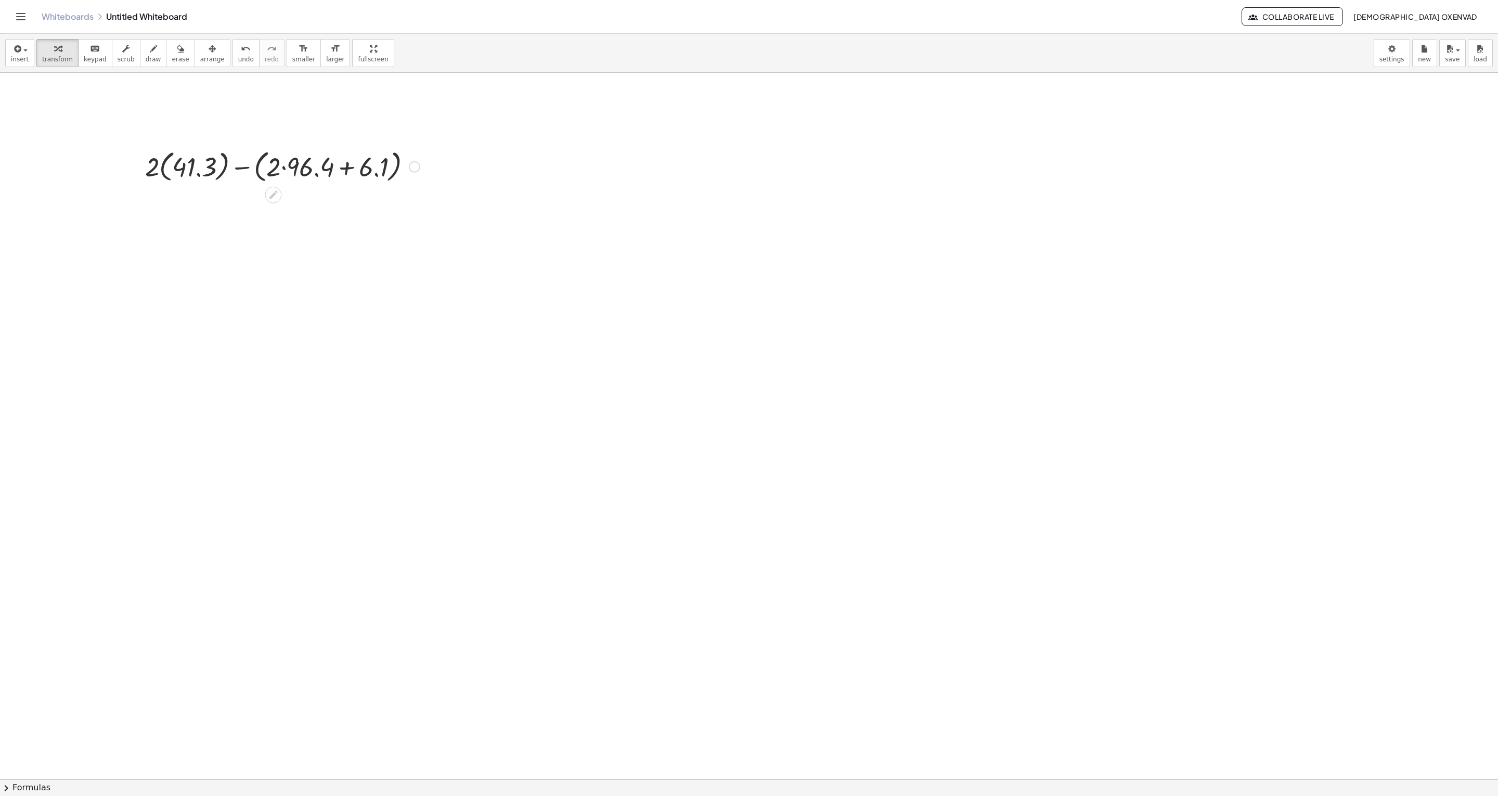
click at [176, 177] on div at bounding box center [282, 166] width 285 height 40
click at [198, 171] on div at bounding box center [282, 166] width 265 height 40
click at [273, 167] on div "+ · 2 · ( 41.3 ) − ( + · 2 · 96.4 + 6.1 ) + · 2 · 41.3 − ( + · 2 · 96.4 + 6.1 )…" at bounding box center [273, 167] width 0 height 0
click at [257, 241] on div at bounding box center [282, 245] width 285 height 40
click at [325, 240] on div at bounding box center [282, 245] width 285 height 40
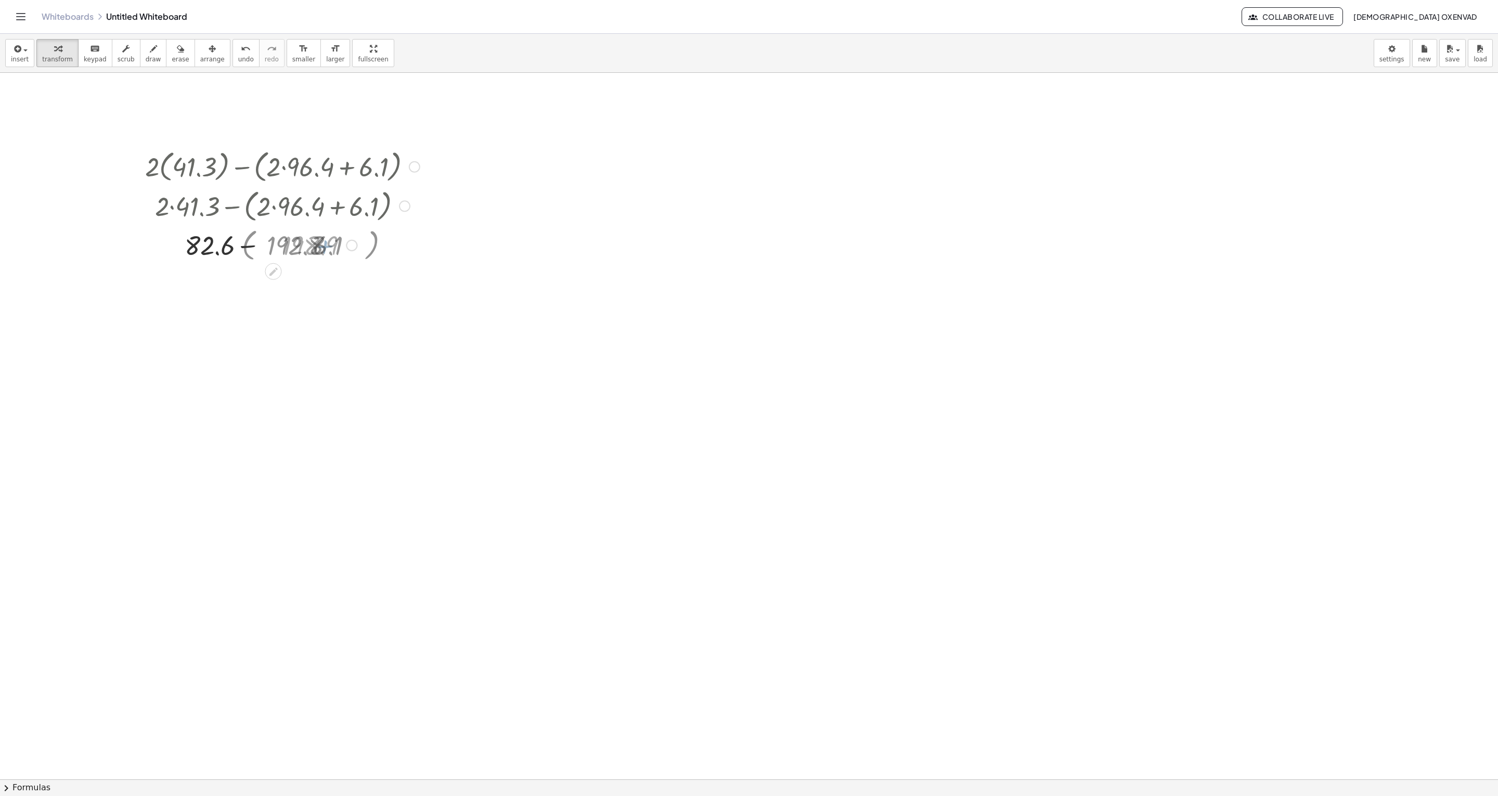
click at [245, 251] on div at bounding box center [282, 244] width 285 height 35
click at [272, 287] on div at bounding box center [282, 281] width 285 height 35
